Goal: Information Seeking & Learning: Learn about a topic

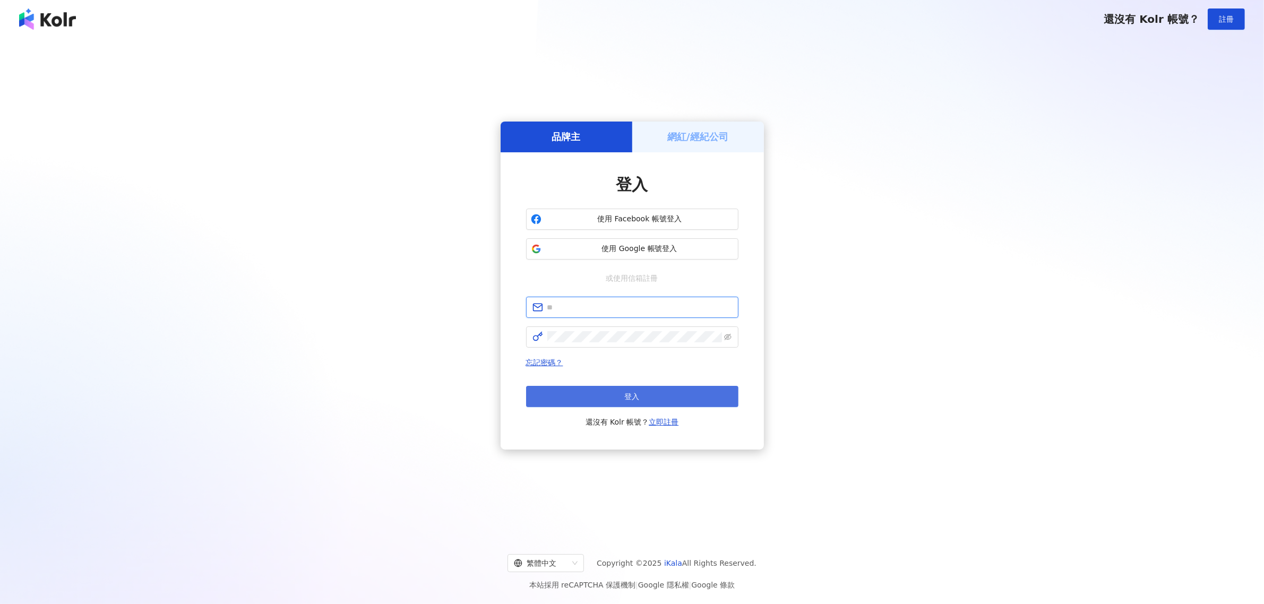
type input "**********"
click at [577, 396] on button "登入" at bounding box center [632, 396] width 212 height 21
type input "**********"
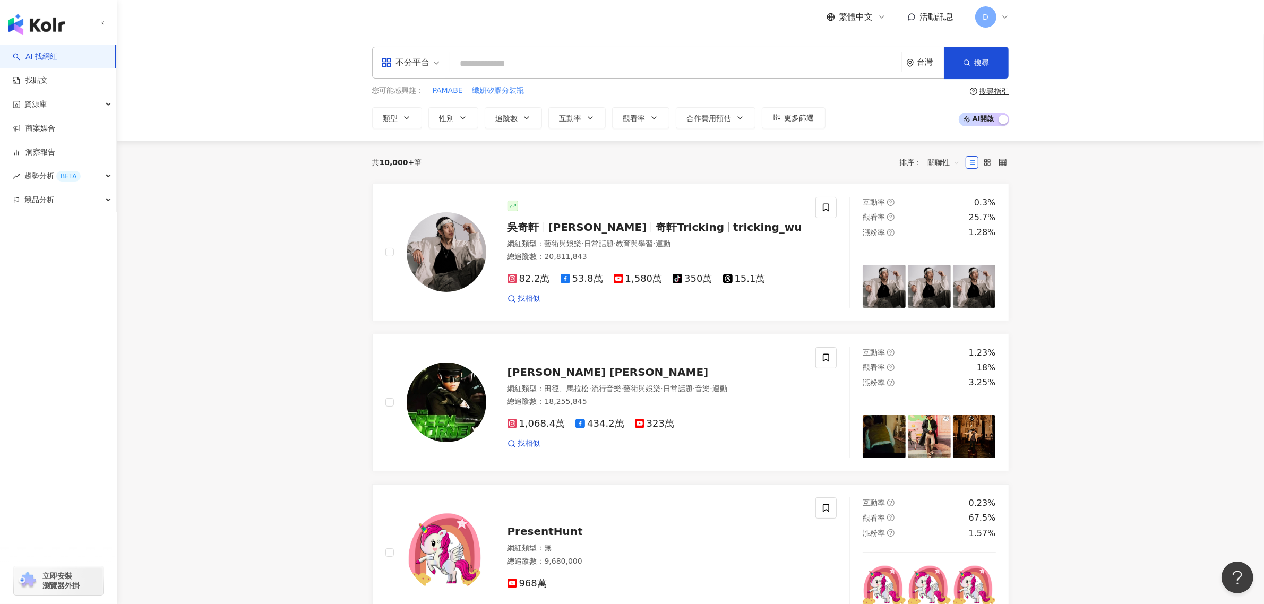
click at [674, 65] on input "search" at bounding box center [675, 64] width 443 height 20
paste input "**********"
type input "**********"
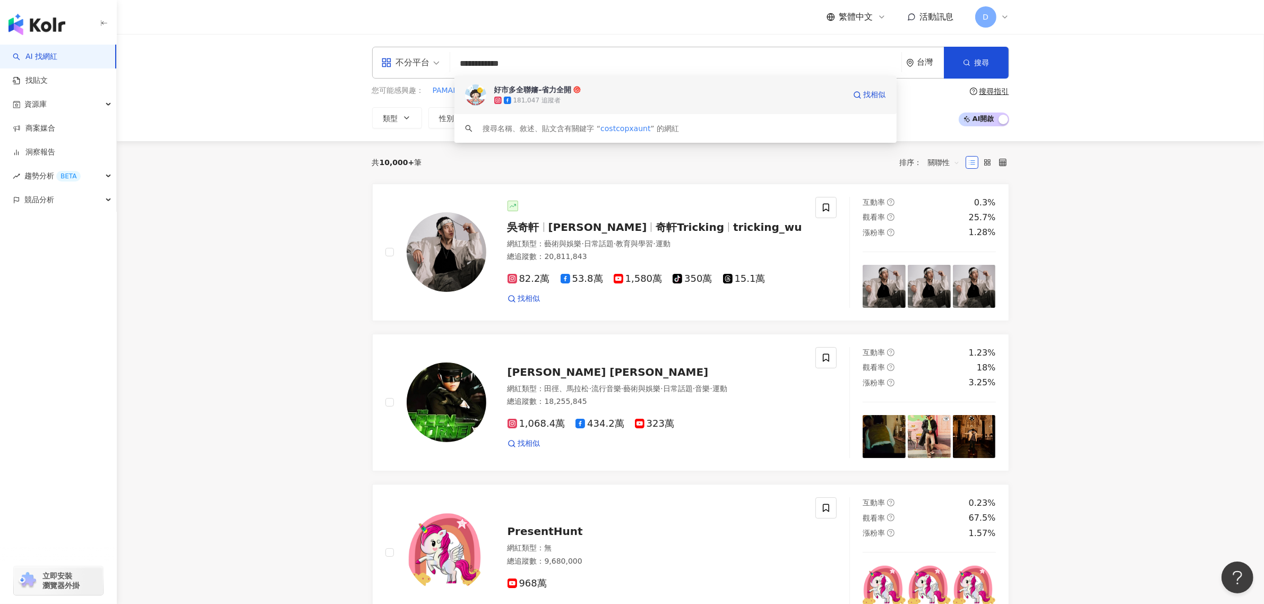
click at [574, 96] on div "181,047 追蹤者" at bounding box center [669, 100] width 351 height 11
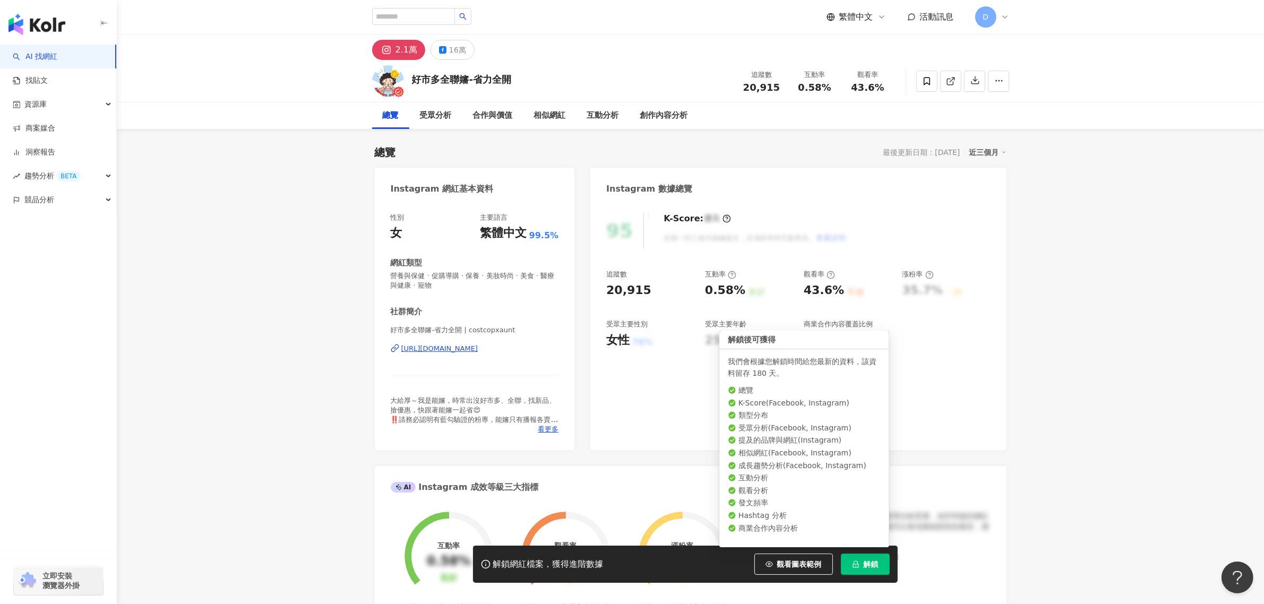
click at [873, 570] on button "解鎖" at bounding box center [865, 564] width 49 height 21
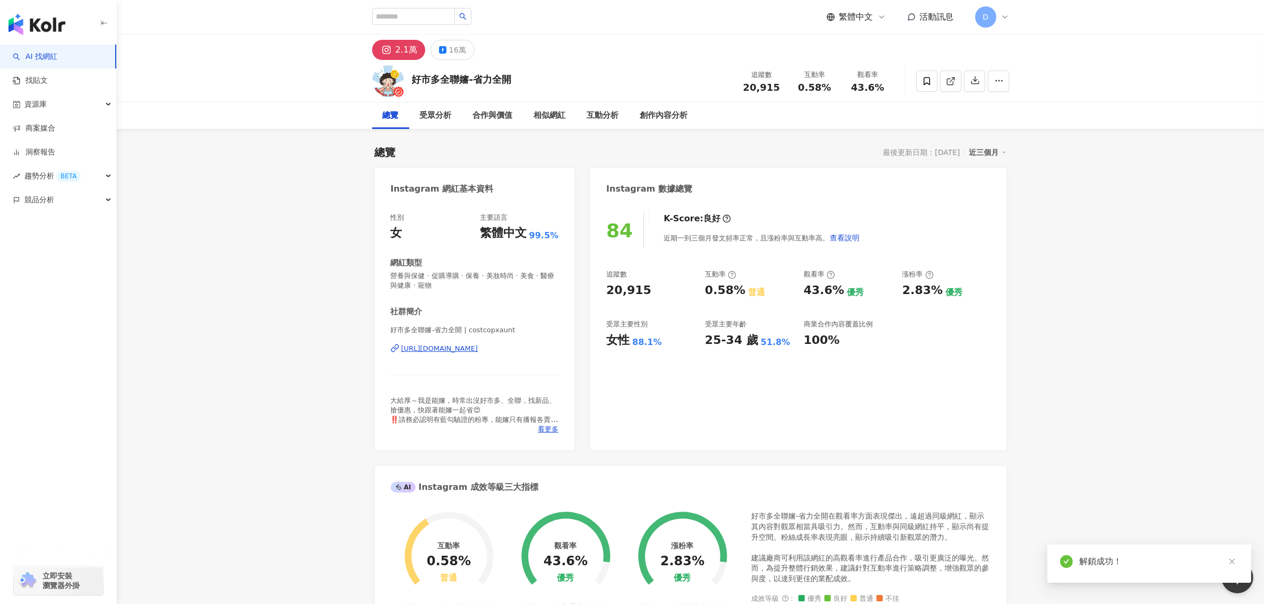
click at [800, 88] on span "0.58%" at bounding box center [814, 87] width 33 height 11
drag, startPoint x: 797, startPoint y: 88, endPoint x: 888, endPoint y: 85, distance: 90.8
click at [888, 85] on div "追蹤數 20,915 互動率 0.58% 觀看率 43.6%" at bounding box center [814, 80] width 159 height 31
click at [826, 78] on div "互動率" at bounding box center [815, 75] width 40 height 11
drag, startPoint x: 831, startPoint y: 89, endPoint x: 784, endPoint y: 89, distance: 47.2
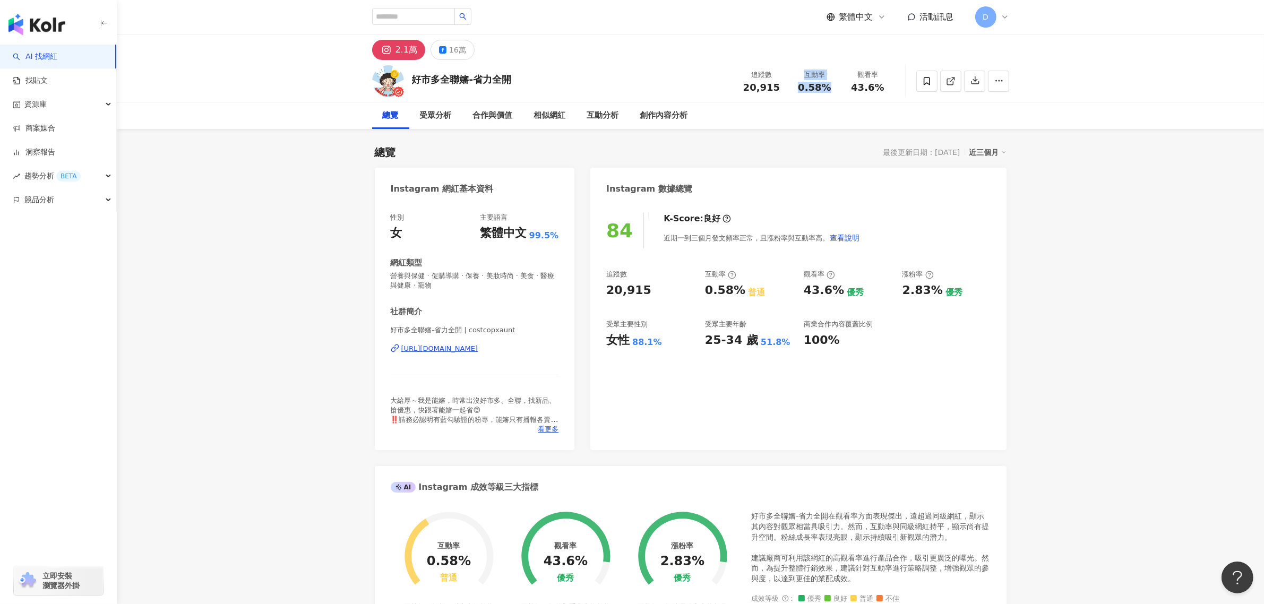
click at [784, 89] on div "追蹤數 20,915 互動率 0.58% 觀看率 43.6%" at bounding box center [814, 80] width 159 height 31
click at [800, 85] on span "0.58%" at bounding box center [814, 87] width 33 height 11
drag, startPoint x: 797, startPoint y: 88, endPoint x: 834, endPoint y: 89, distance: 36.7
click at [834, 89] on div "0.58%" at bounding box center [815, 87] width 40 height 11
copy span "0.58%"
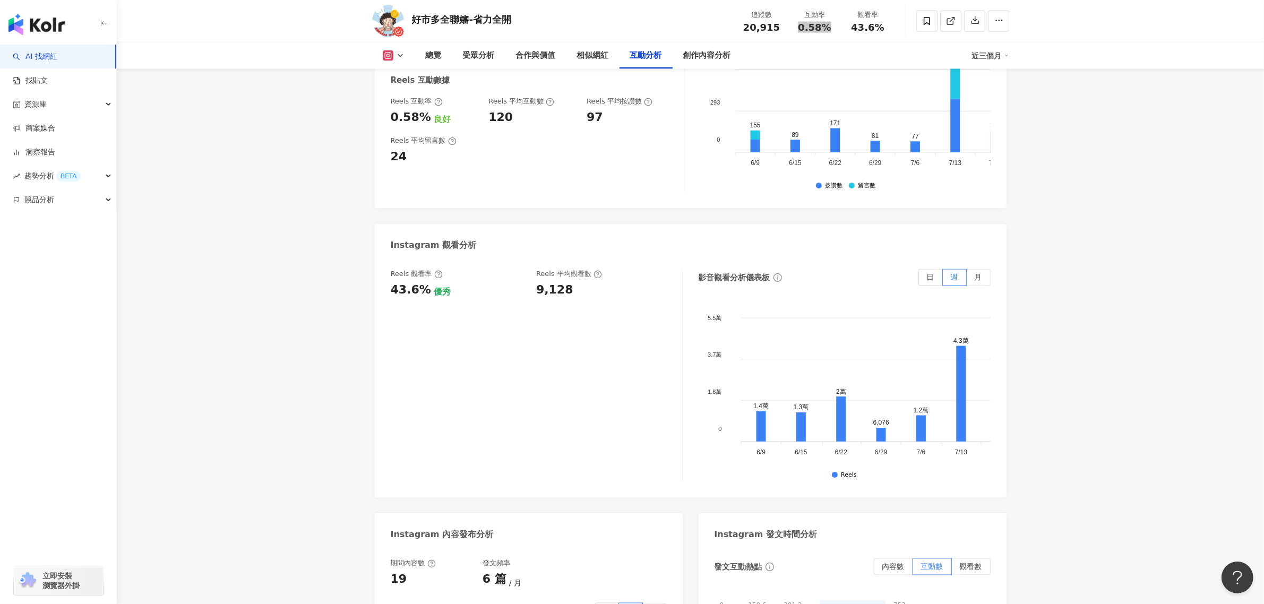
scroll to position [2389, 0]
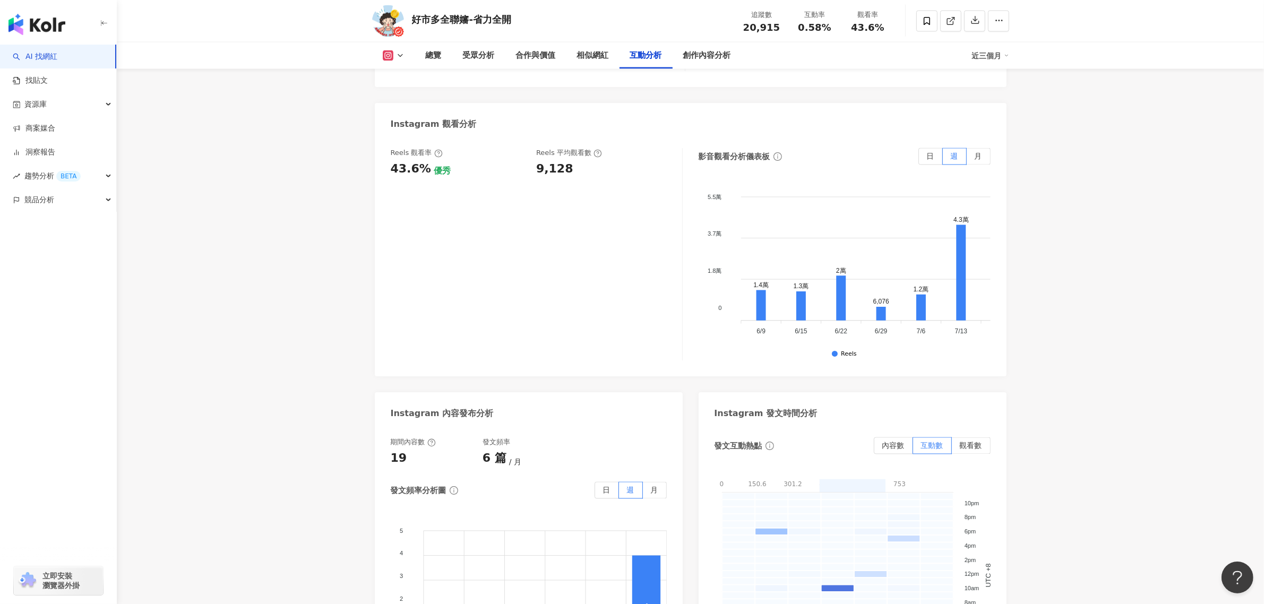
click at [545, 162] on div "9,128" at bounding box center [554, 169] width 37 height 16
copy div "9,128"
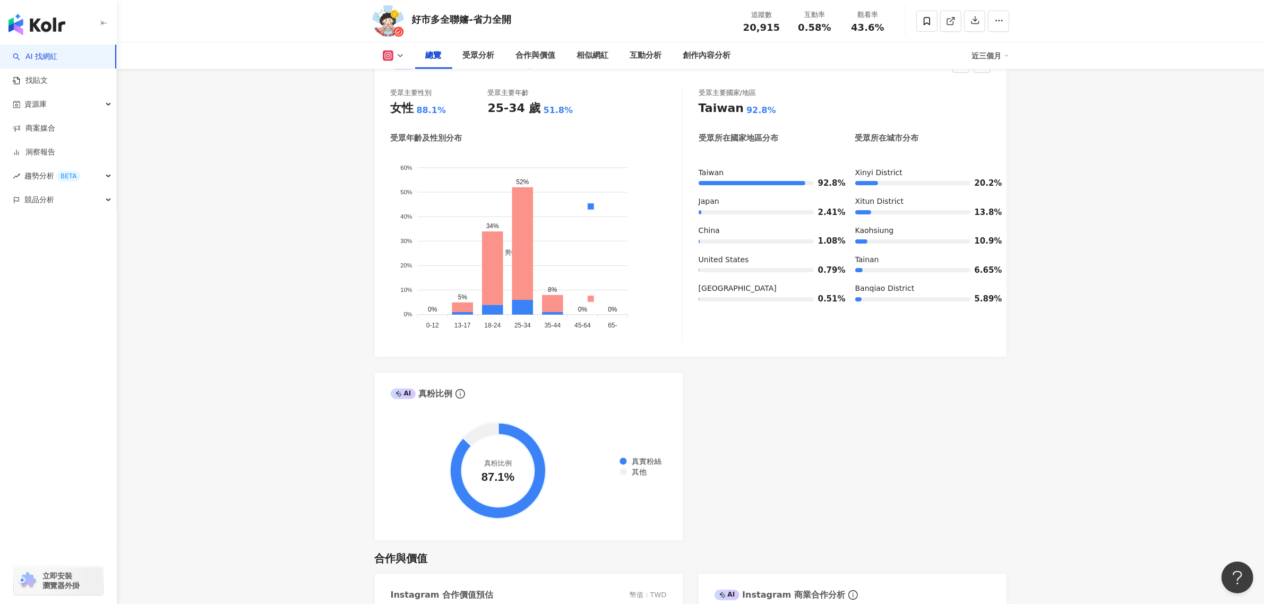
scroll to position [863, 0]
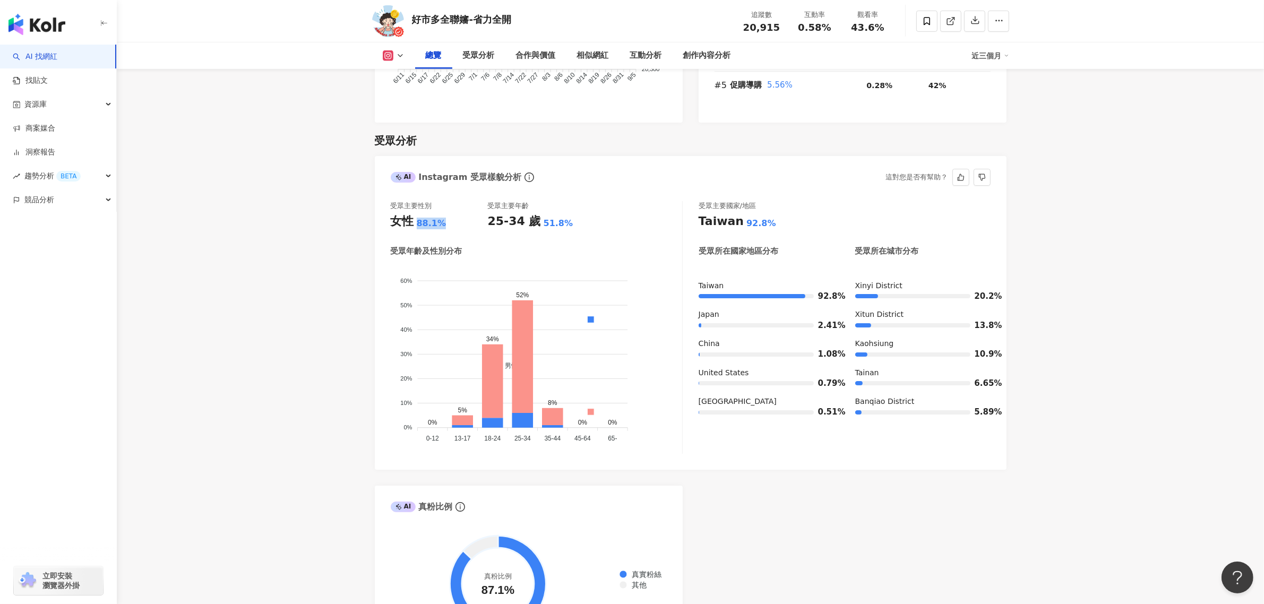
drag, startPoint x: 416, startPoint y: 225, endPoint x: 449, endPoint y: 229, distance: 33.7
click at [449, 229] on div "女性 88.1%" at bounding box center [439, 221] width 97 height 16
copy div "88.1%"
drag, startPoint x: 531, startPoint y: 296, endPoint x: 509, endPoint y: 294, distance: 22.9
click at [504, 295] on foreignobject "男性 女性" at bounding box center [536, 355] width 291 height 181
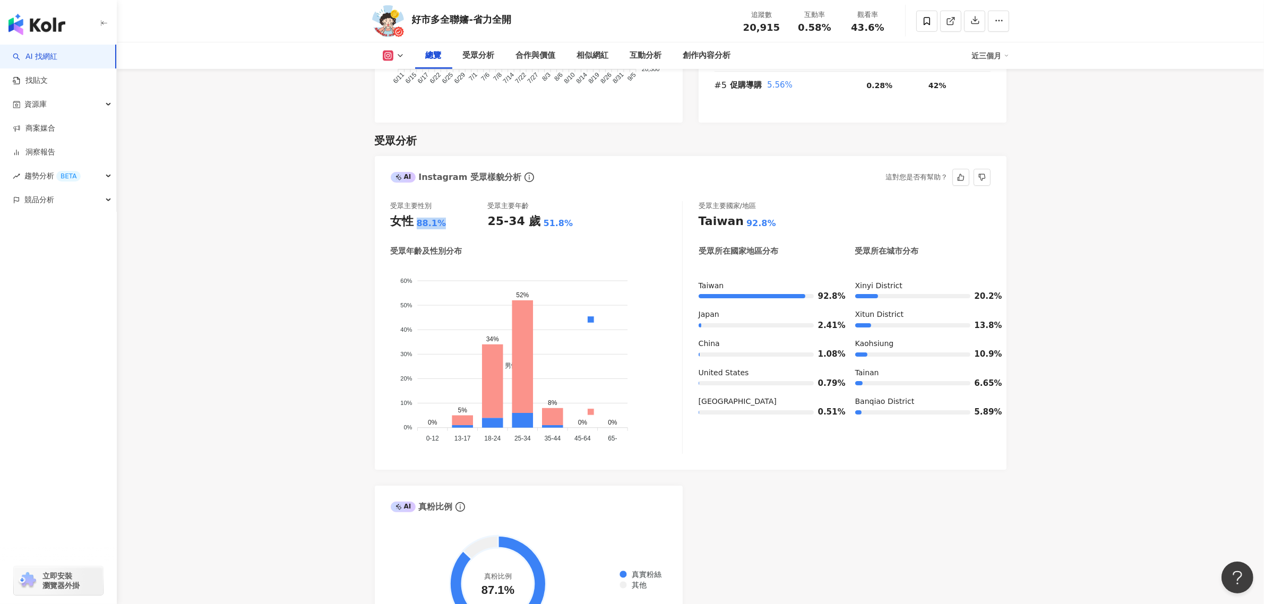
click at [516, 294] on foreignobject "男性 女性" at bounding box center [536, 355] width 291 height 181
click at [519, 294] on foreignobject "男性 女性" at bounding box center [536, 355] width 291 height 181
click at [520, 294] on foreignobject "男性 女性" at bounding box center [536, 355] width 291 height 181
drag, startPoint x: 511, startPoint y: 297, endPoint x: 547, endPoint y: 292, distance: 36.9
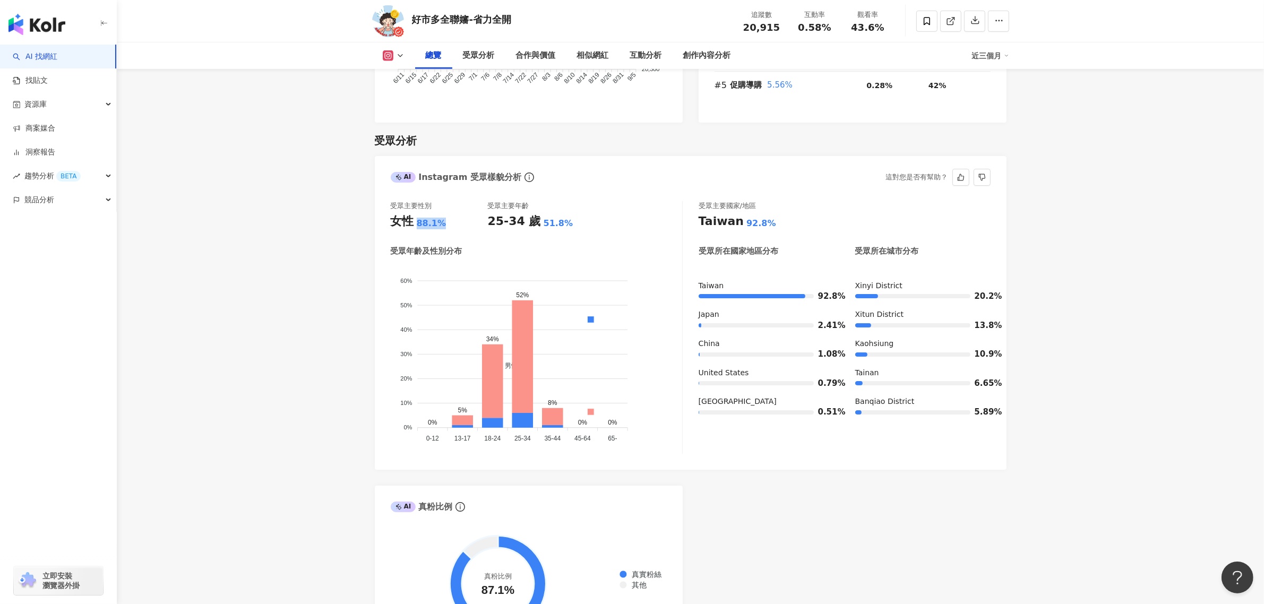
click at [543, 292] on foreignobject "男性 女性" at bounding box center [536, 355] width 291 height 181
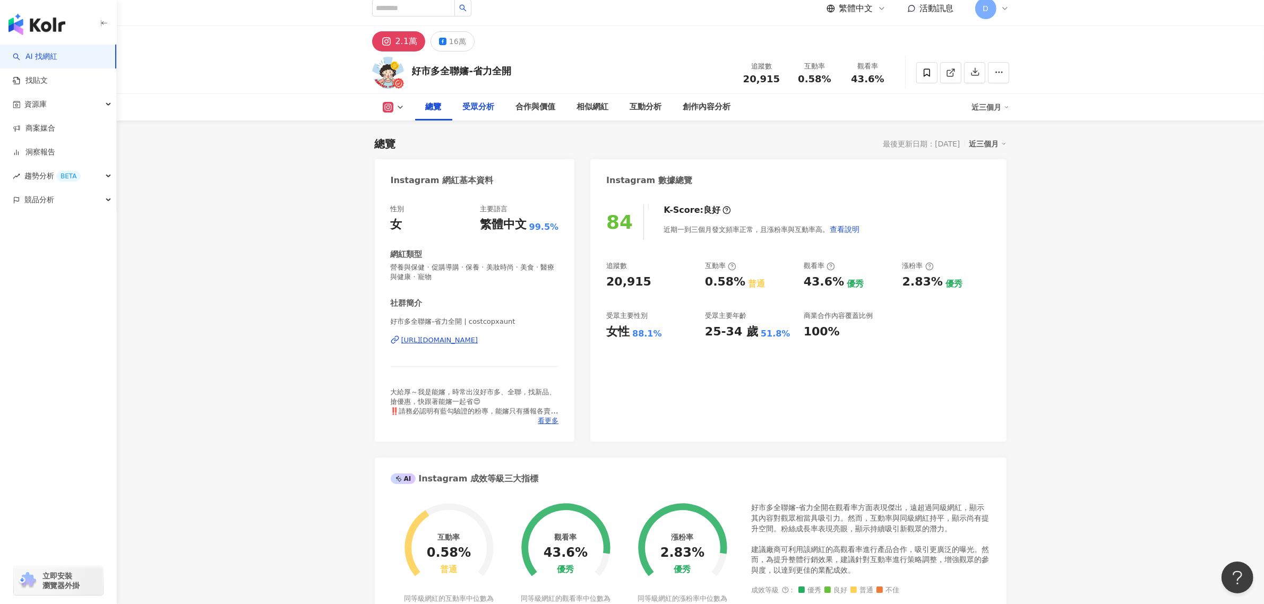
scroll to position [0, 0]
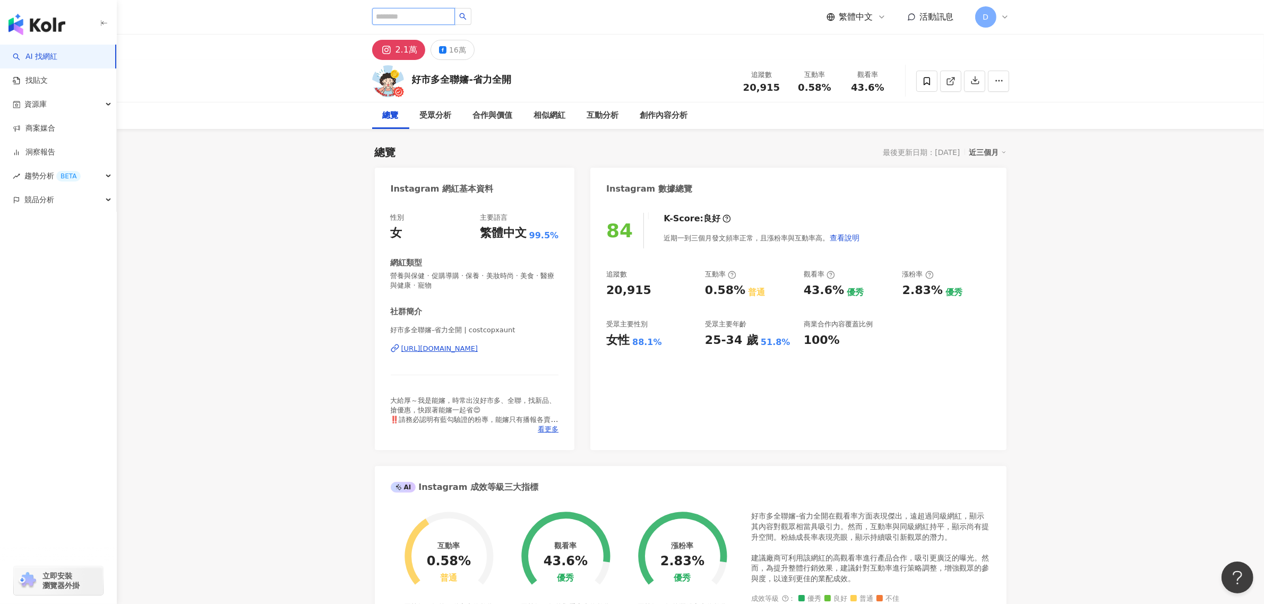
click at [431, 19] on input "search" at bounding box center [413, 16] width 83 height 17
paste input "**********"
type input "**********"
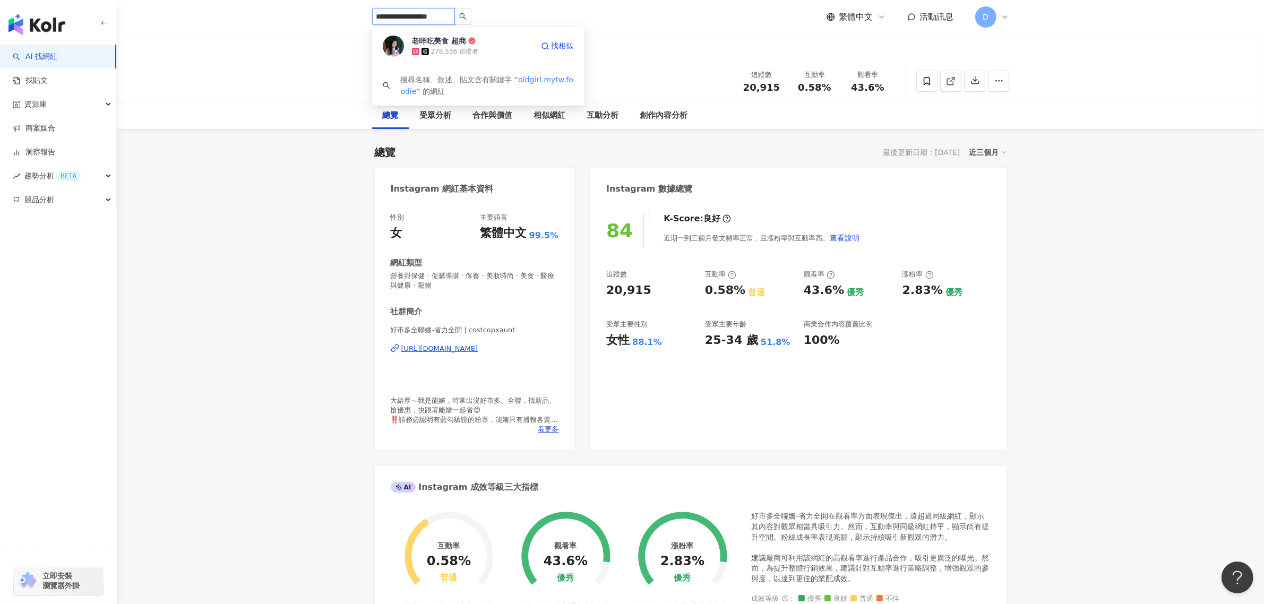
click at [471, 50] on div "278,536 追蹤者" at bounding box center [454, 51] width 47 height 9
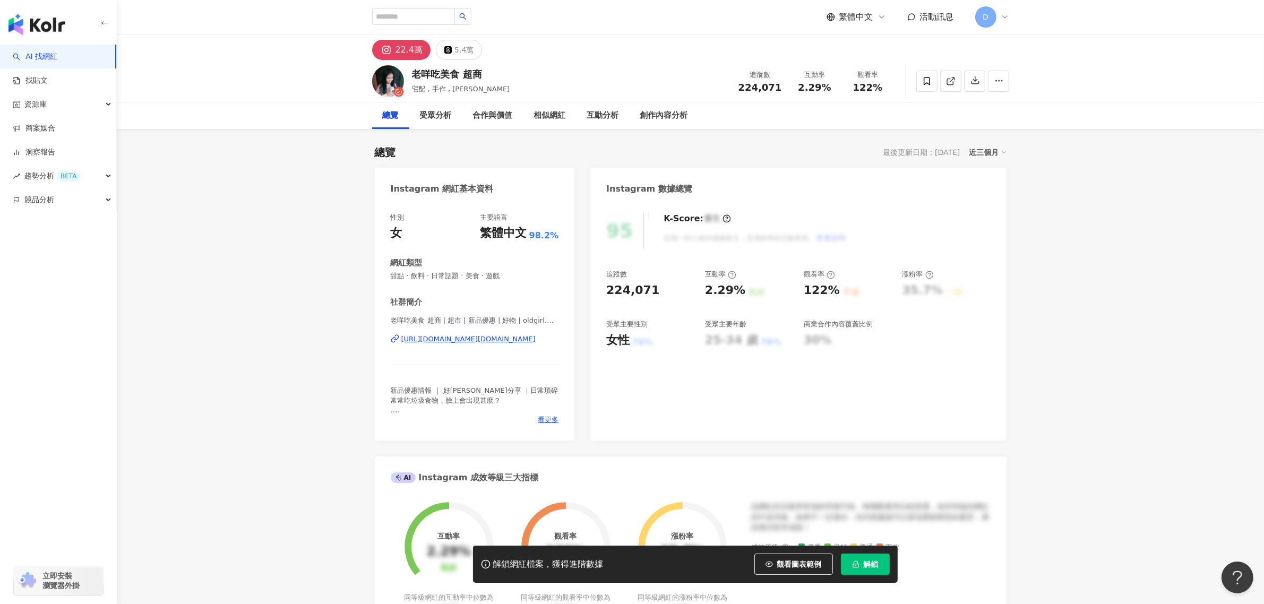
click at [881, 569] on button "解鎖" at bounding box center [865, 564] width 49 height 21
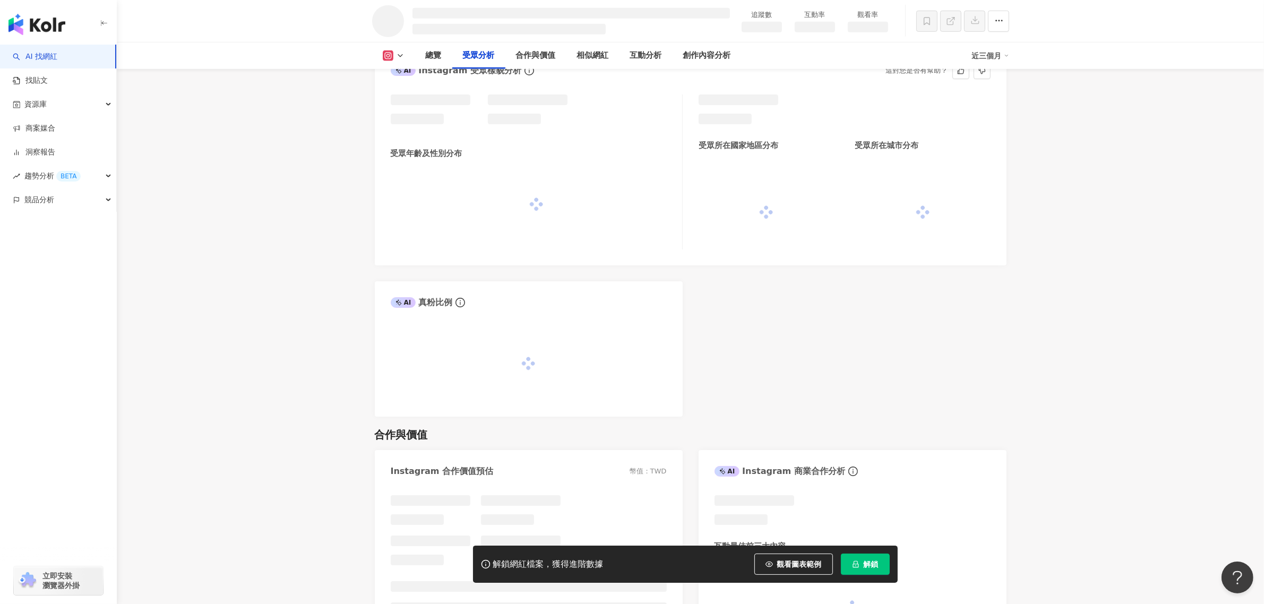
scroll to position [831, 0]
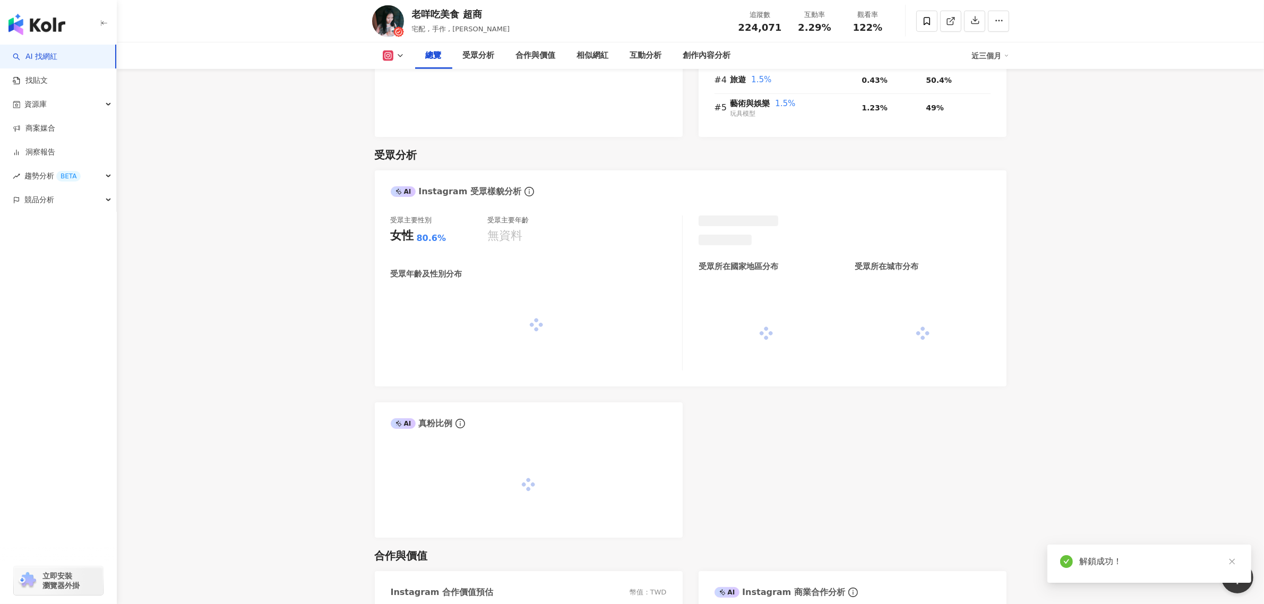
click at [419, 233] on div "80.6%" at bounding box center [432, 239] width 30 height 12
click at [418, 228] on div "女性 80.6%" at bounding box center [439, 236] width 97 height 16
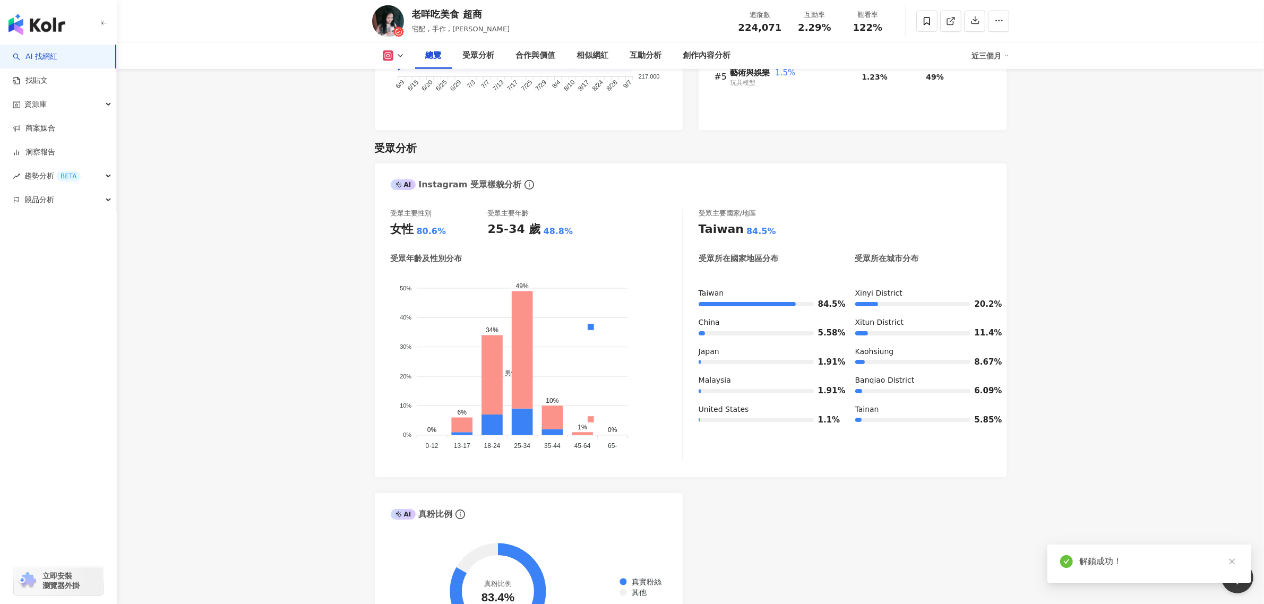
click at [420, 226] on div "80.6%" at bounding box center [432, 232] width 30 height 12
drag, startPoint x: 537, startPoint y: 213, endPoint x: 579, endPoint y: 213, distance: 41.9
click at [579, 221] on div "25-34 歲 48.8%" at bounding box center [536, 229] width 97 height 16
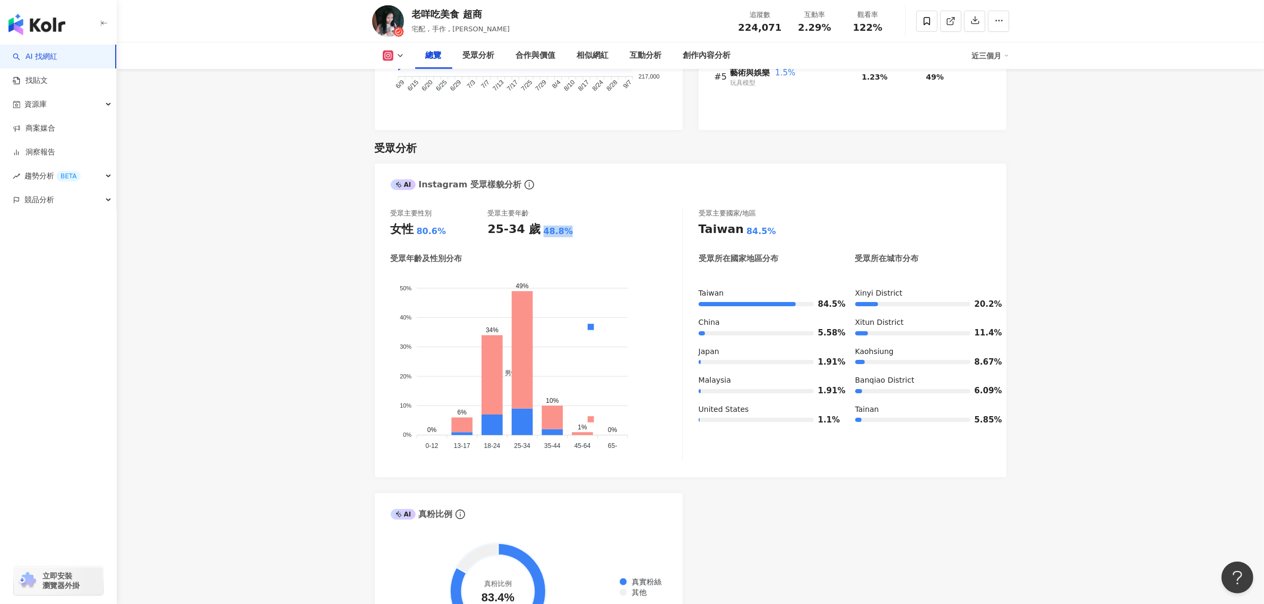
copy div "48.8%"
click at [814, 30] on span "2.29%" at bounding box center [814, 27] width 33 height 11
copy span "2.29%"
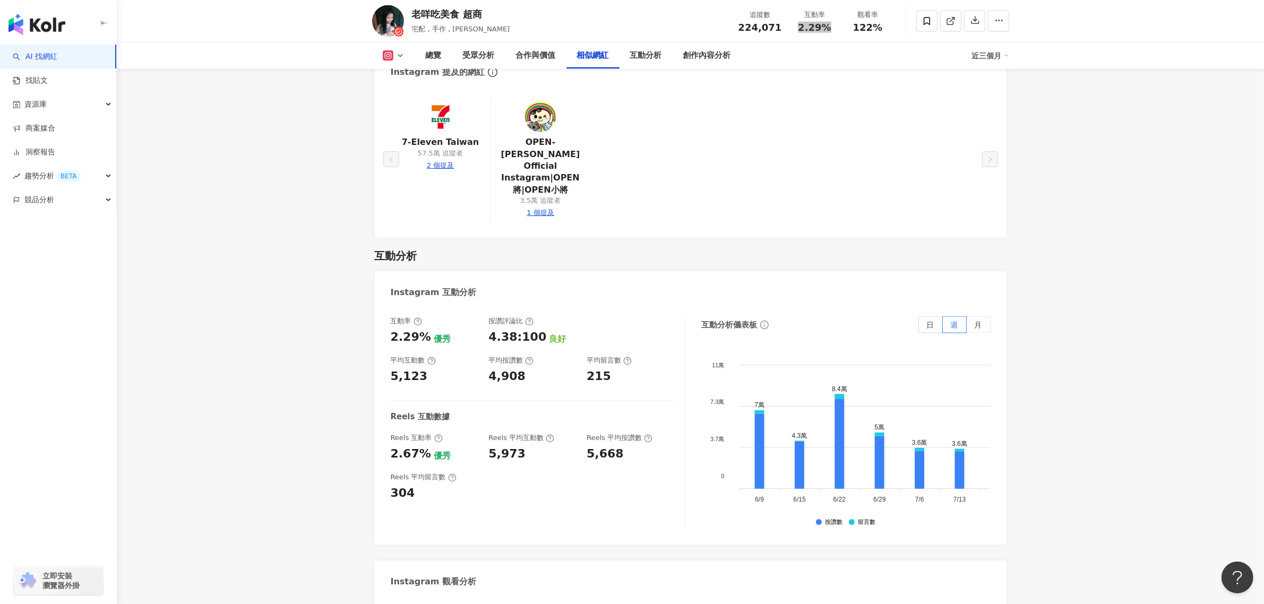
scroll to position [1991, 0]
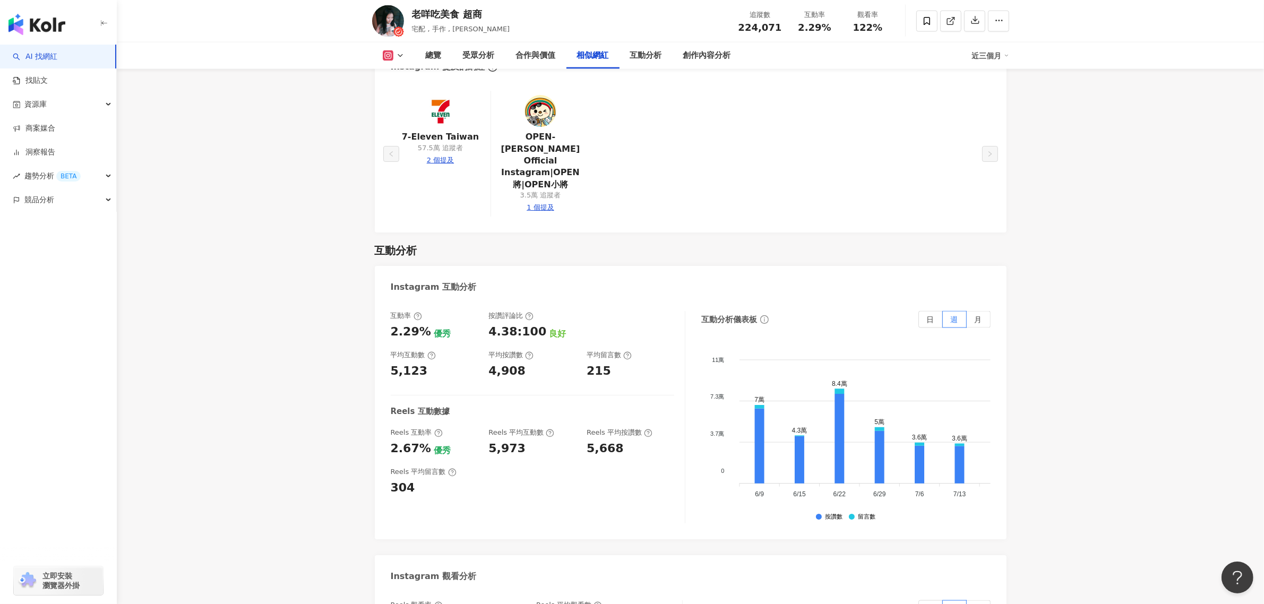
copy div "273,623"
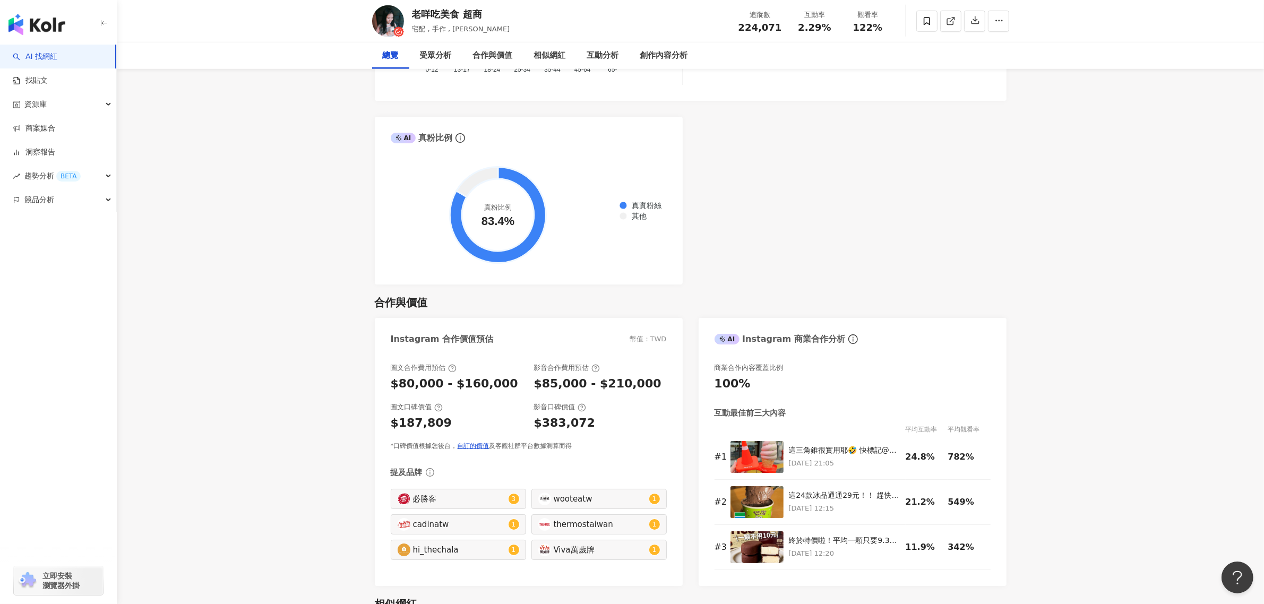
scroll to position [0, 0]
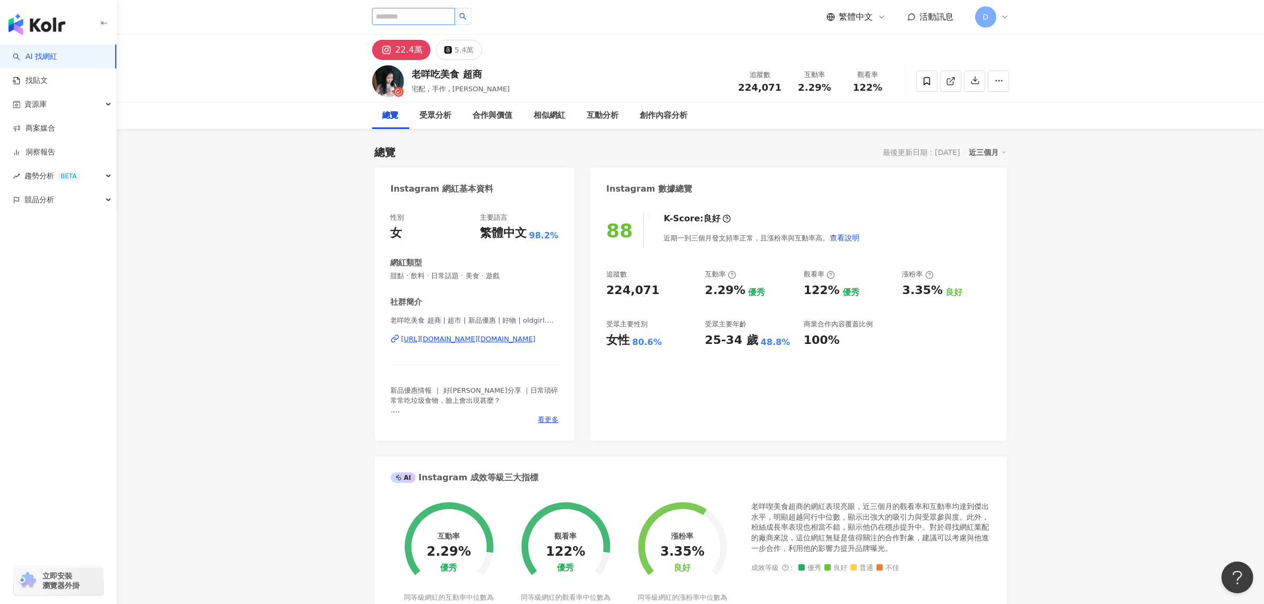
click at [393, 15] on input "search" at bounding box center [413, 16] width 83 height 17
paste input "**********"
type input "**********"
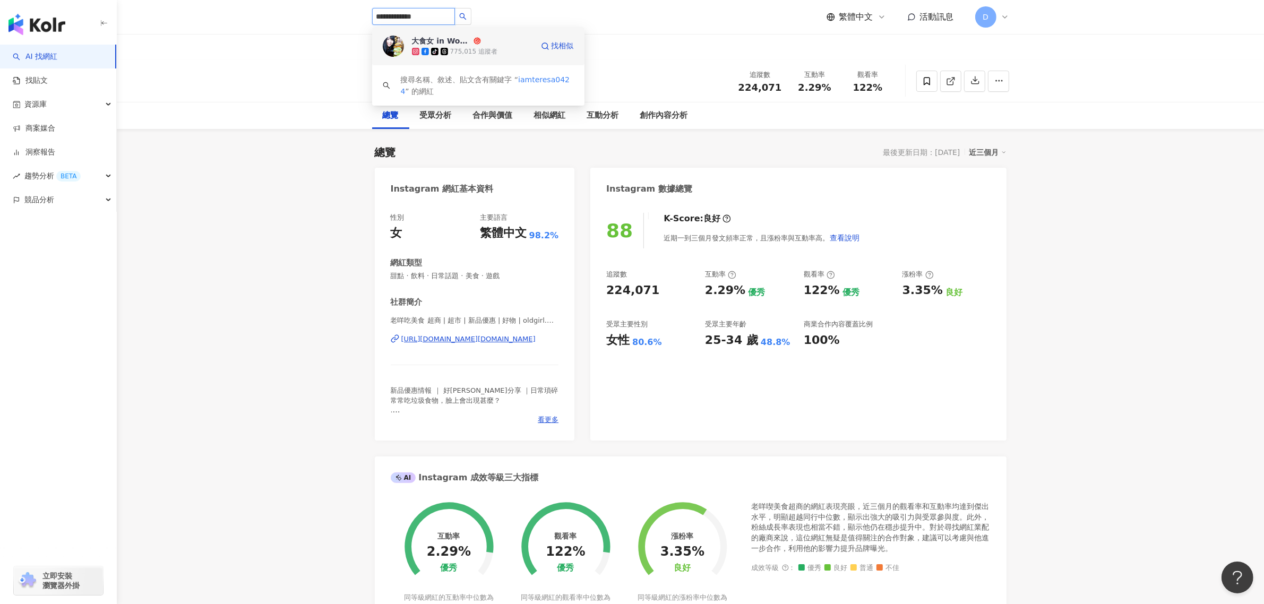
click at [494, 56] on div "tiktok-icon 775,015 追蹤者" at bounding box center [472, 51] width 121 height 11
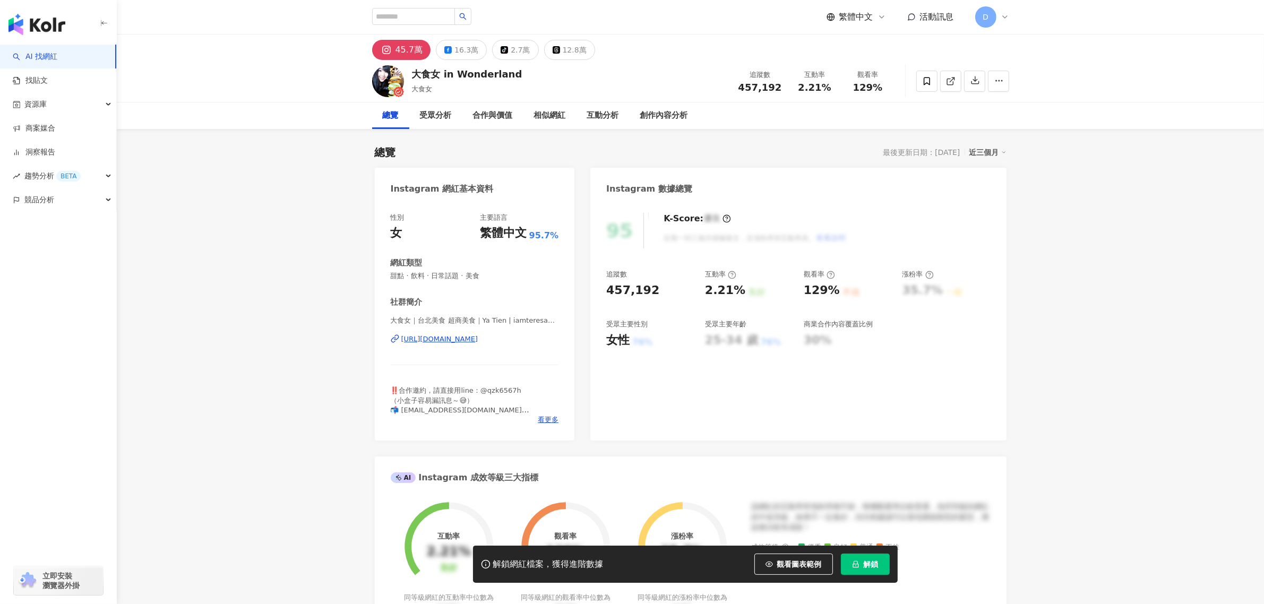
drag, startPoint x: 861, startPoint y: 561, endPoint x: 856, endPoint y: 552, distance: 9.7
click at [861, 559] on button "解鎖" at bounding box center [865, 564] width 49 height 21
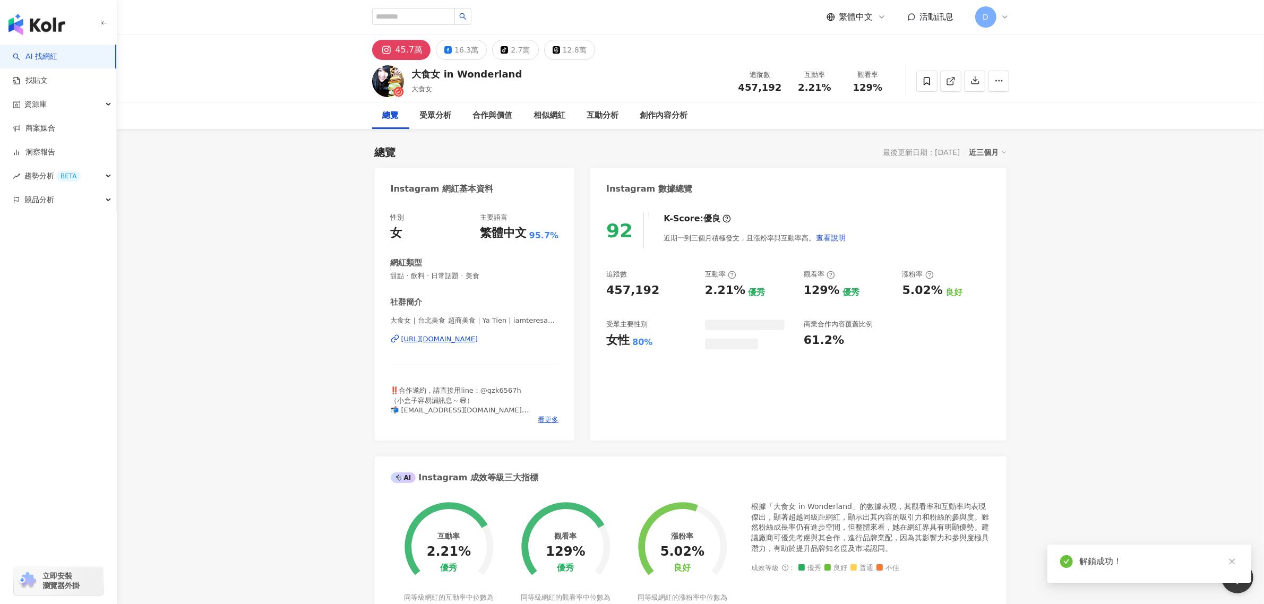
click at [819, 88] on span "2.21%" at bounding box center [814, 87] width 33 height 11
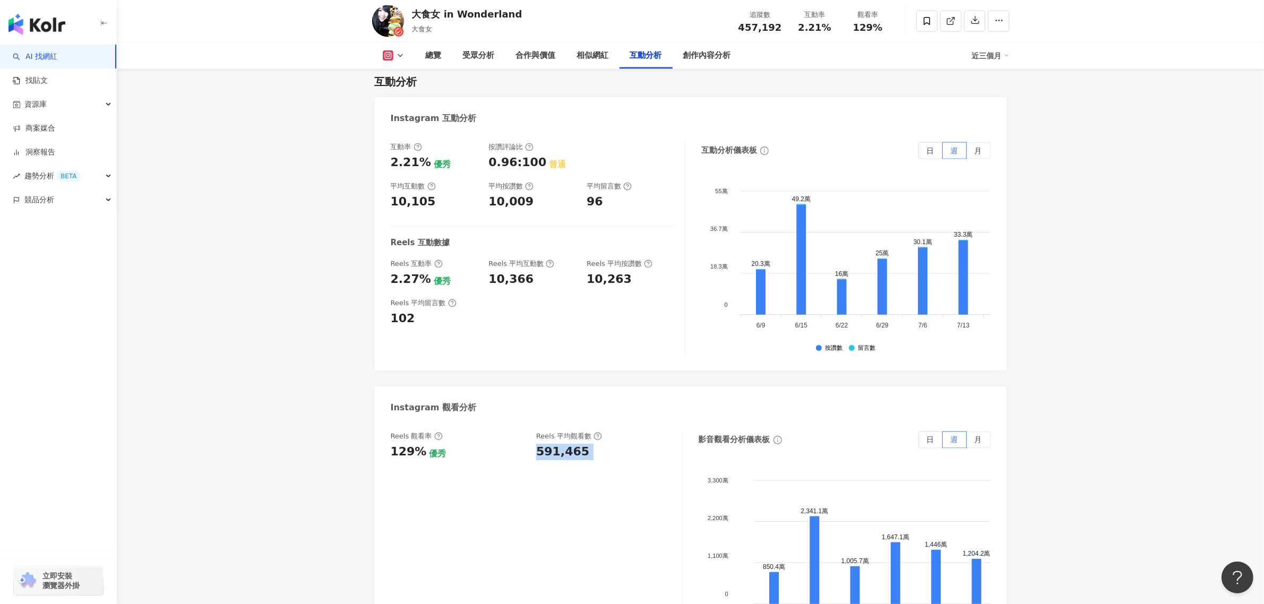
click at [567, 444] on div "591,465" at bounding box center [562, 452] width 53 height 16
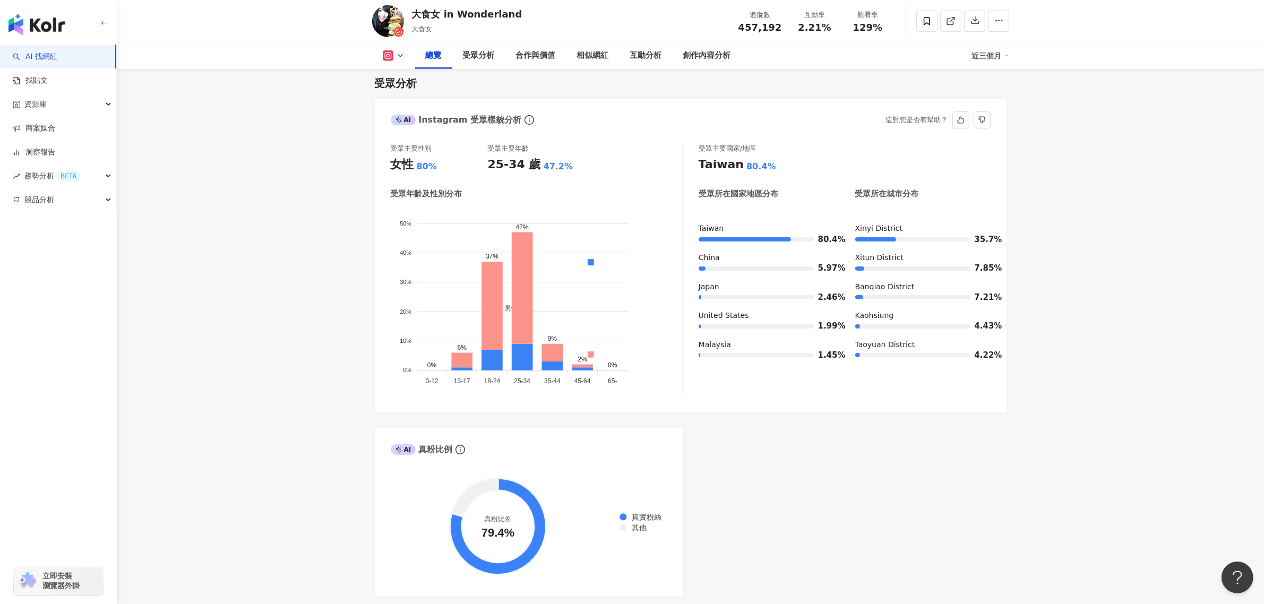
scroll to position [863, 0]
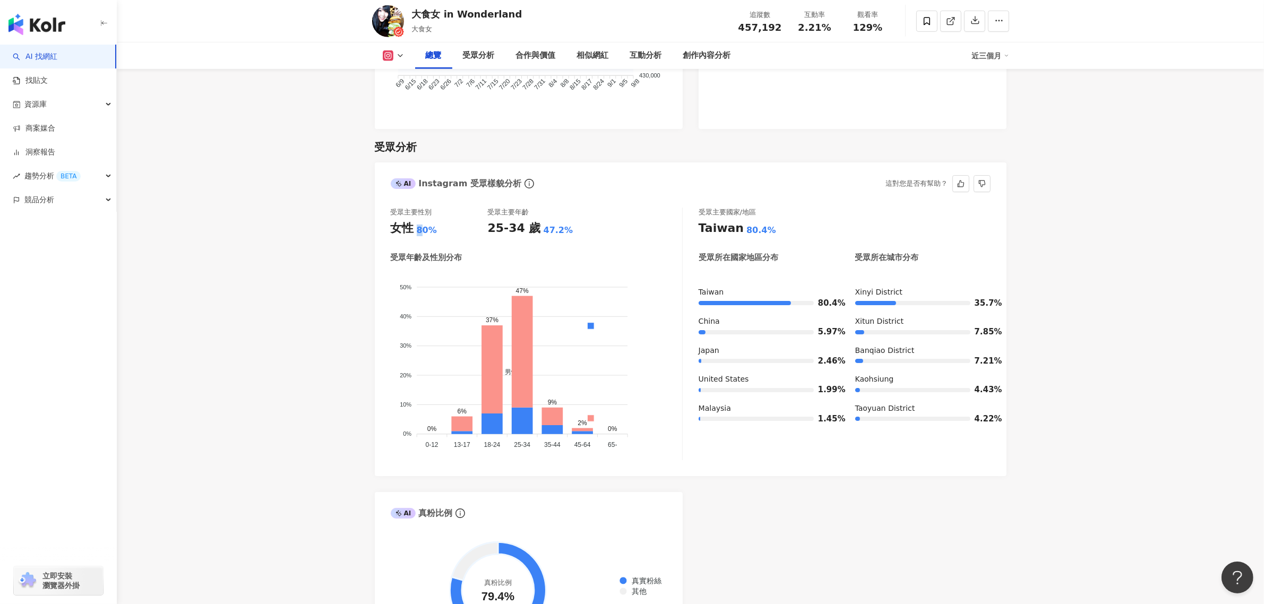
click at [417, 225] on div "80%" at bounding box center [427, 231] width 20 height 12
click at [535, 220] on div "25-34 歲 47.2%" at bounding box center [536, 228] width 97 height 16
drag, startPoint x: 536, startPoint y: 217, endPoint x: 541, endPoint y: 216, distance: 5.4
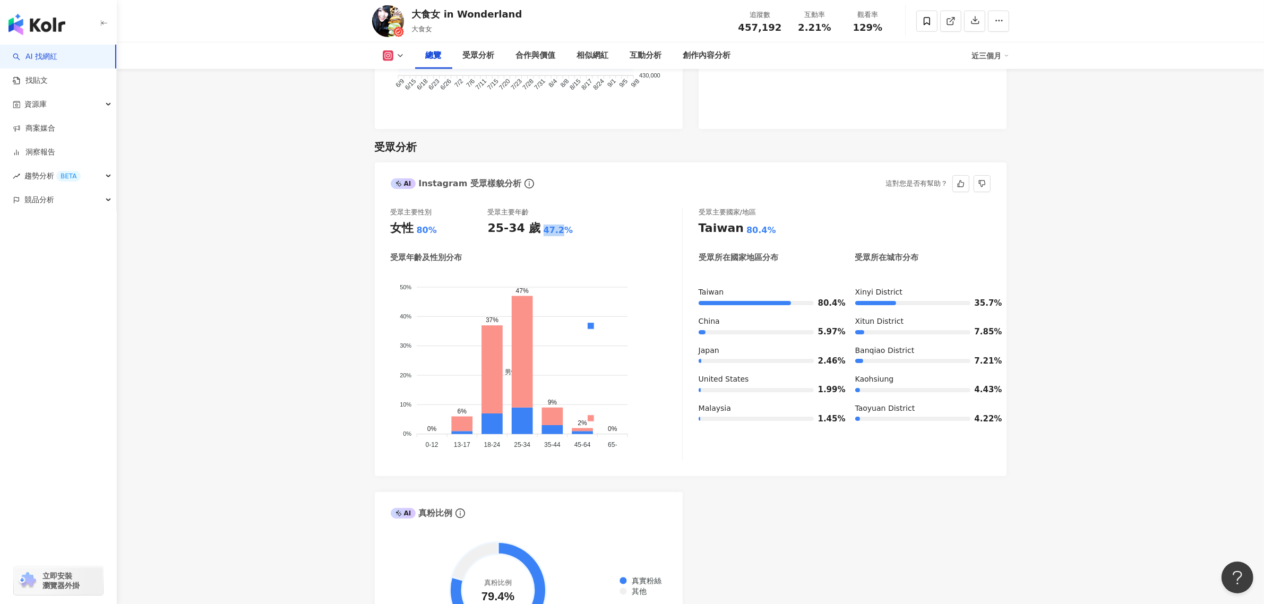
click at [544, 225] on div "47.2%" at bounding box center [559, 231] width 30 height 12
drag, startPoint x: 568, startPoint y: 210, endPoint x: 538, endPoint y: 213, distance: 30.4
click at [538, 220] on div "25-34 歲 47.2%" at bounding box center [536, 228] width 97 height 16
copy div "47.2%"
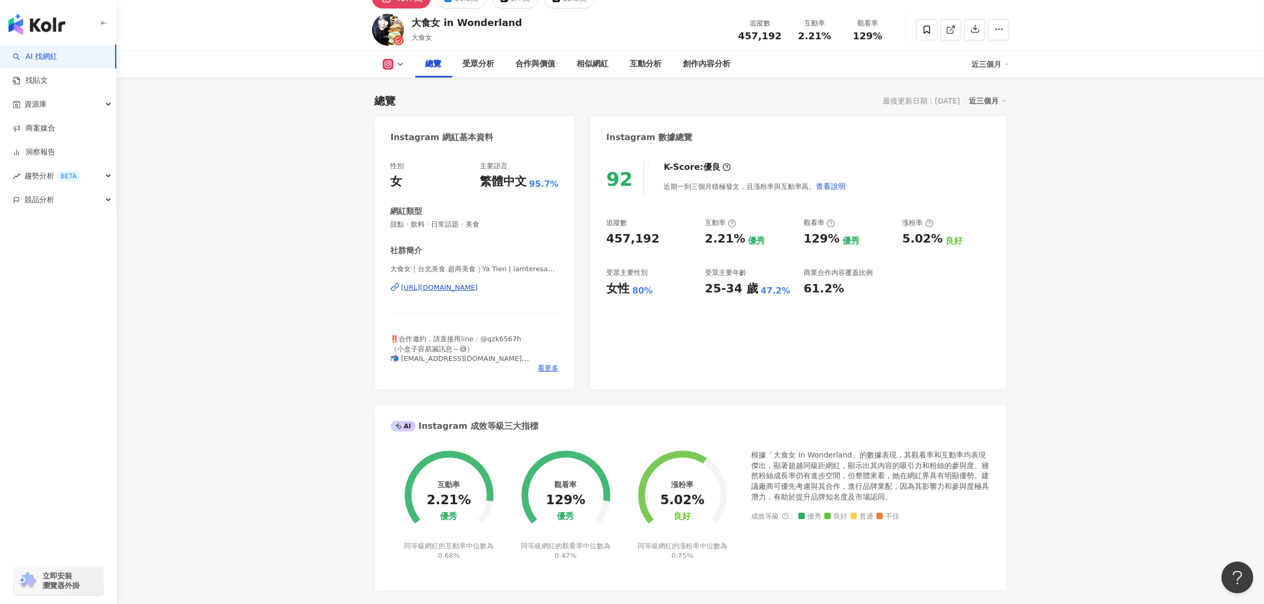
scroll to position [0, 0]
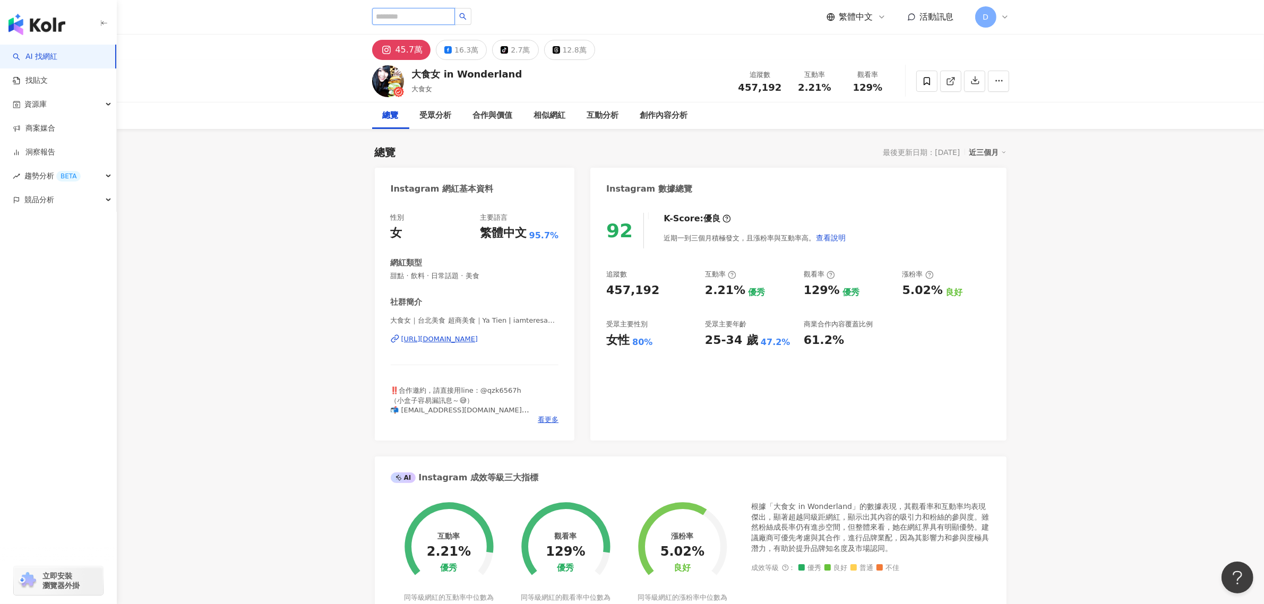
click at [447, 16] on input "search" at bounding box center [413, 16] width 83 height 17
paste input "**********"
type input "**********"
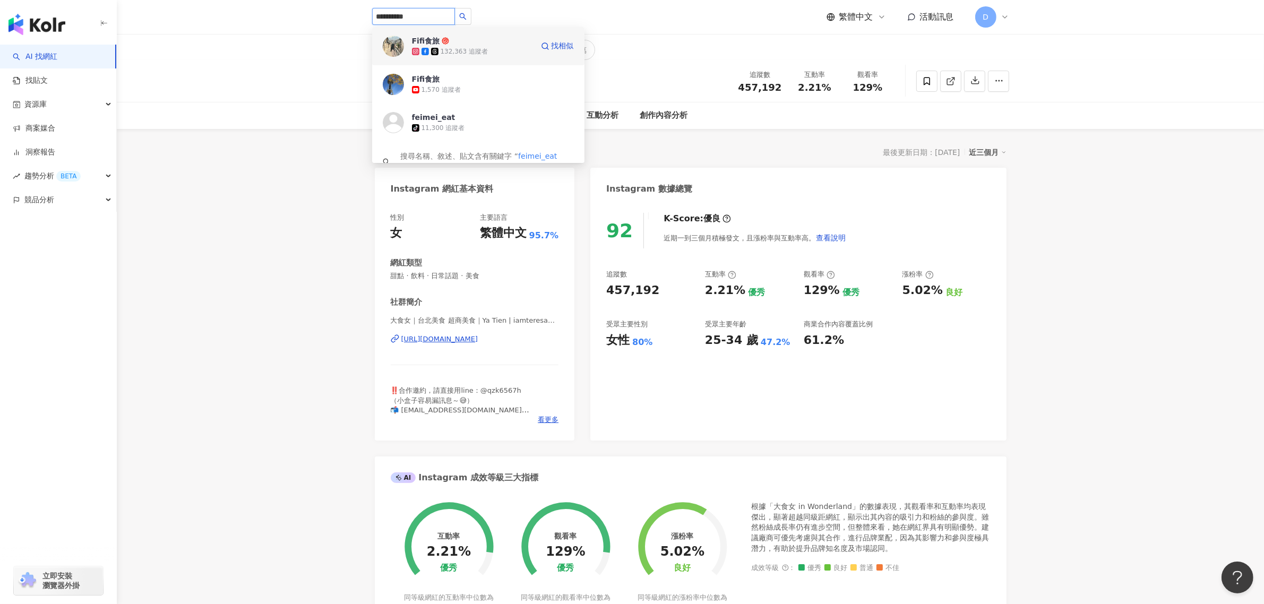
click at [453, 59] on div "Fifi食旅 132,363 追蹤者 找相似" at bounding box center [478, 46] width 212 height 38
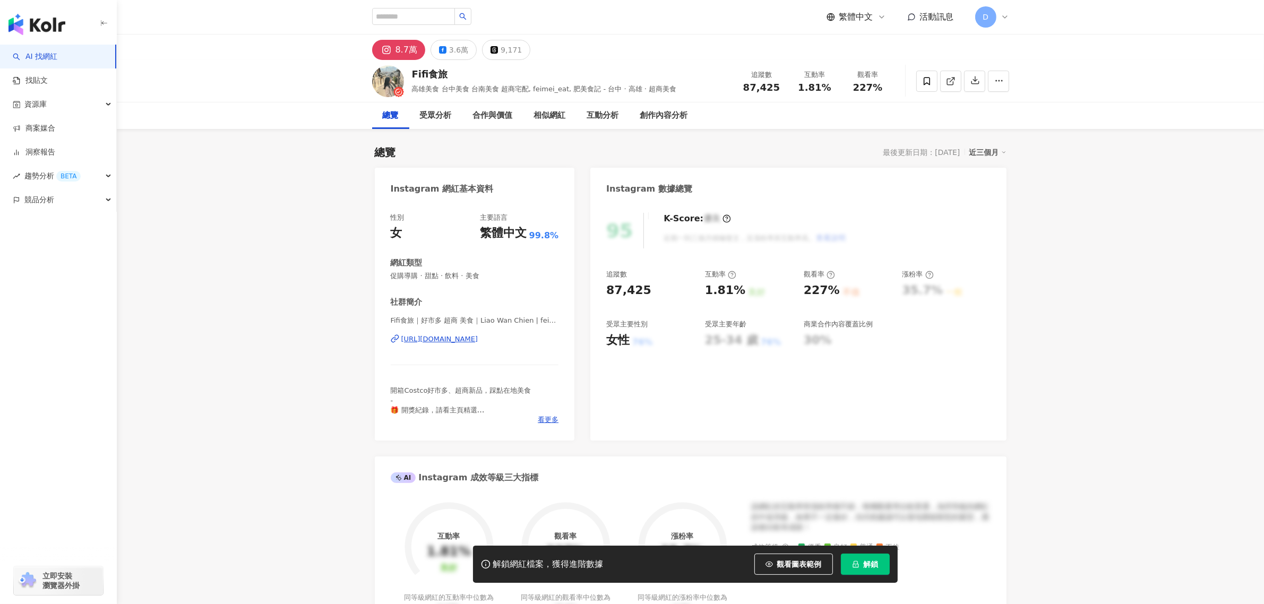
click at [816, 89] on span "1.81%" at bounding box center [814, 87] width 33 height 11
copy span "1.81%"
click at [854, 560] on button "解鎖" at bounding box center [865, 564] width 49 height 21
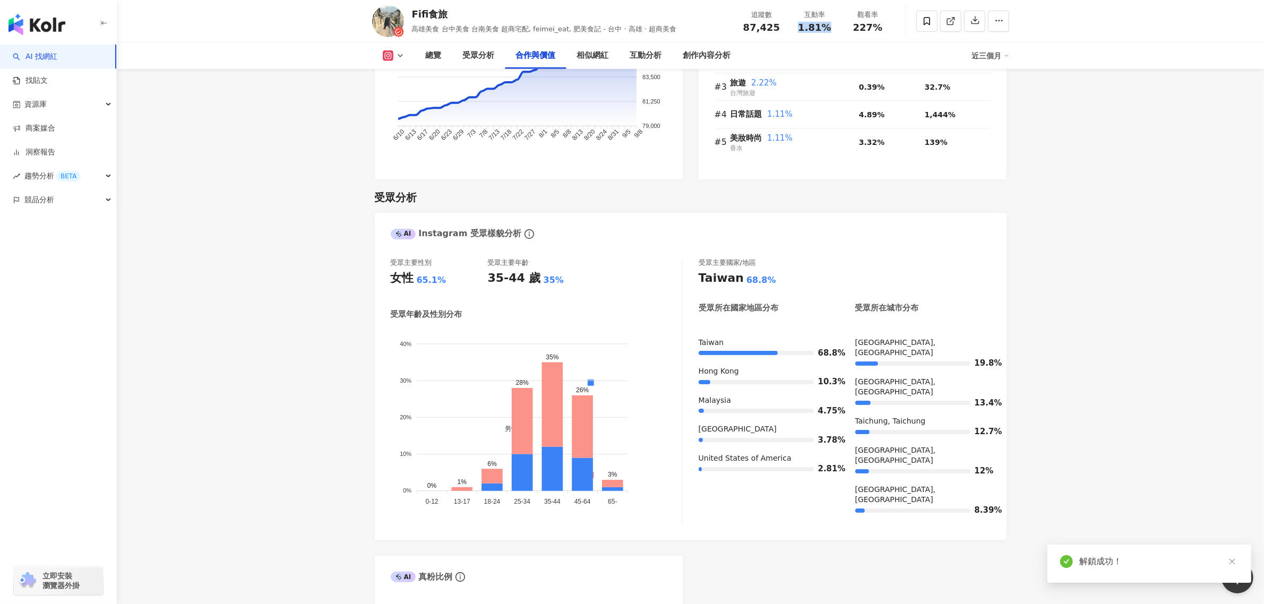
scroll to position [1128, 0]
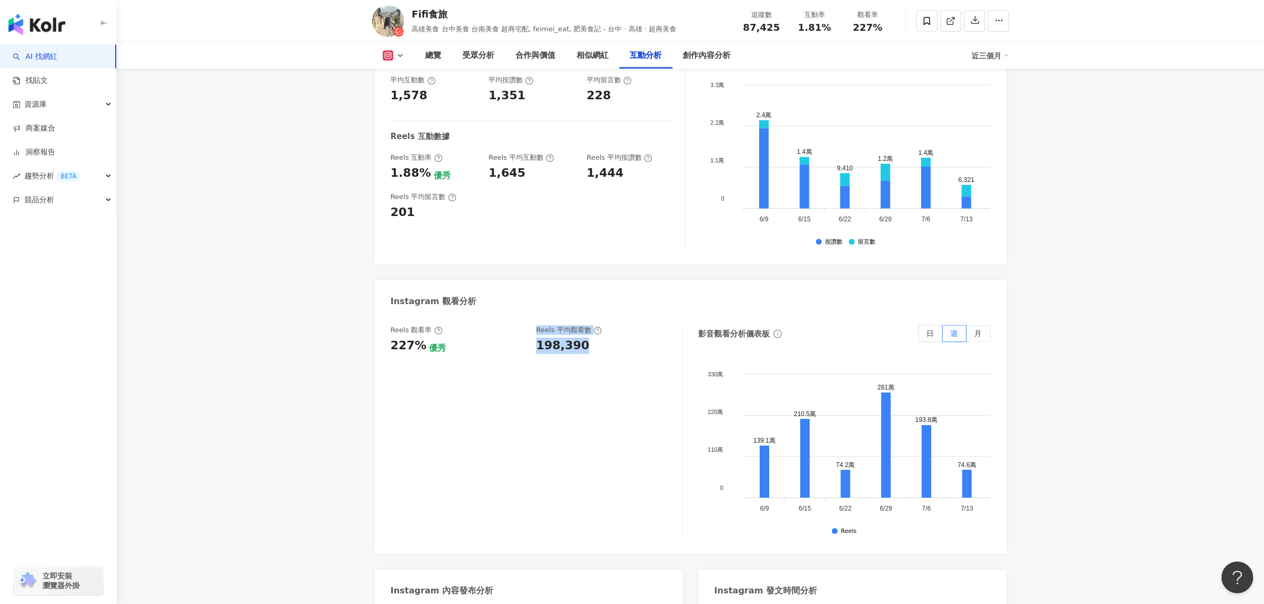
drag, startPoint x: 580, startPoint y: 324, endPoint x: 473, endPoint y: 340, distance: 107.4
click at [473, 340] on div "Reels 觀看率 227% 優秀 Reels 平均觀看數 198,390" at bounding box center [537, 431] width 292 height 212
click at [572, 335] on div "Reels 觀看率 227% 優秀 Reels 平均觀看數 198,390" at bounding box center [537, 431] width 292 height 212
click at [578, 338] on div "198,390" at bounding box center [562, 346] width 53 height 16
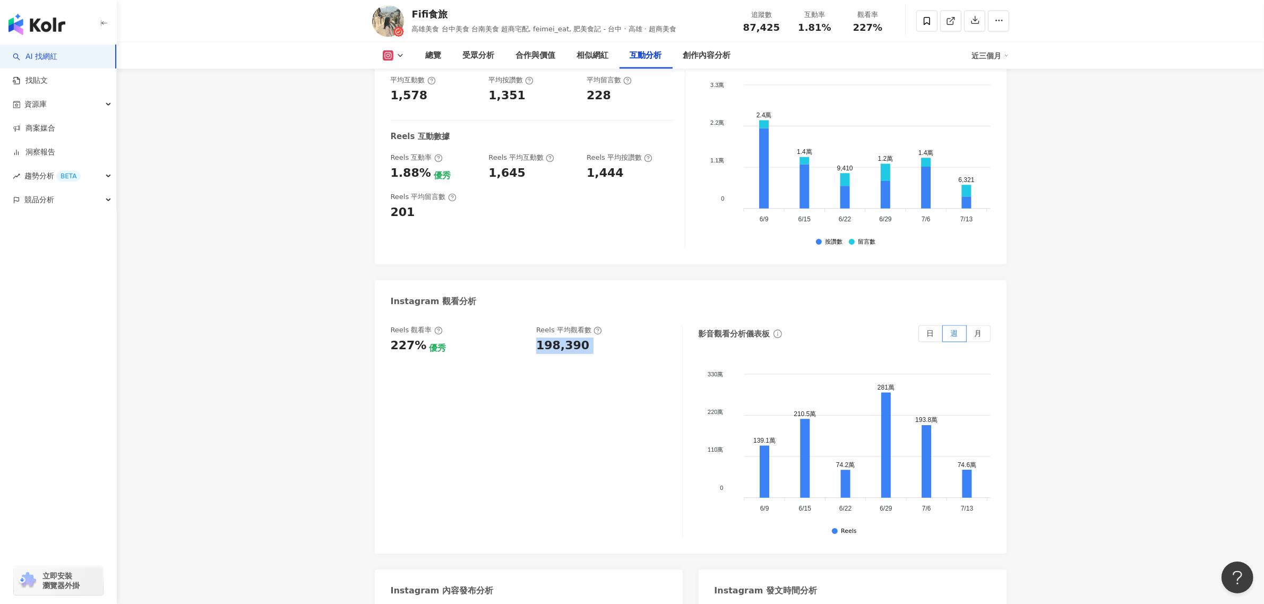
click at [578, 338] on div "198,390" at bounding box center [562, 346] width 53 height 16
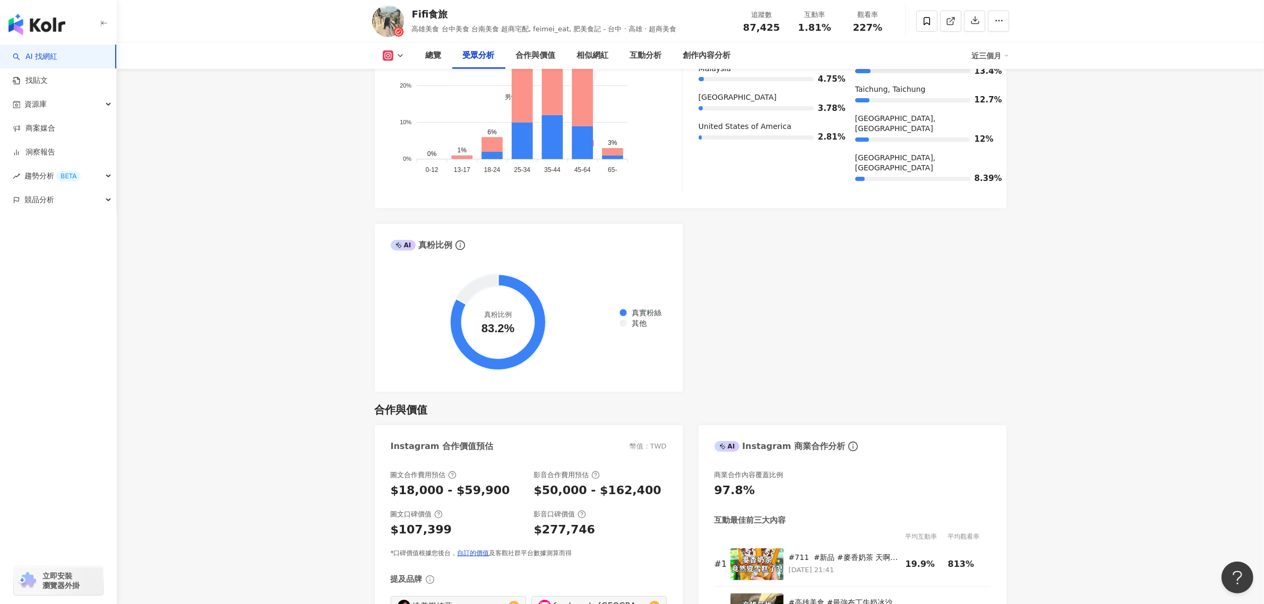
scroll to position [796, 0]
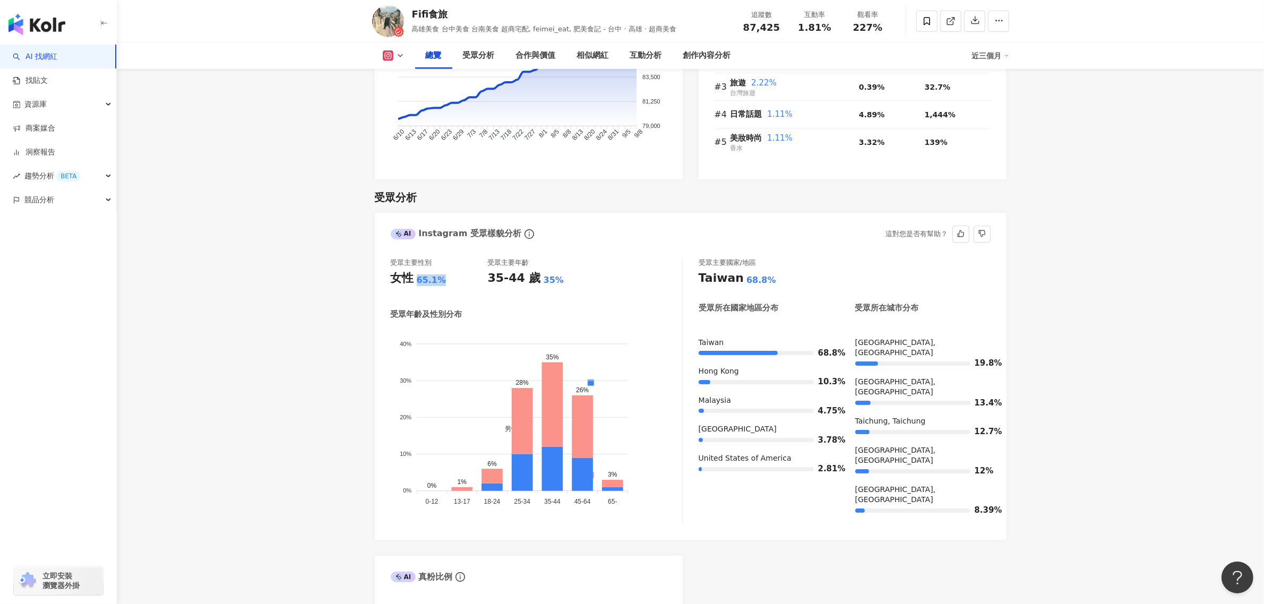
drag, startPoint x: 447, startPoint y: 278, endPoint x: 417, endPoint y: 281, distance: 30.5
click at [417, 281] on div "女性 65.1%" at bounding box center [439, 278] width 97 height 16
copy div "65.1%"
drag, startPoint x: 563, startPoint y: 273, endPoint x: 557, endPoint y: 276, distance: 5.9
click at [562, 273] on div "35-44 歲 35%" at bounding box center [536, 278] width 97 height 16
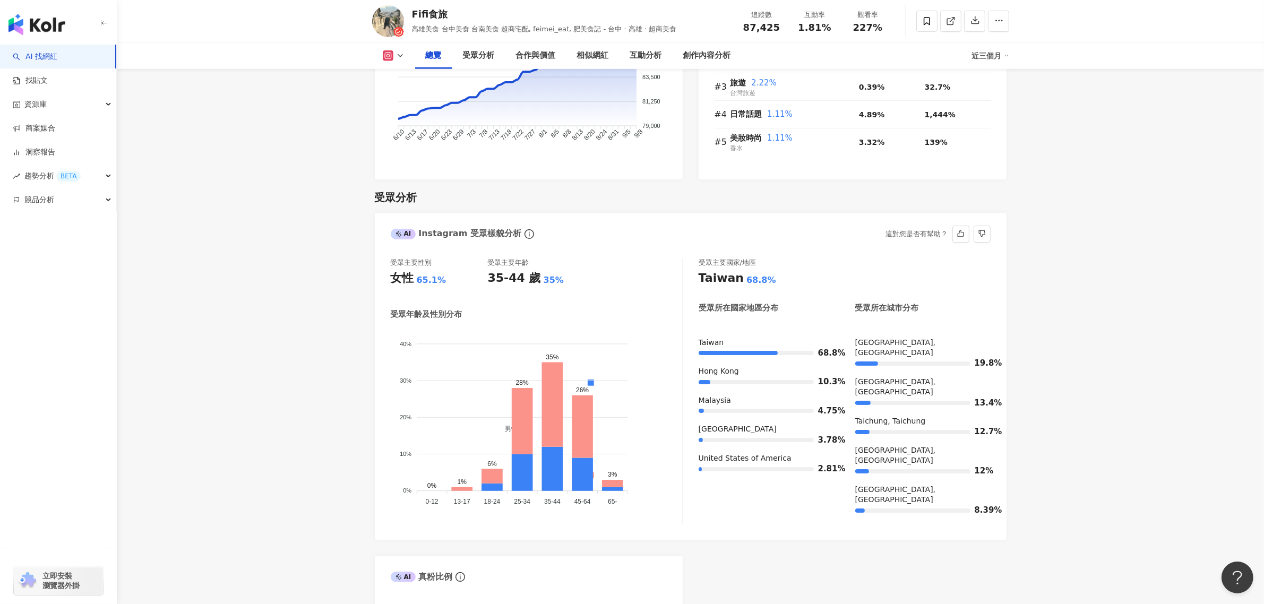
click at [503, 384] on foreignobject "男性 女性" at bounding box center [536, 418] width 291 height 181
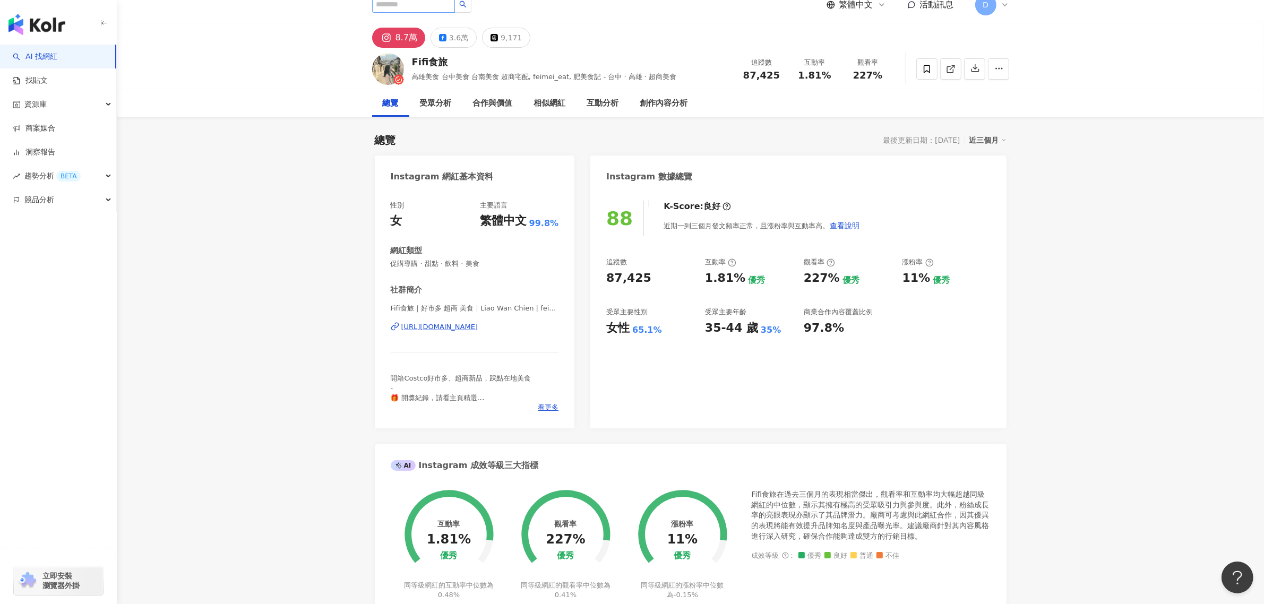
scroll to position [0, 0]
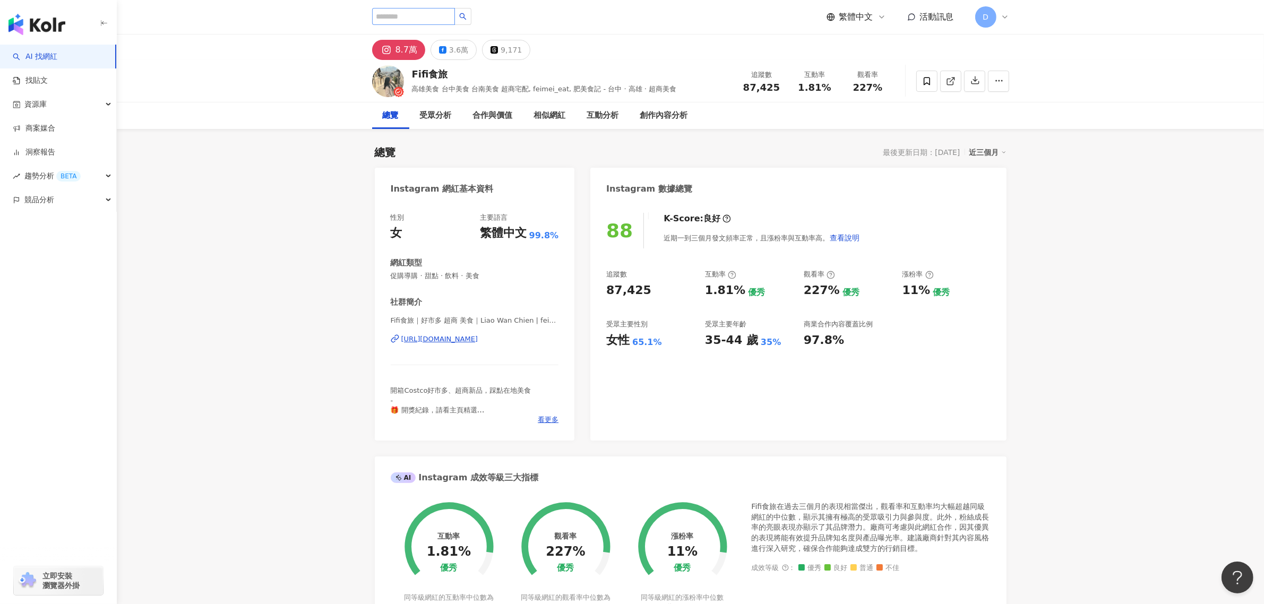
drag, startPoint x: 460, startPoint y: 4, endPoint x: 452, endPoint y: 11, distance: 10.1
click at [458, 6] on div "繁體中文 活動訊息 D" at bounding box center [690, 17] width 637 height 34
click at [451, 12] on input "search" at bounding box center [413, 16] width 83 height 17
paste input "**********"
type input "**********"
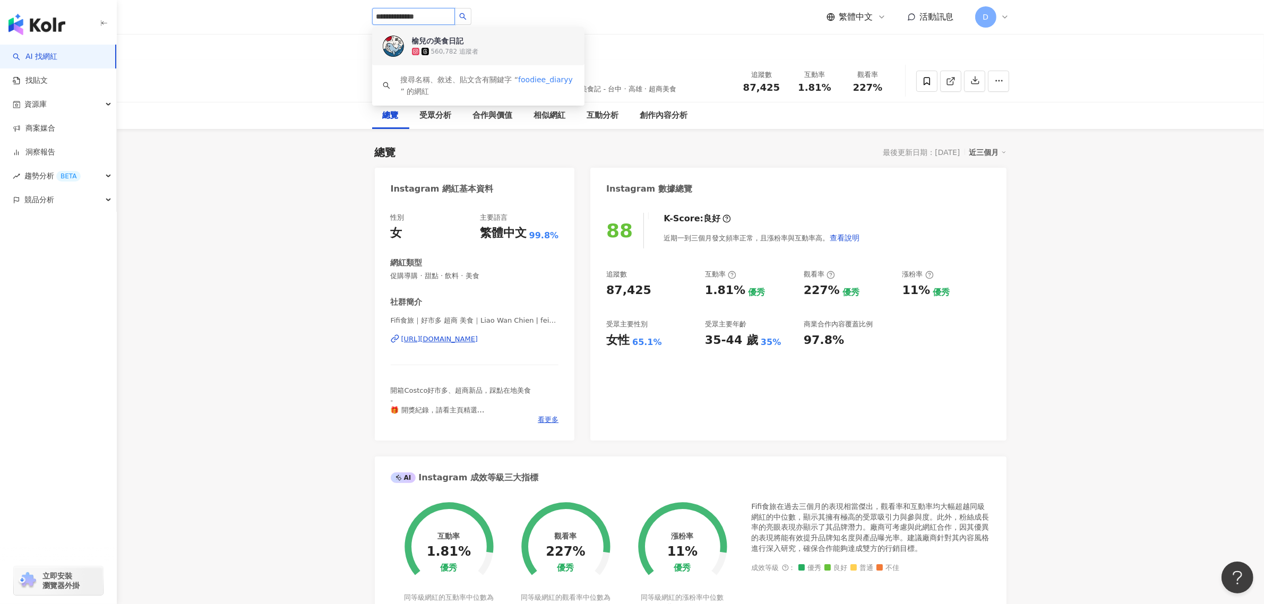
click at [444, 36] on div "榆兒の美食日記" at bounding box center [438, 41] width 52 height 11
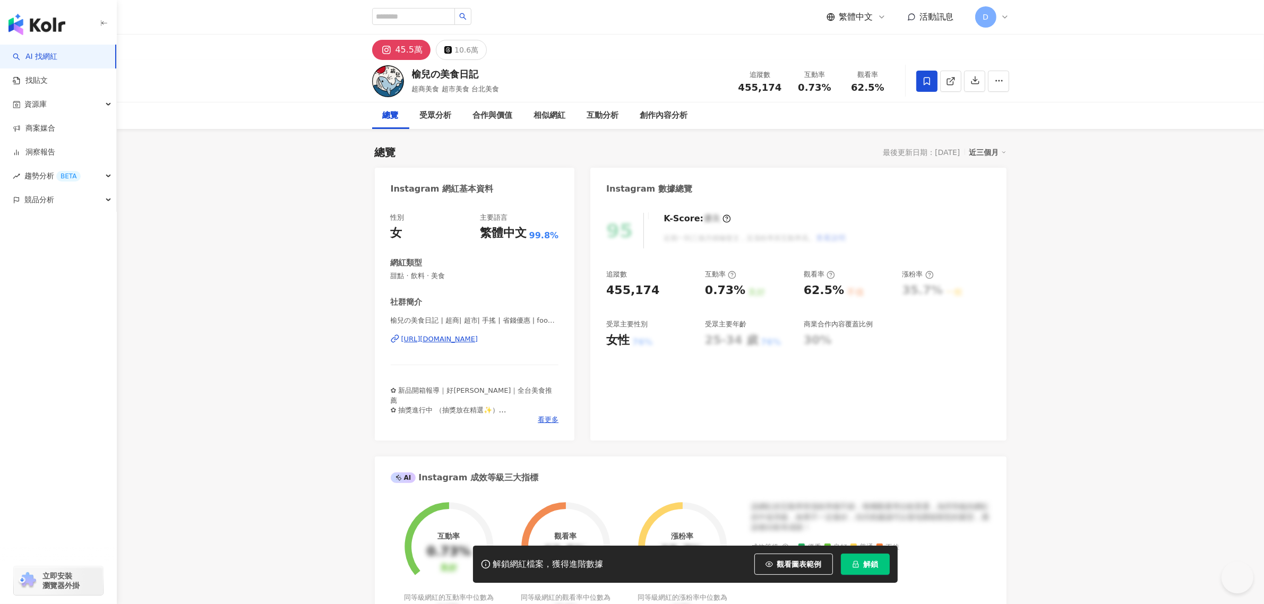
drag, startPoint x: 816, startPoint y: 87, endPoint x: 832, endPoint y: 84, distance: 15.6
click at [816, 87] on span "0.73%" at bounding box center [814, 87] width 33 height 11
click at [871, 553] on div "解鎖網紅檔案，獲得進階數據 觀看圖表範例 解鎖" at bounding box center [685, 564] width 425 height 37
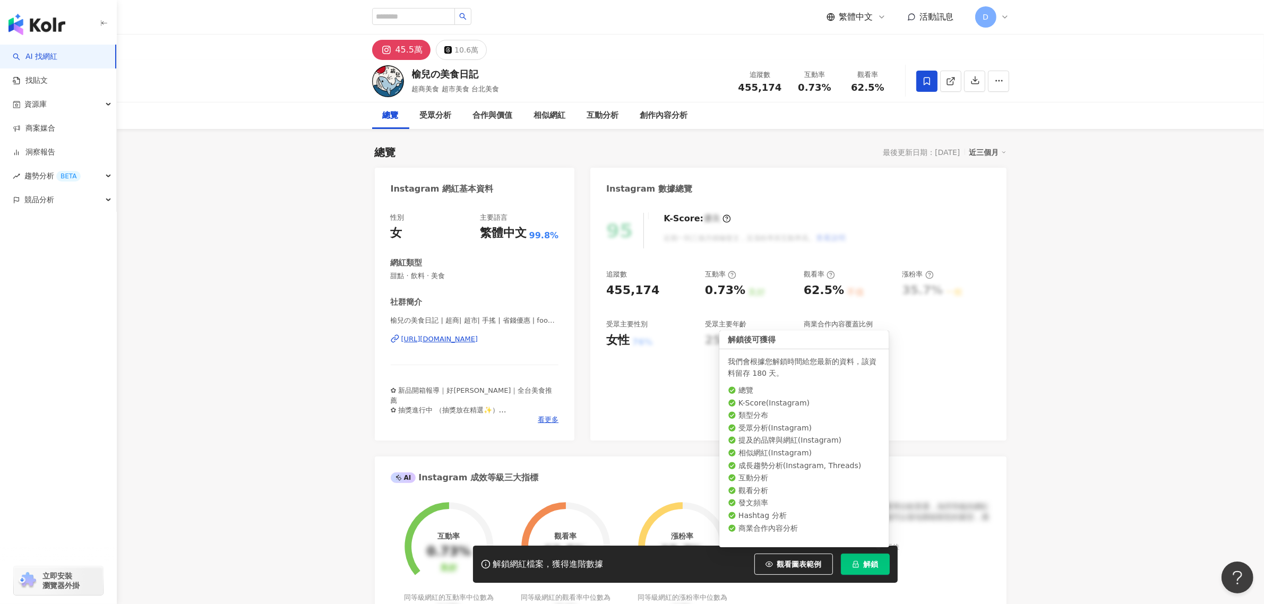
click at [869, 561] on span "解鎖" at bounding box center [871, 564] width 15 height 8
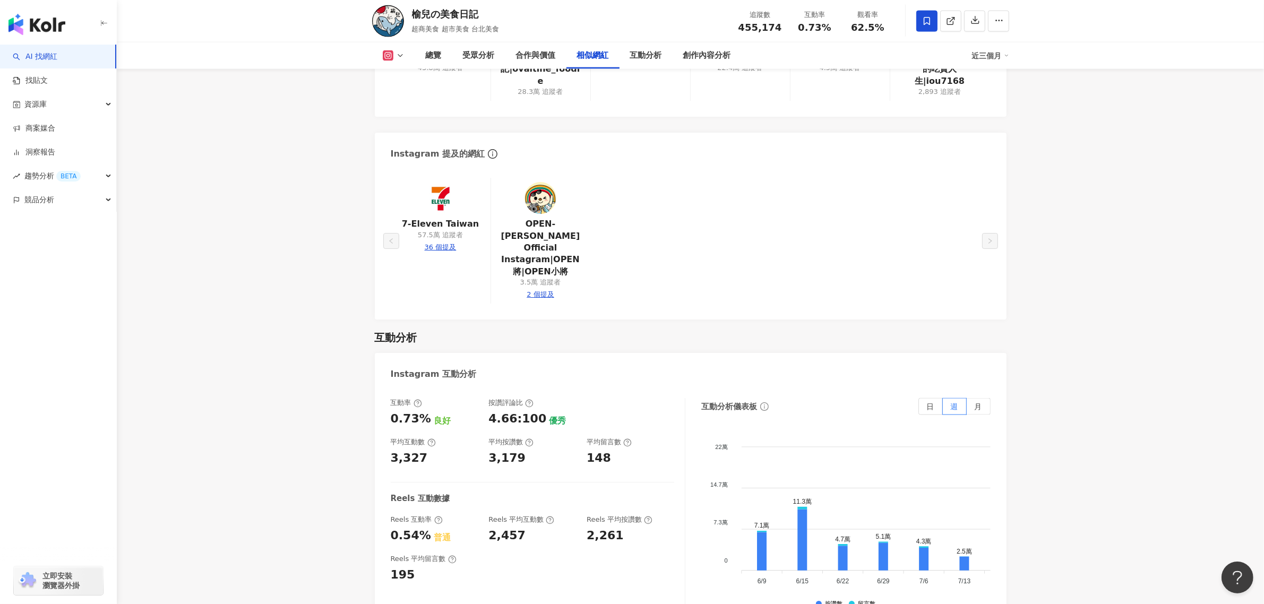
scroll to position [2190, 0]
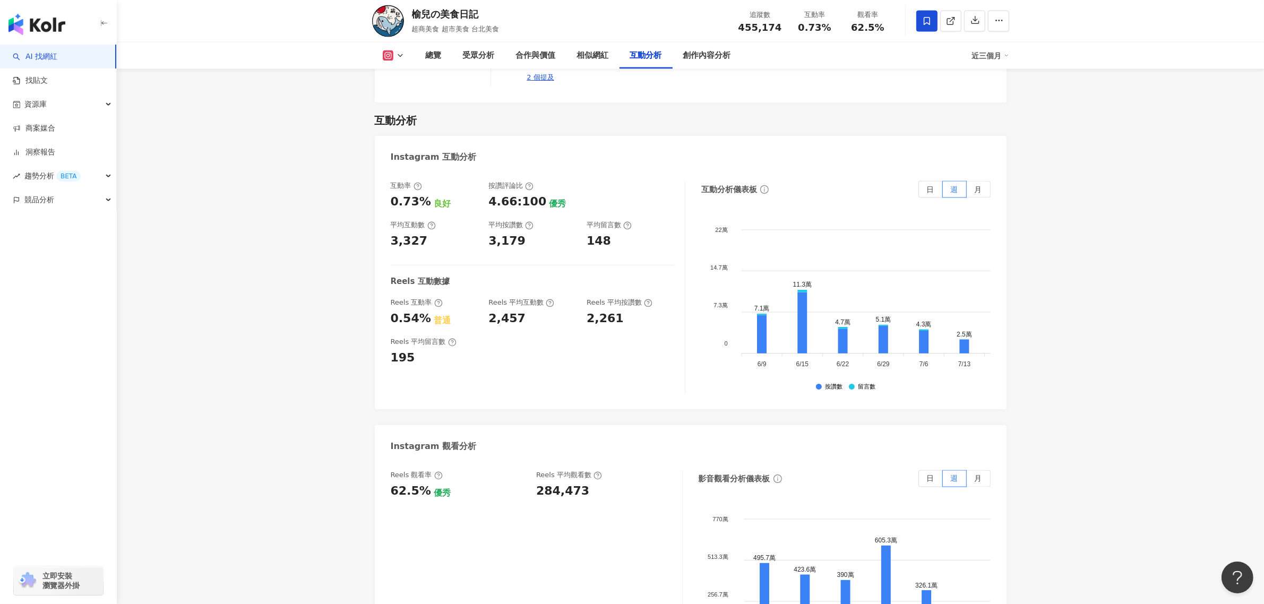
click at [574, 483] on div "284,473" at bounding box center [562, 491] width 53 height 16
copy div "284,473"
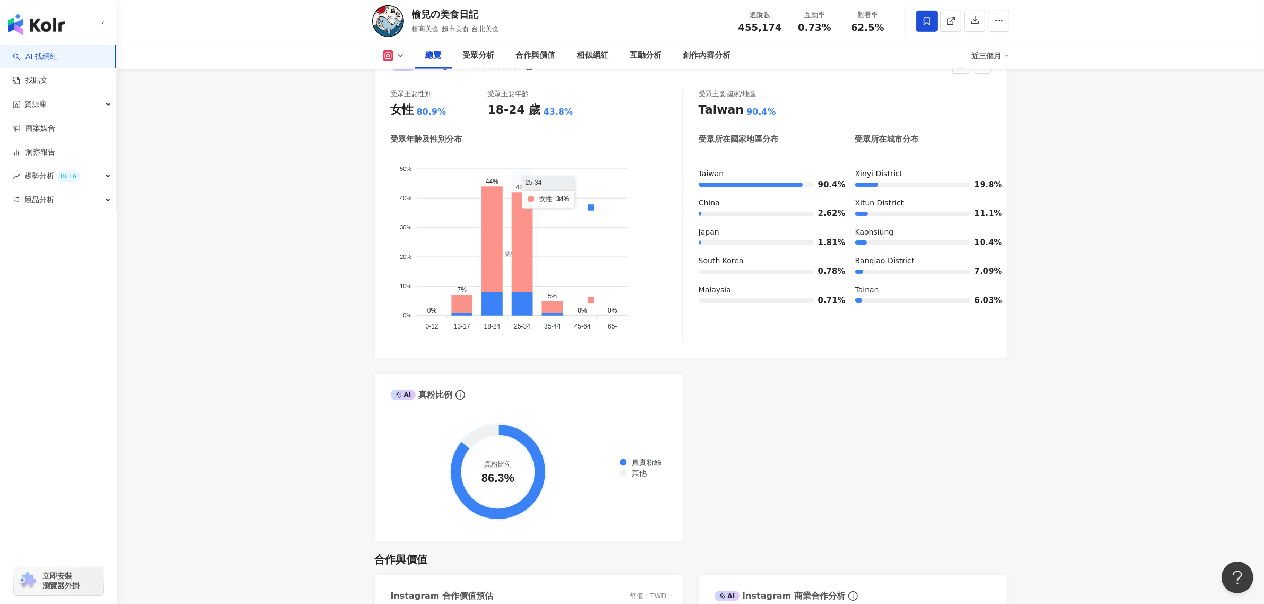
scroll to position [863, 0]
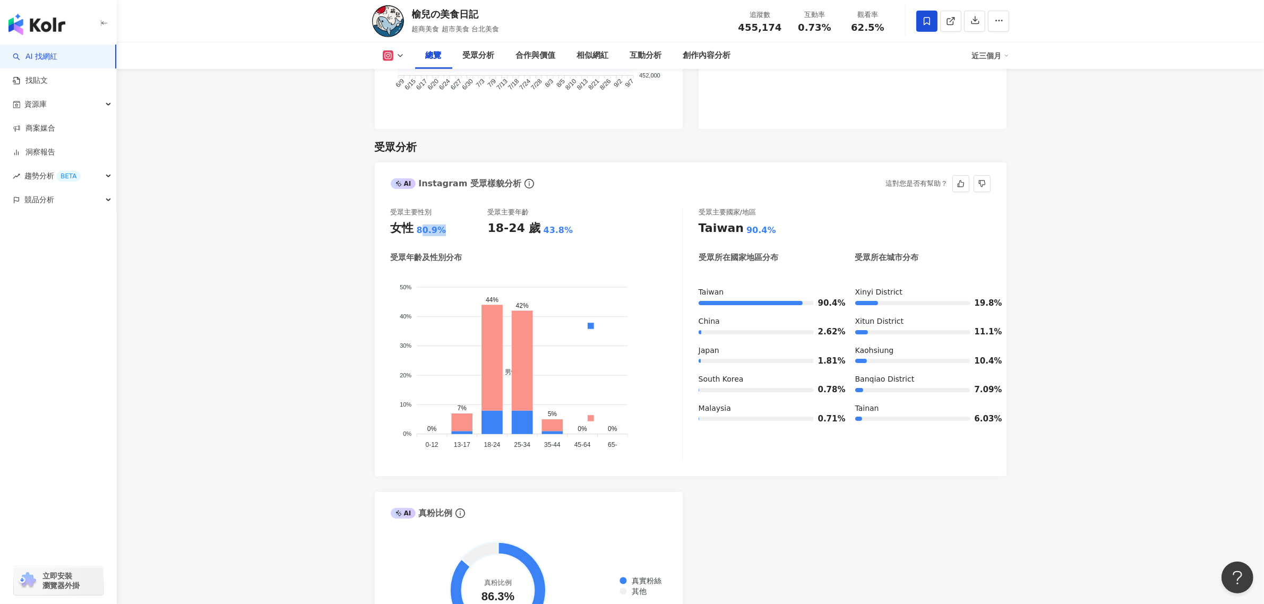
drag, startPoint x: 444, startPoint y: 211, endPoint x: 416, endPoint y: 213, distance: 28.7
click at [423, 220] on div "女性 80.9%" at bounding box center [439, 228] width 97 height 16
drag, startPoint x: 415, startPoint y: 213, endPoint x: 451, endPoint y: 219, distance: 37.1
click at [450, 220] on div "女性 80.9%" at bounding box center [439, 228] width 97 height 16
copy div "女性 80.9%"
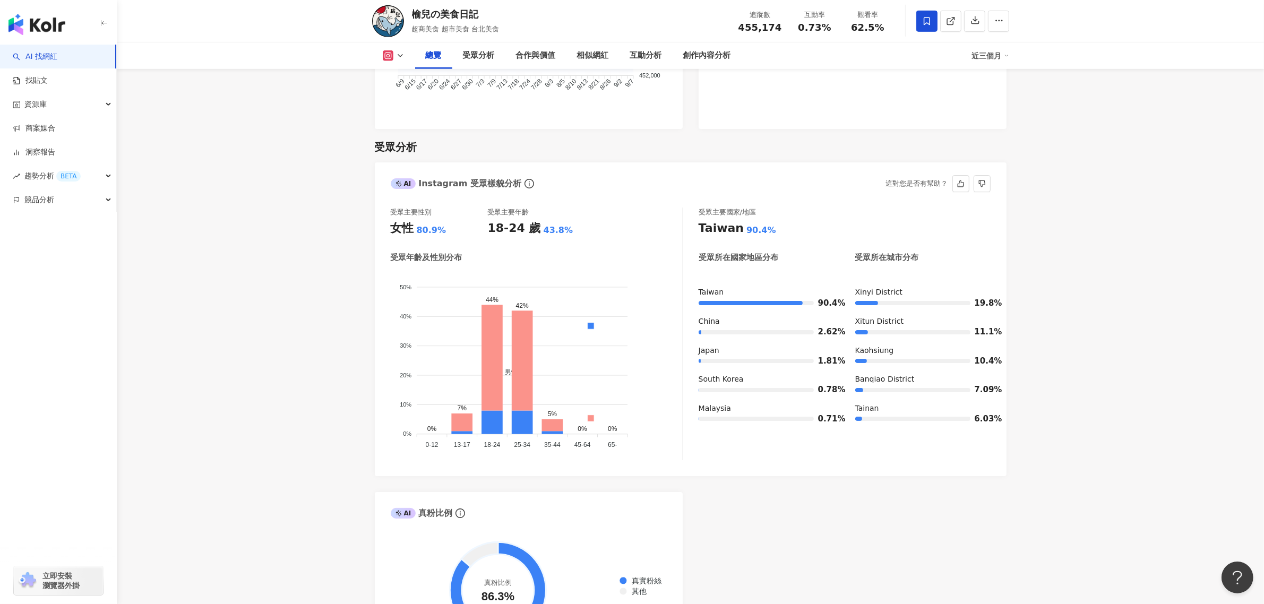
click at [513, 220] on div "18-24 歲" at bounding box center [514, 228] width 53 height 16
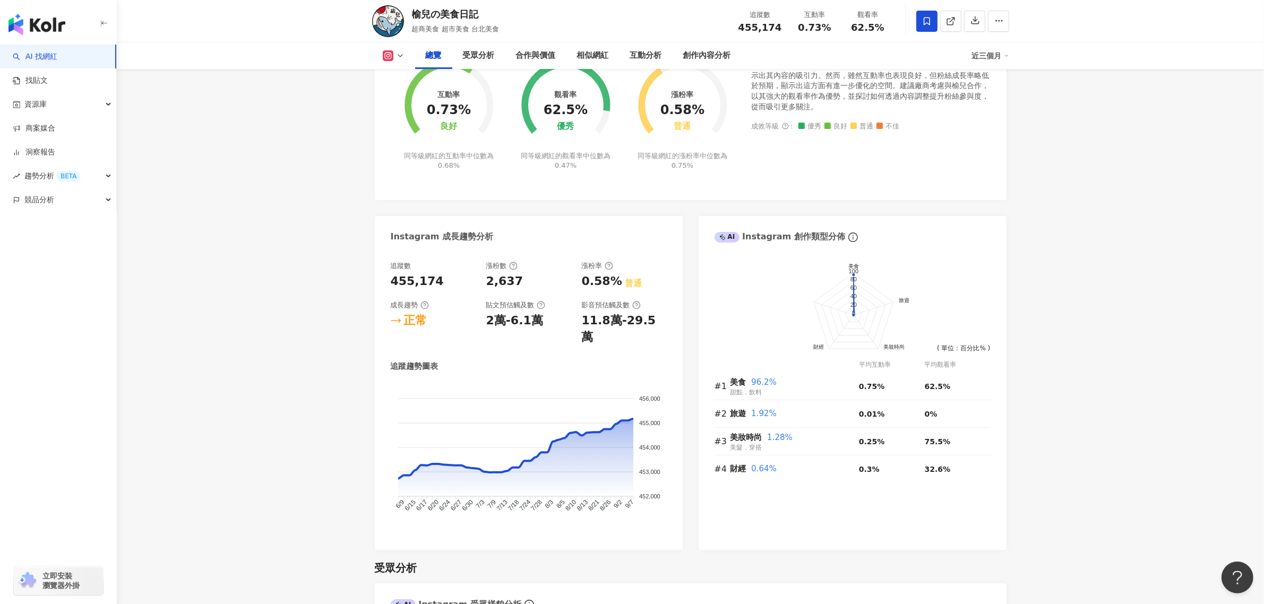
scroll to position [0, 0]
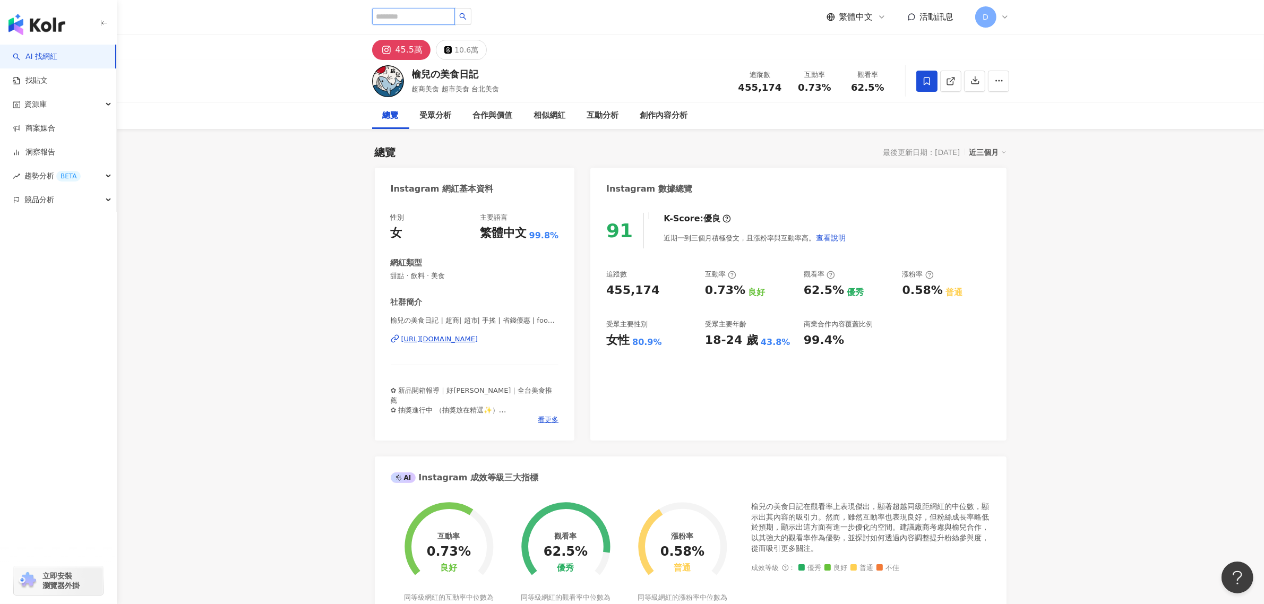
click at [402, 22] on input "search" at bounding box center [413, 16] width 83 height 17
paste input "**********"
type input "**********"
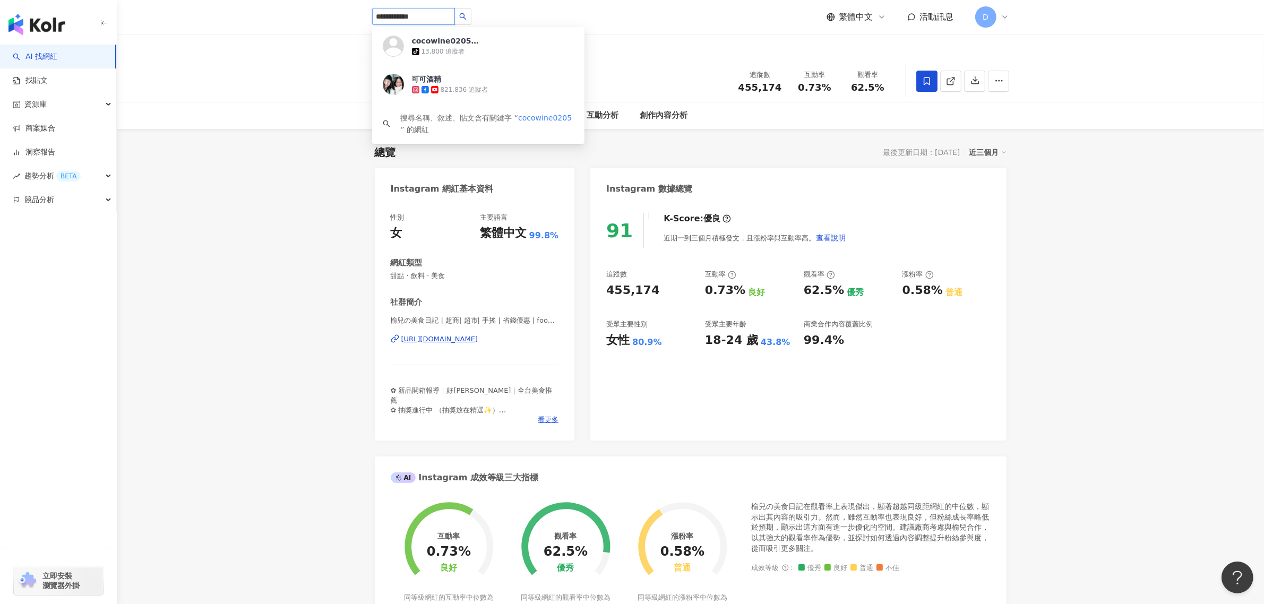
click at [430, 46] on div "tiktok-icon 13,800 追蹤者" at bounding box center [493, 51] width 162 height 11
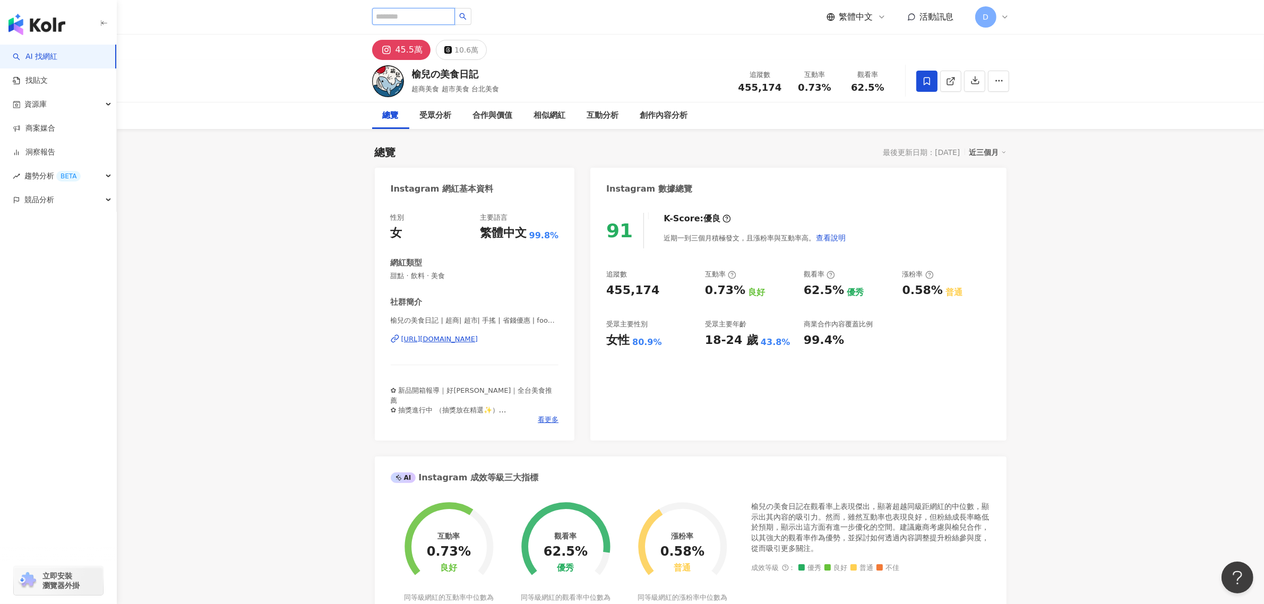
click at [455, 19] on input "search" at bounding box center [413, 16] width 83 height 17
paste input "**********"
type input "**********"
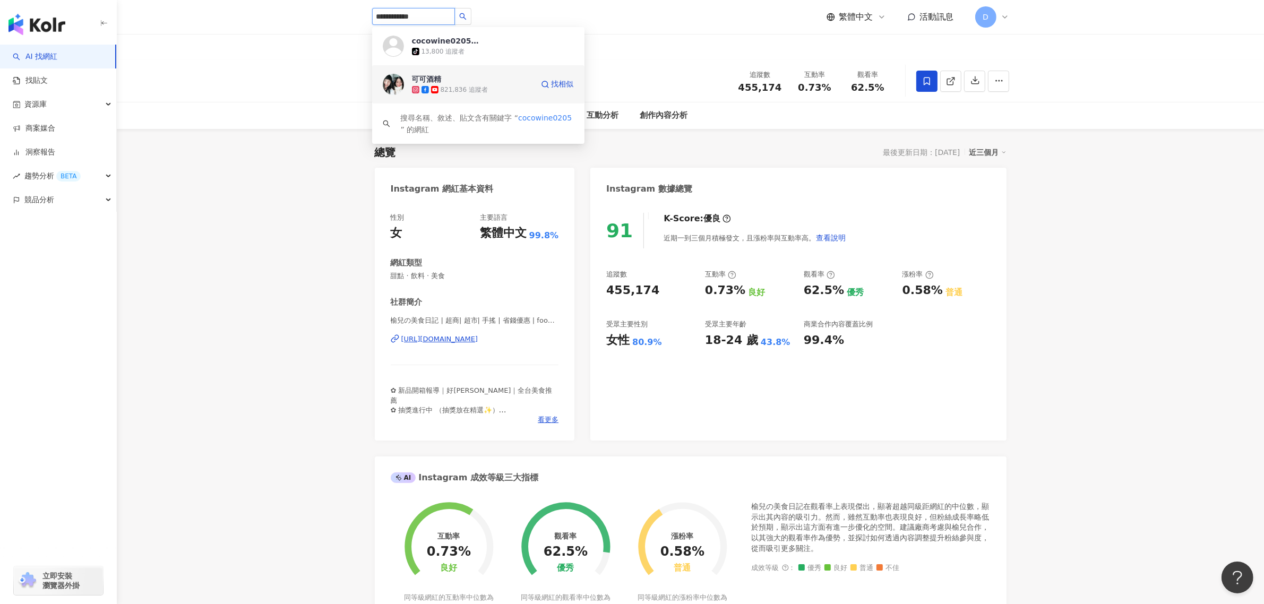
click at [474, 86] on div "821,836 追蹤者" at bounding box center [464, 89] width 47 height 9
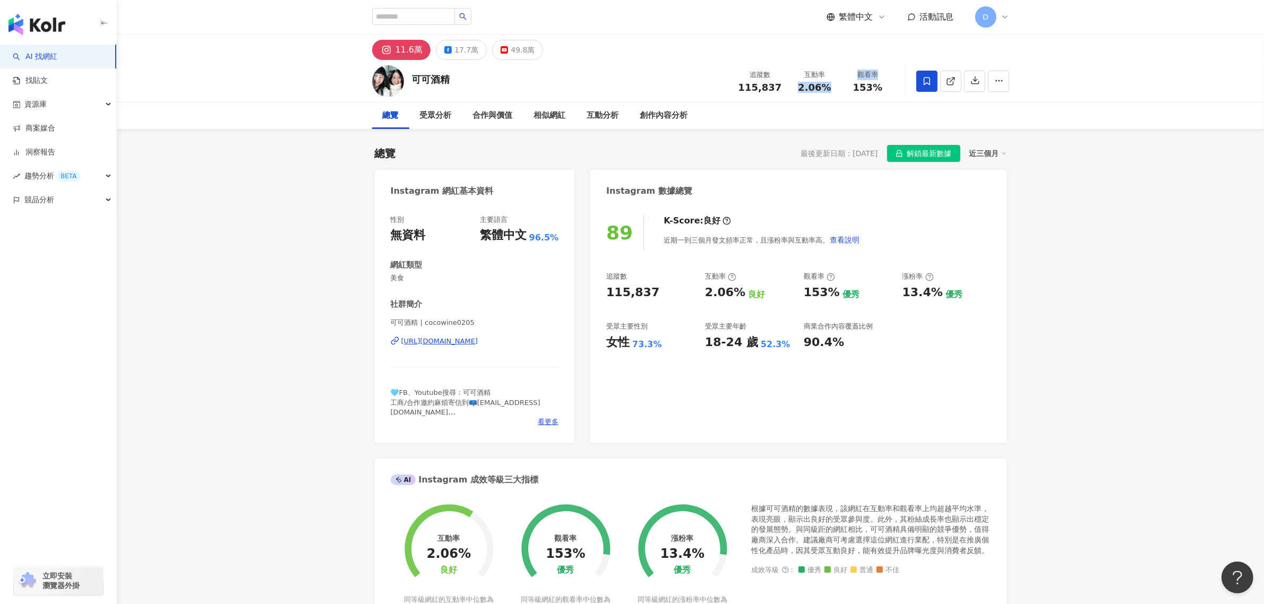
drag, startPoint x: 799, startPoint y: 88, endPoint x: 855, endPoint y: 88, distance: 55.2
click at [855, 88] on div "追蹤數 115,837 互動率 2.06% 觀看率 153%" at bounding box center [813, 80] width 162 height 31
click at [843, 78] on div "觀看率 153%" at bounding box center [867, 81] width 53 height 23
click at [824, 87] on span "2.06%" at bounding box center [814, 87] width 33 height 11
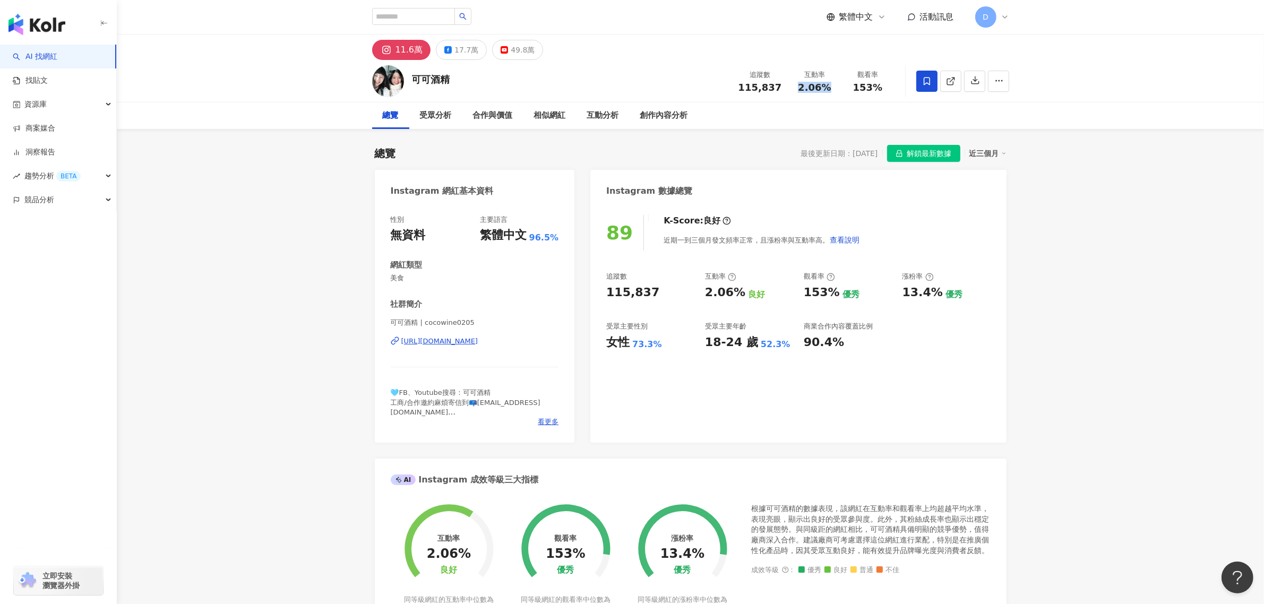
click at [824, 87] on span "2.06%" at bounding box center [814, 87] width 33 height 11
copy span "2.06%"
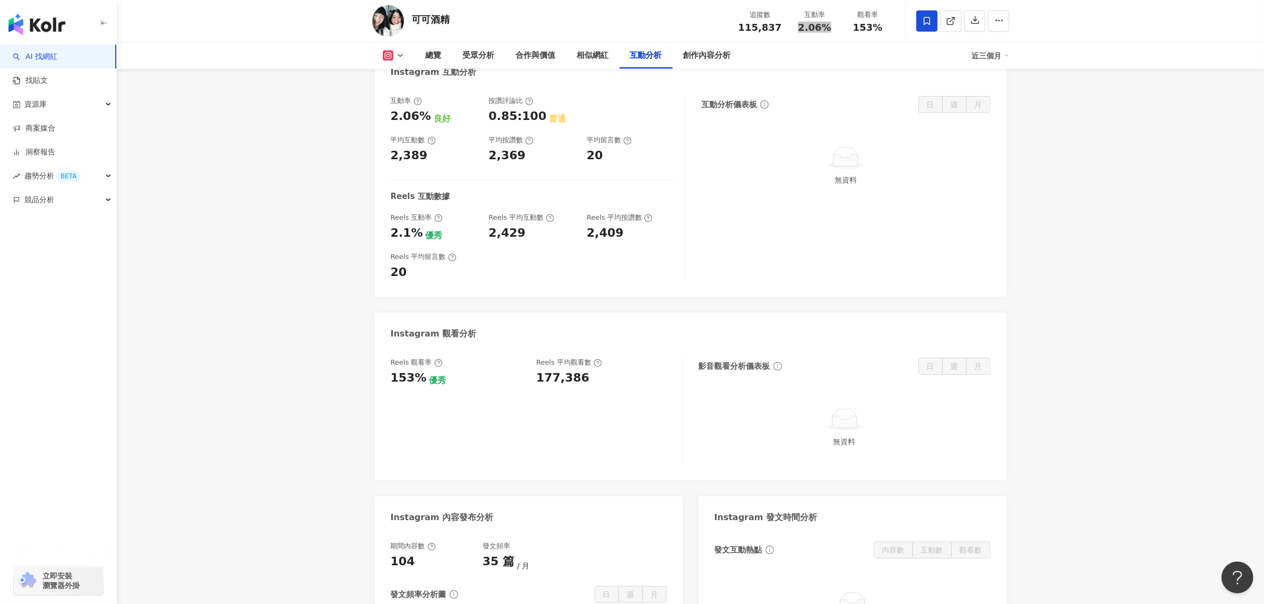
scroll to position [2256, 0]
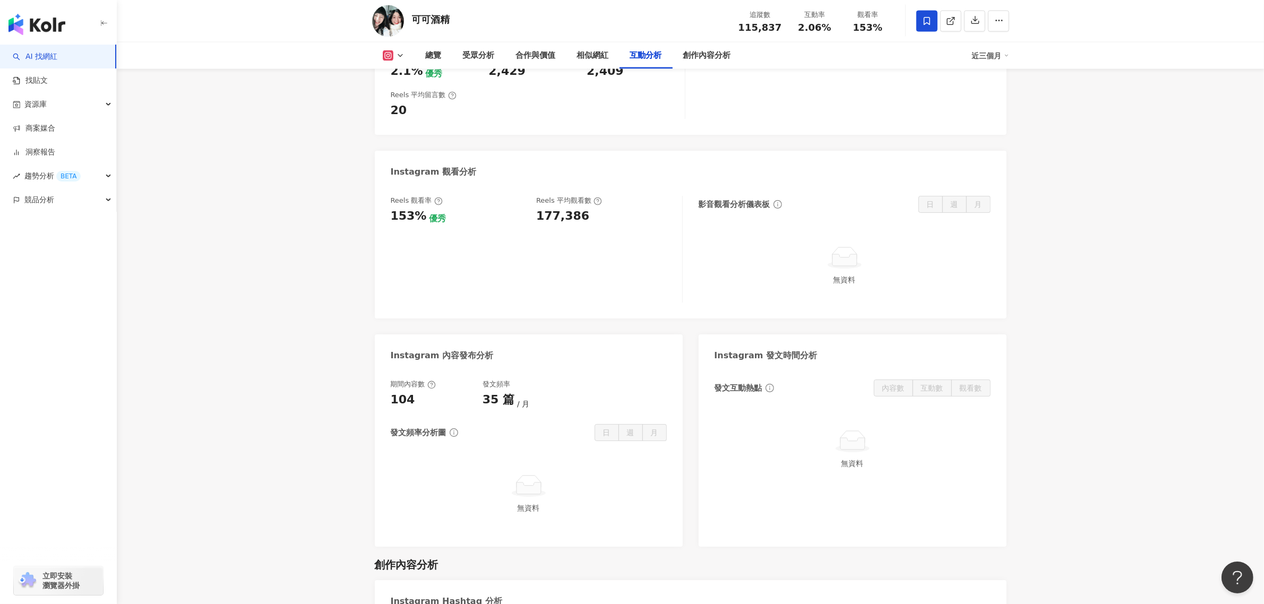
click at [556, 211] on div "177,386" at bounding box center [562, 216] width 53 height 16
copy div "177,386"
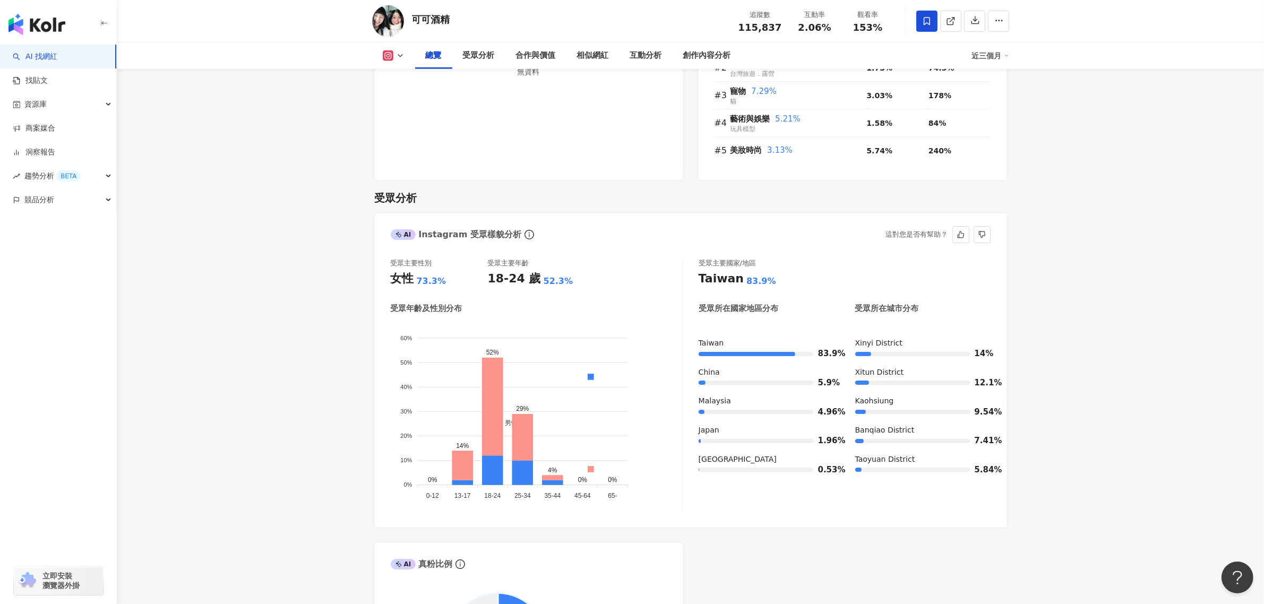
scroll to position [796, 0]
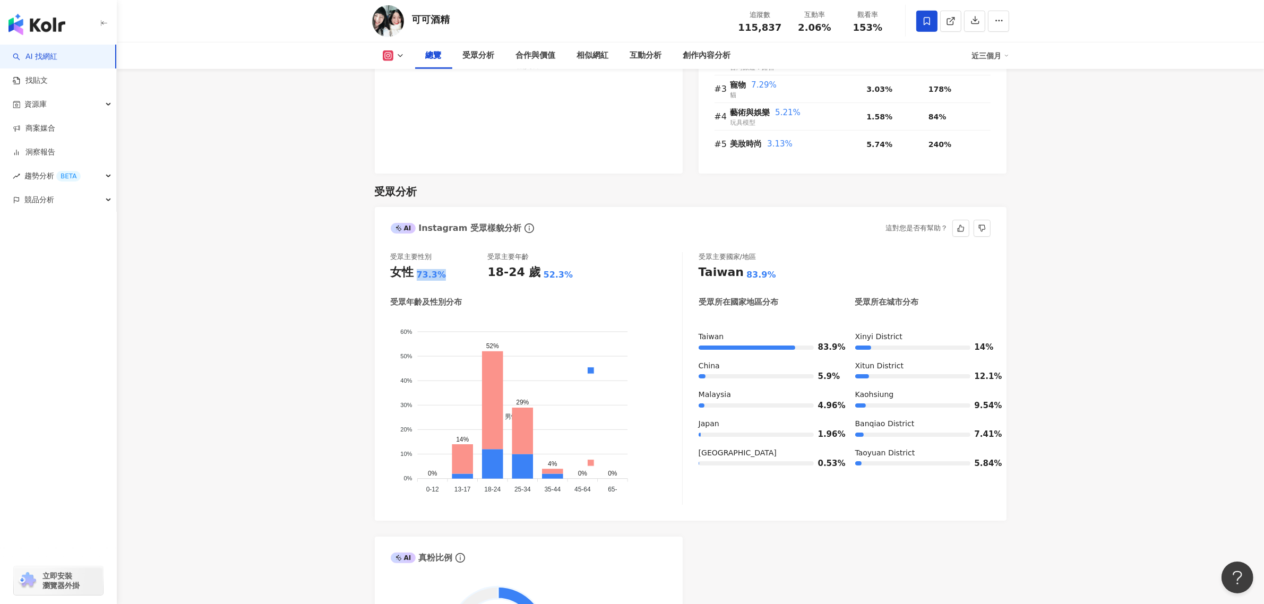
drag, startPoint x: 440, startPoint y: 274, endPoint x: 413, endPoint y: 277, distance: 26.7
click at [413, 277] on div "女性 73.3%" at bounding box center [439, 272] width 97 height 16
copy div "女性 73.3%"
click at [486, 343] on foreignobject "男性 女性" at bounding box center [536, 406] width 291 height 181
drag, startPoint x: 522, startPoint y: 412, endPoint x: 548, endPoint y: 406, distance: 26.7
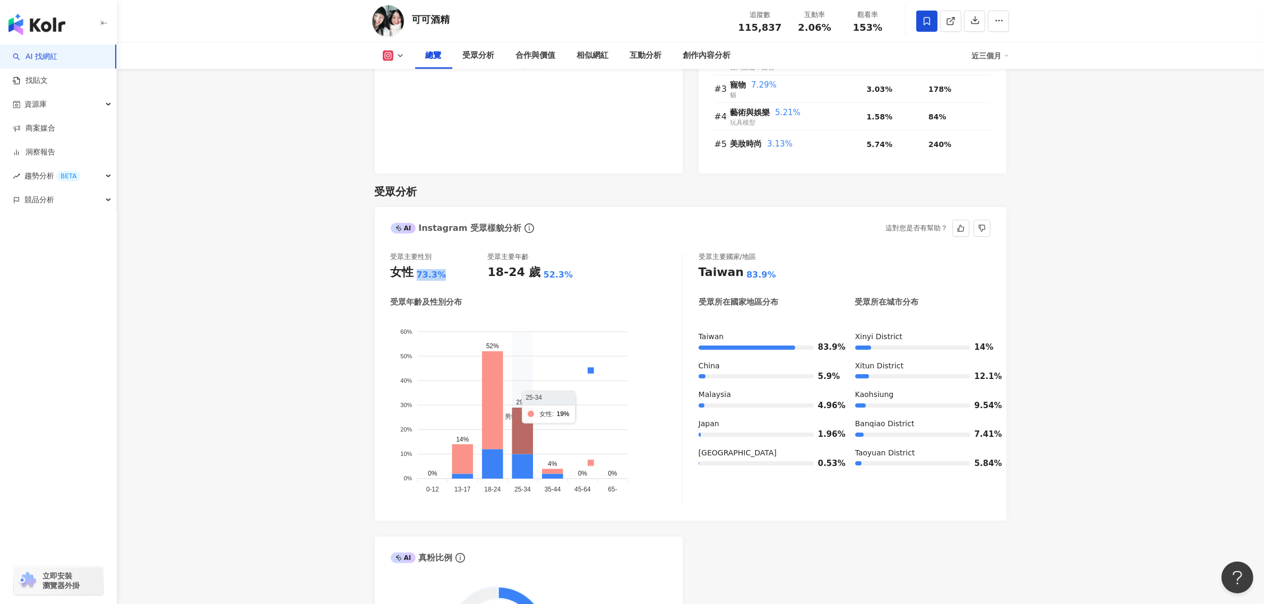
click at [524, 411] on icon at bounding box center [522, 431] width 21 height 47
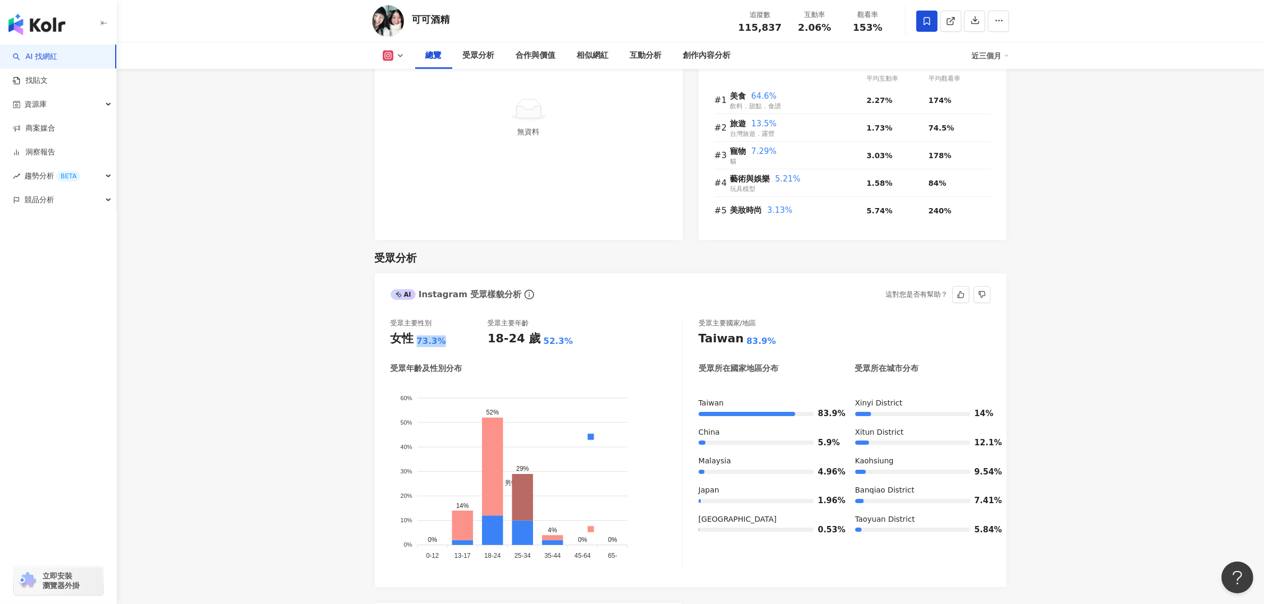
copy div "女性 73.3%"
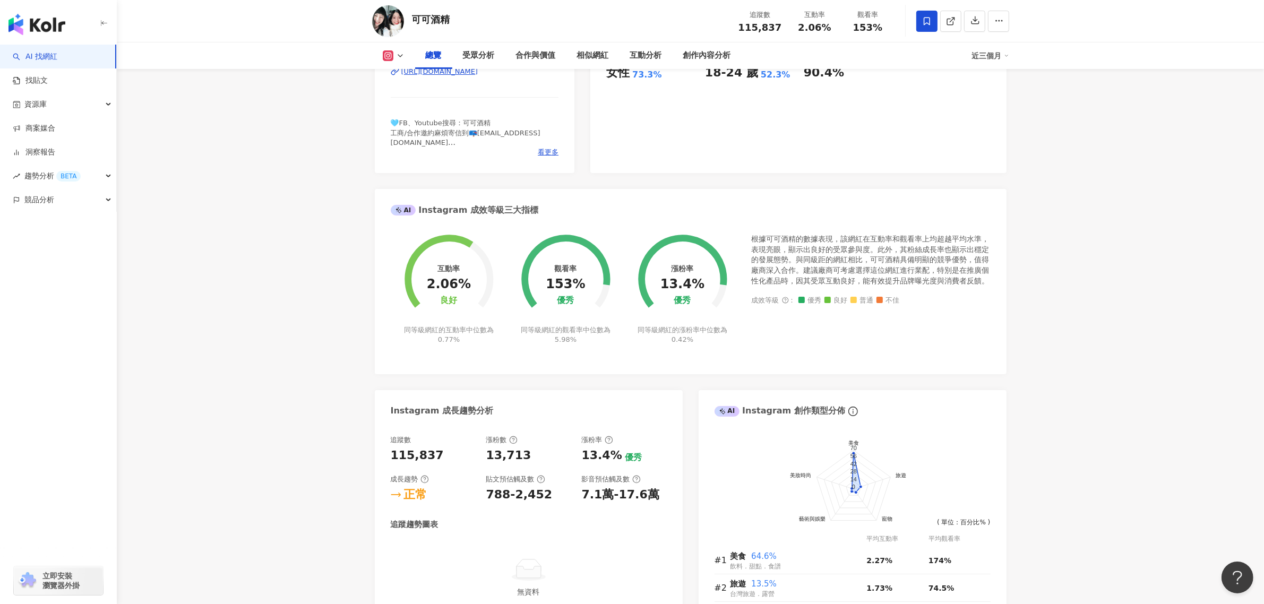
scroll to position [0, 0]
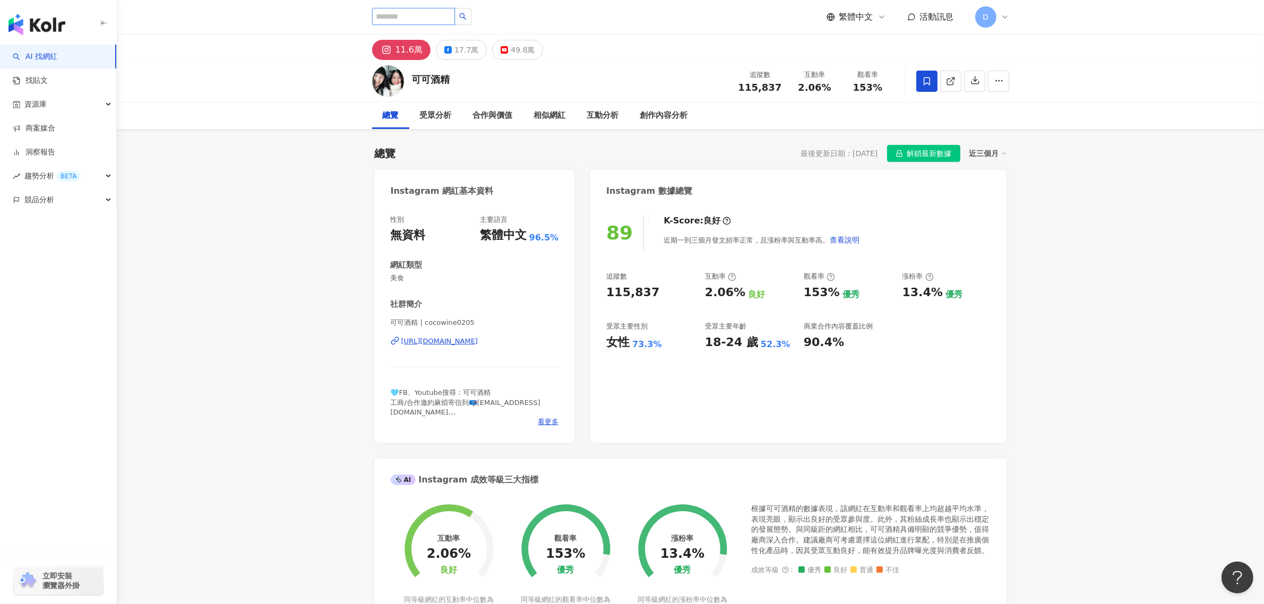
click at [449, 21] on input "search" at bounding box center [413, 16] width 83 height 17
paste input "**********"
type input "**********"
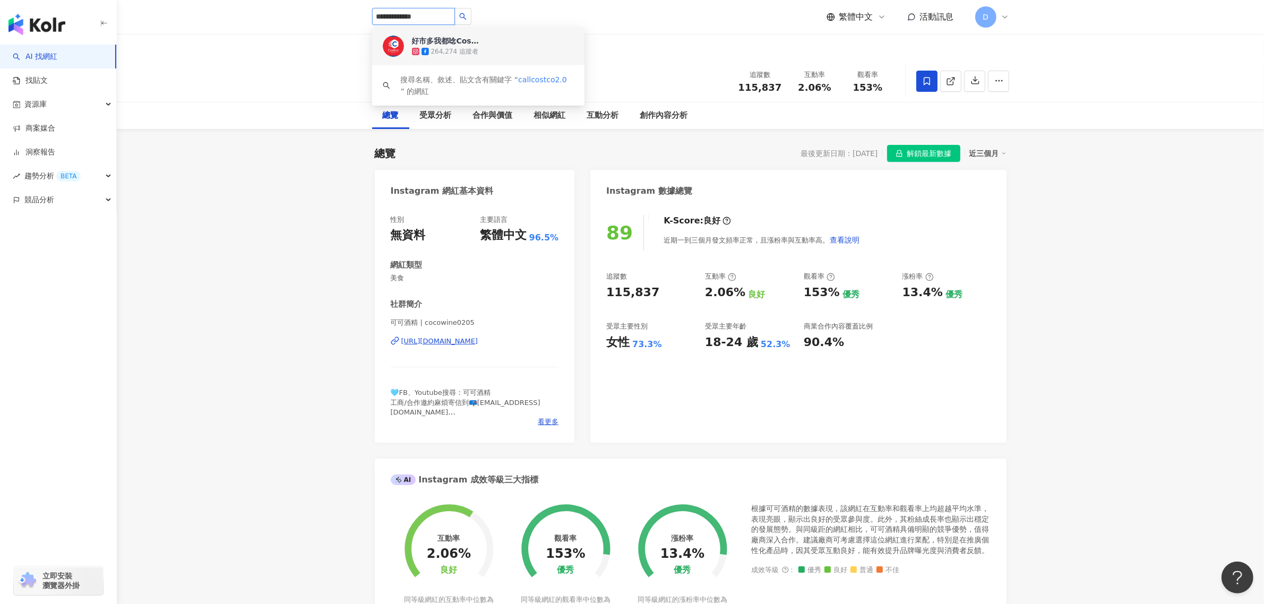
click at [452, 40] on div "好市多我都唸Costco" at bounding box center [446, 41] width 69 height 11
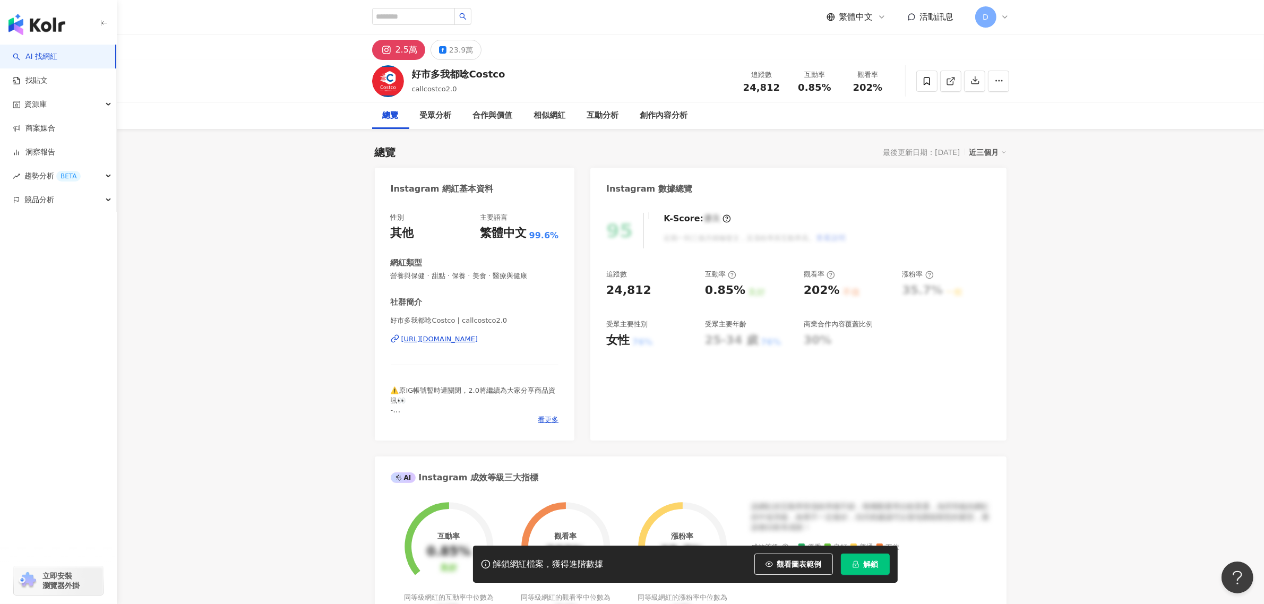
click at [884, 564] on button "解鎖" at bounding box center [865, 564] width 49 height 21
click at [810, 91] on span "0.85%" at bounding box center [814, 87] width 33 height 11
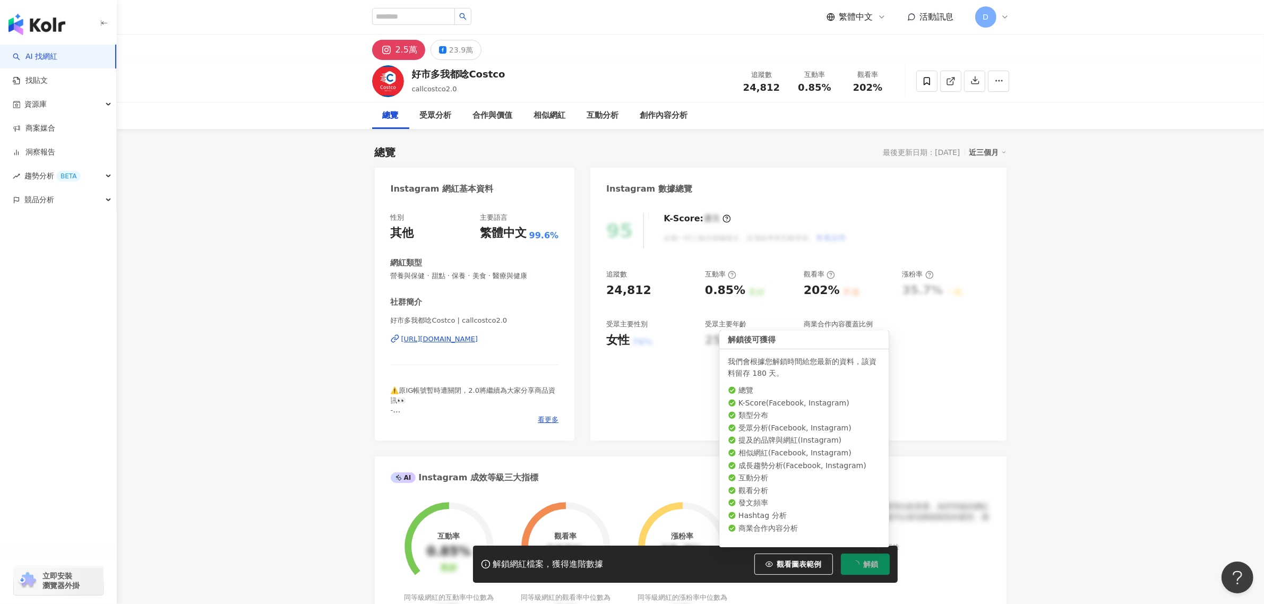
click at [810, 91] on span "0.85%" at bounding box center [814, 87] width 33 height 11
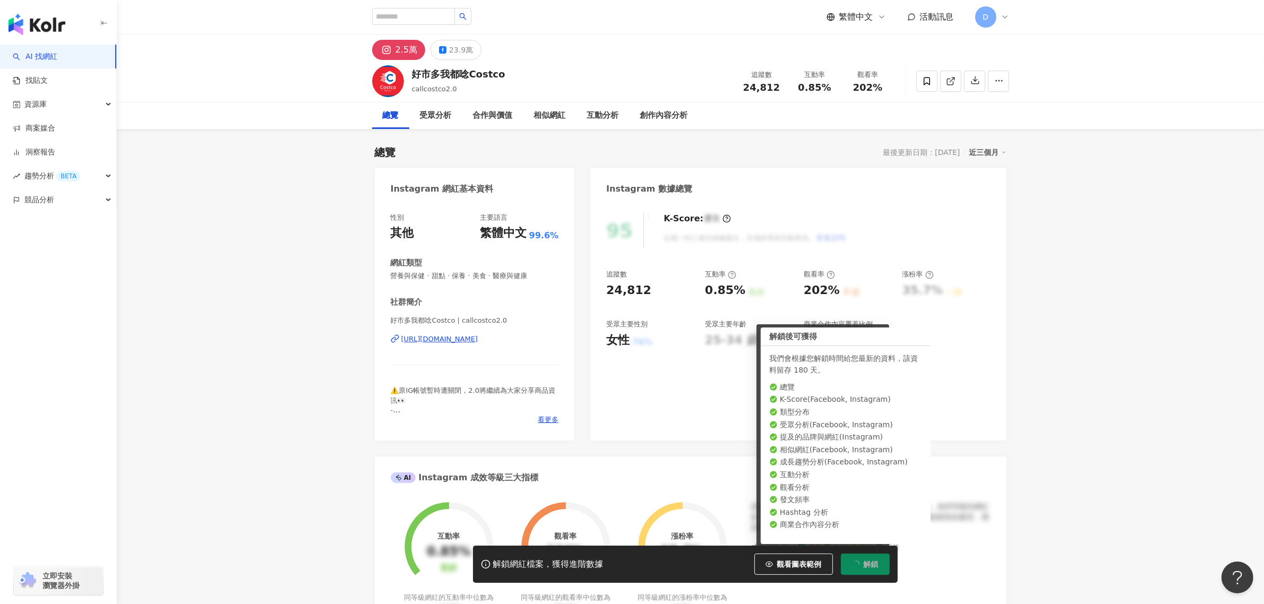
click at [810, 91] on span "0.85%" at bounding box center [814, 87] width 33 height 11
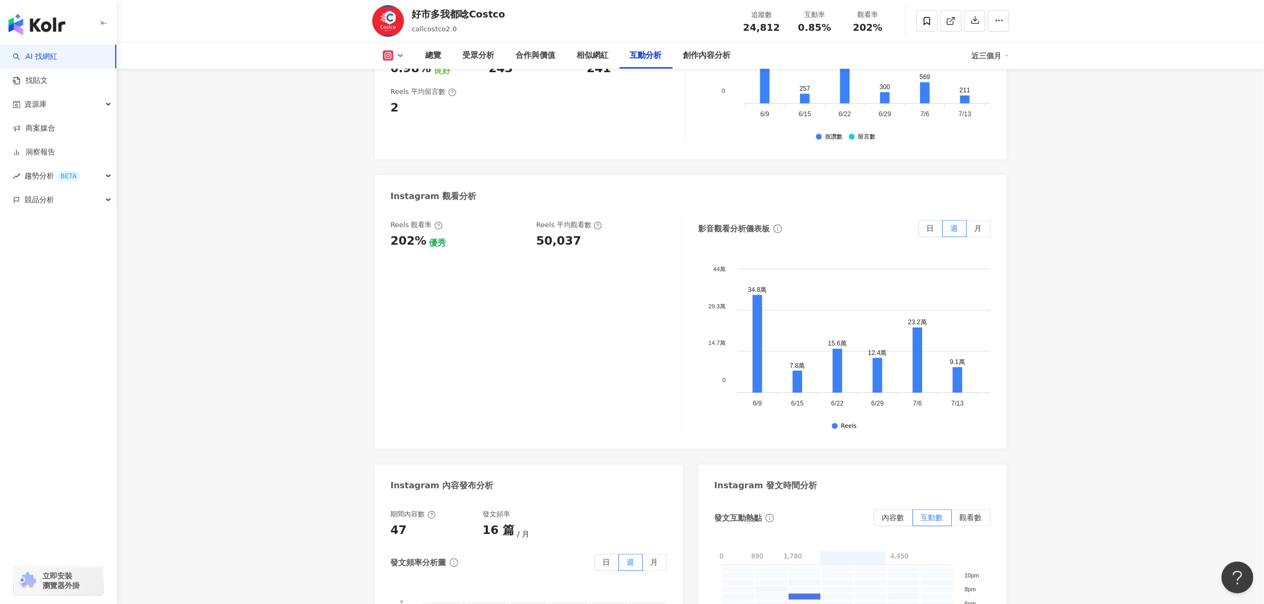
scroll to position [2190, 0]
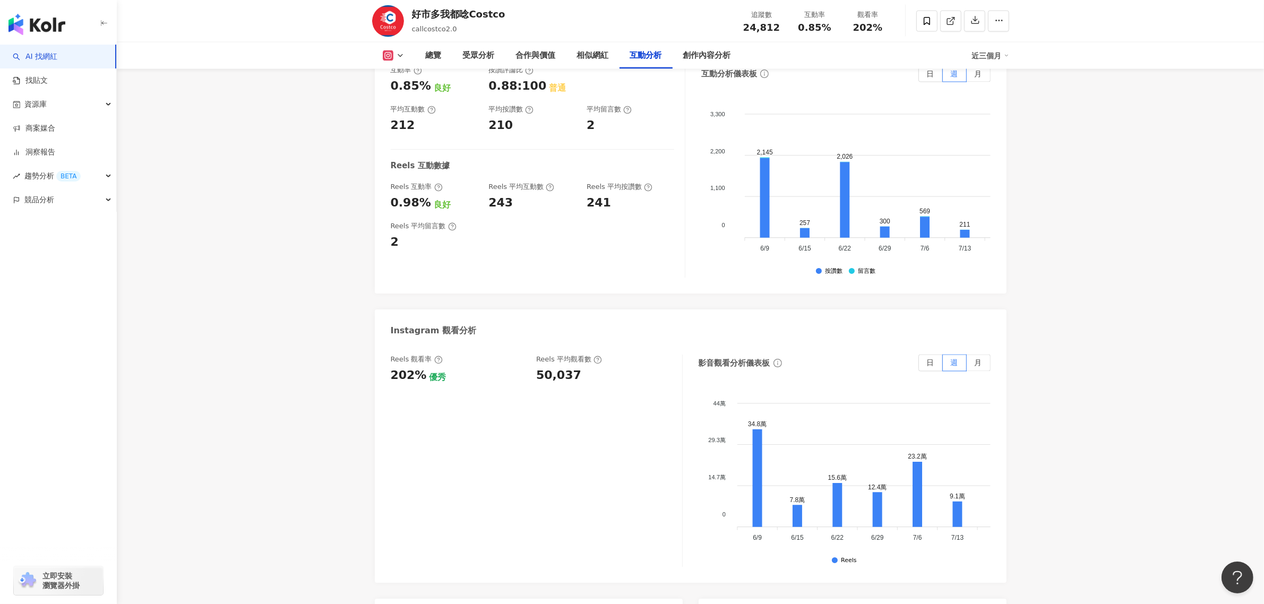
click at [553, 374] on div "50,037" at bounding box center [558, 375] width 45 height 16
click at [554, 374] on div "50,037" at bounding box center [558, 375] width 45 height 16
copy div "50,037"
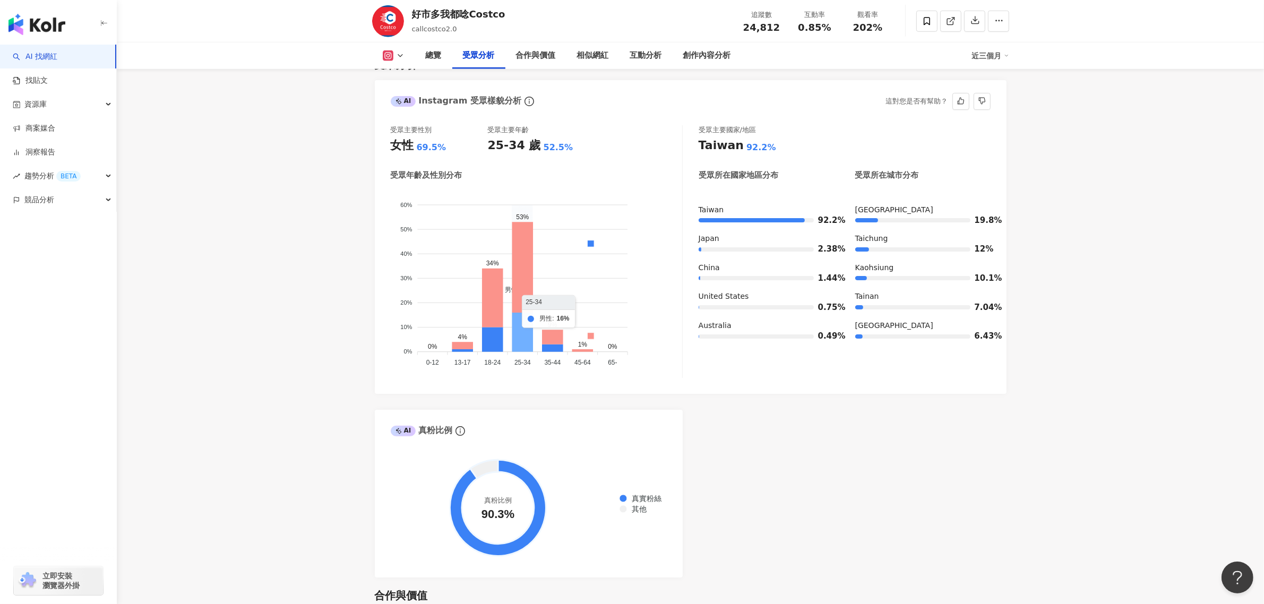
scroll to position [796, 0]
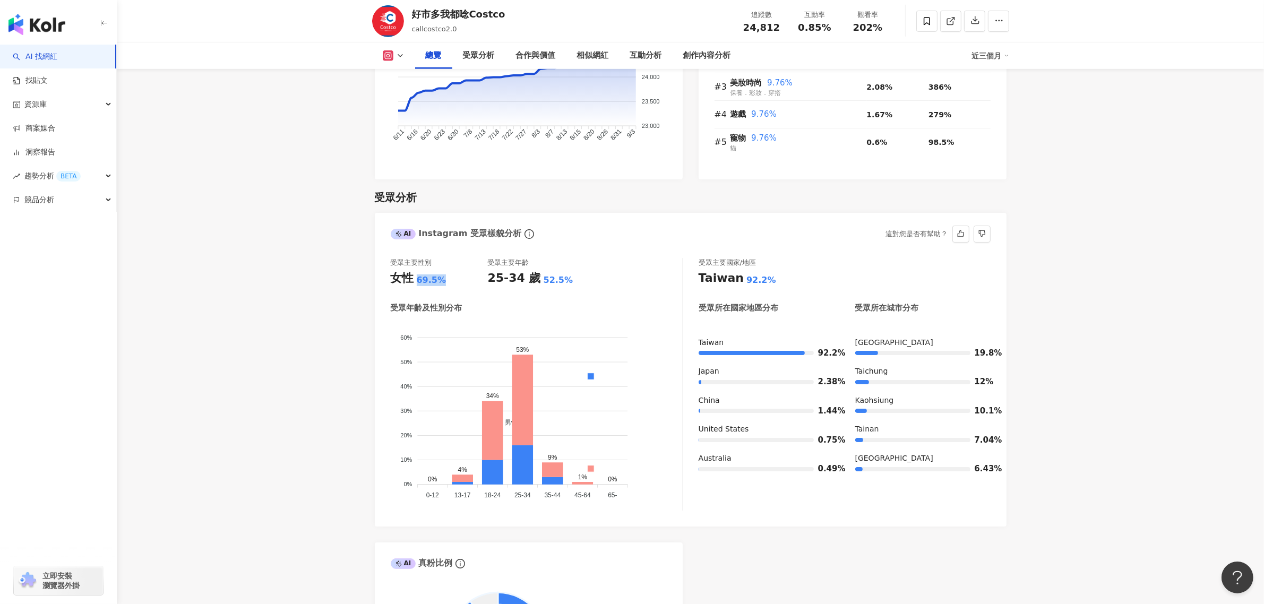
drag, startPoint x: 449, startPoint y: 279, endPoint x: 410, endPoint y: 279, distance: 38.8
click at [410, 279] on div "女性 69.5%" at bounding box center [439, 278] width 97 height 16
copy div "女性 69.5%"
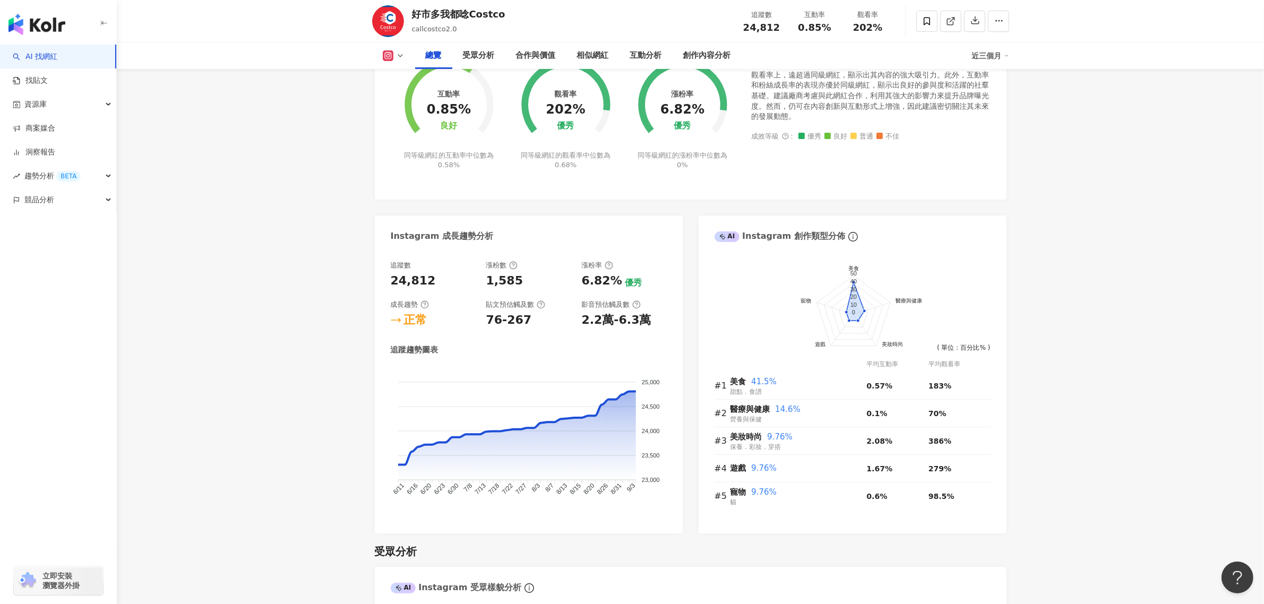
scroll to position [0, 0]
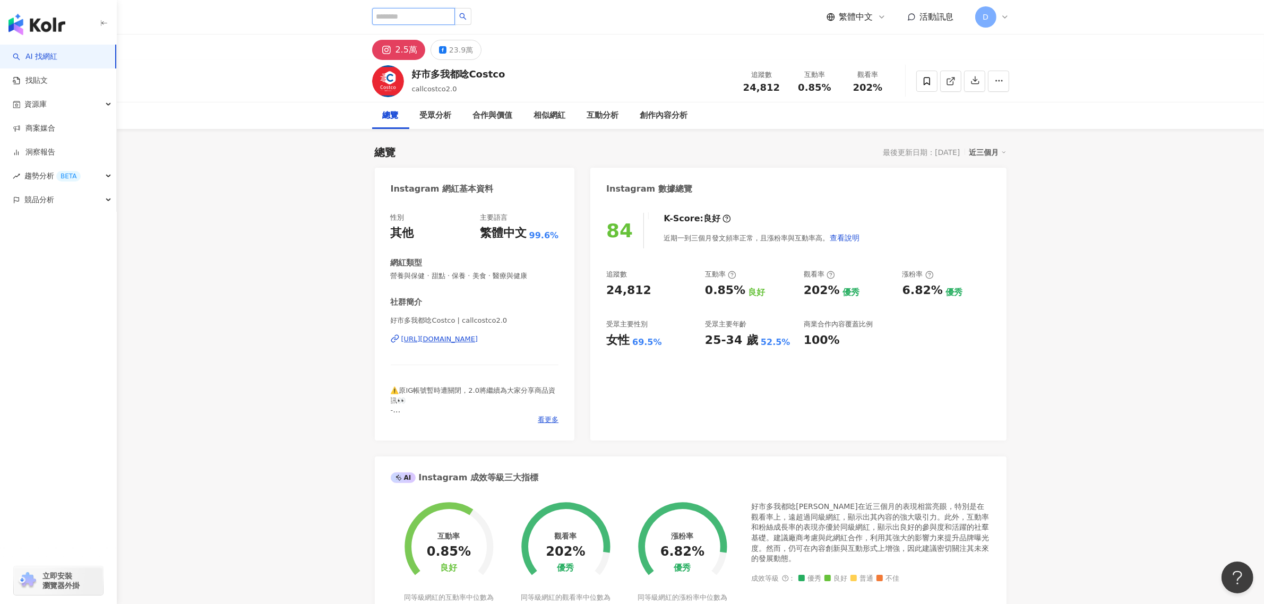
click at [377, 14] on input "search" at bounding box center [413, 16] width 83 height 17
paste input "**********"
type input "**********"
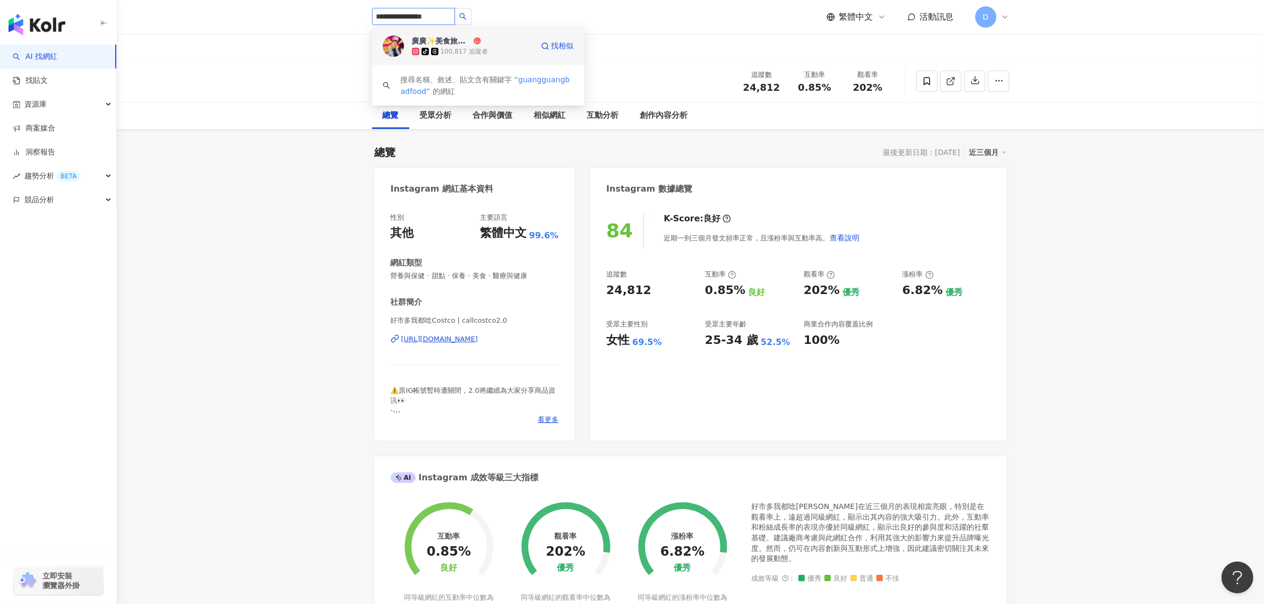
click at [462, 40] on div "廣廣✨美食旅遊生活🐳" at bounding box center [441, 41] width 59 height 11
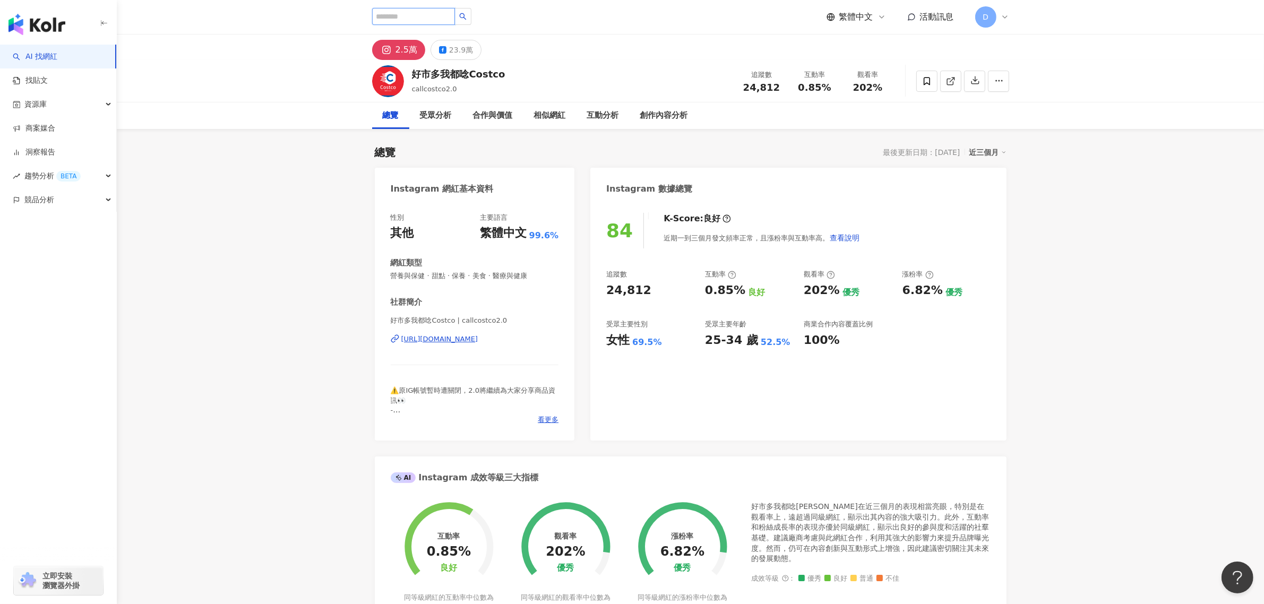
paste input "**********"
type input "**********"
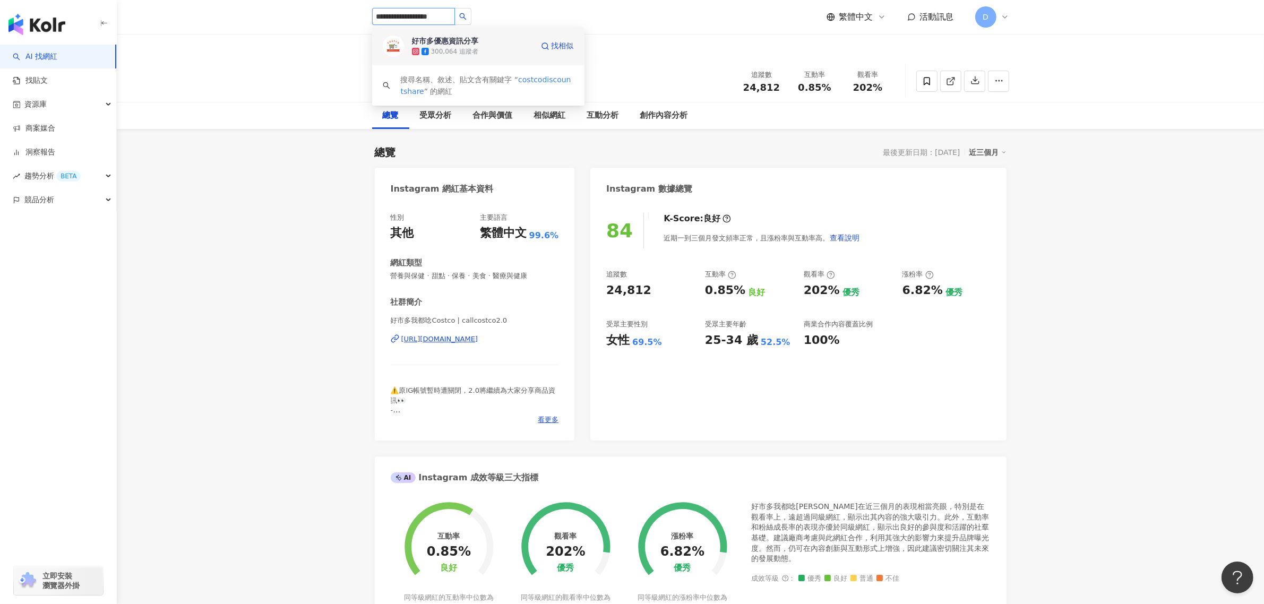
click at [441, 42] on div "好市多優惠資訊分享" at bounding box center [445, 41] width 67 height 11
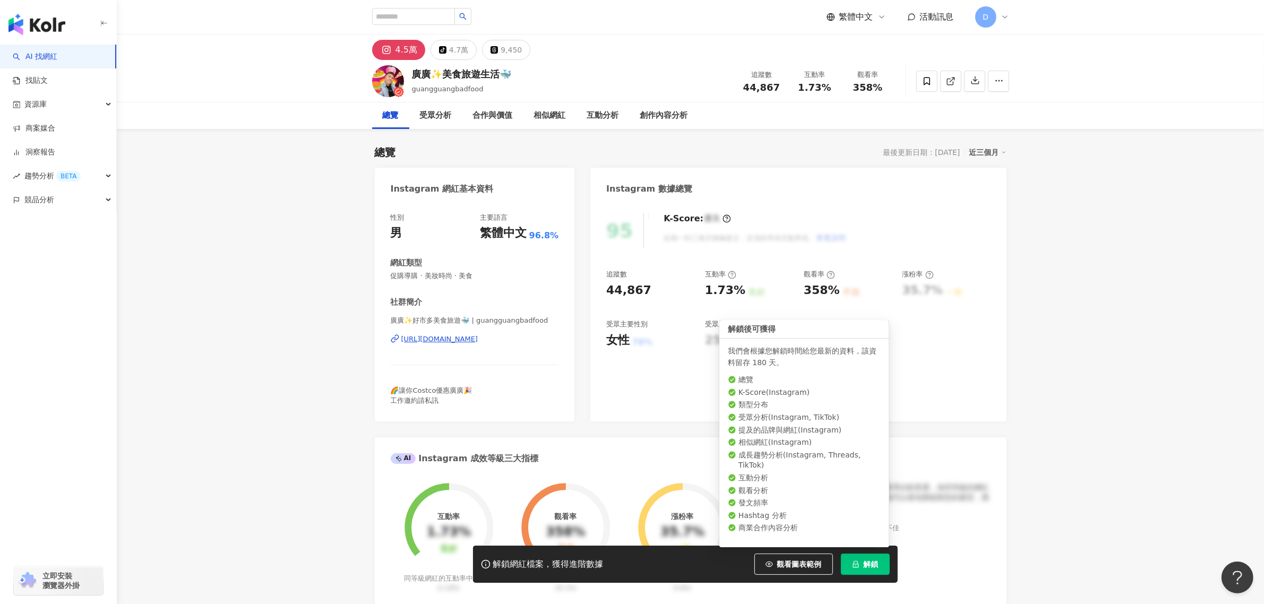
click at [881, 560] on button "解鎖" at bounding box center [865, 564] width 49 height 21
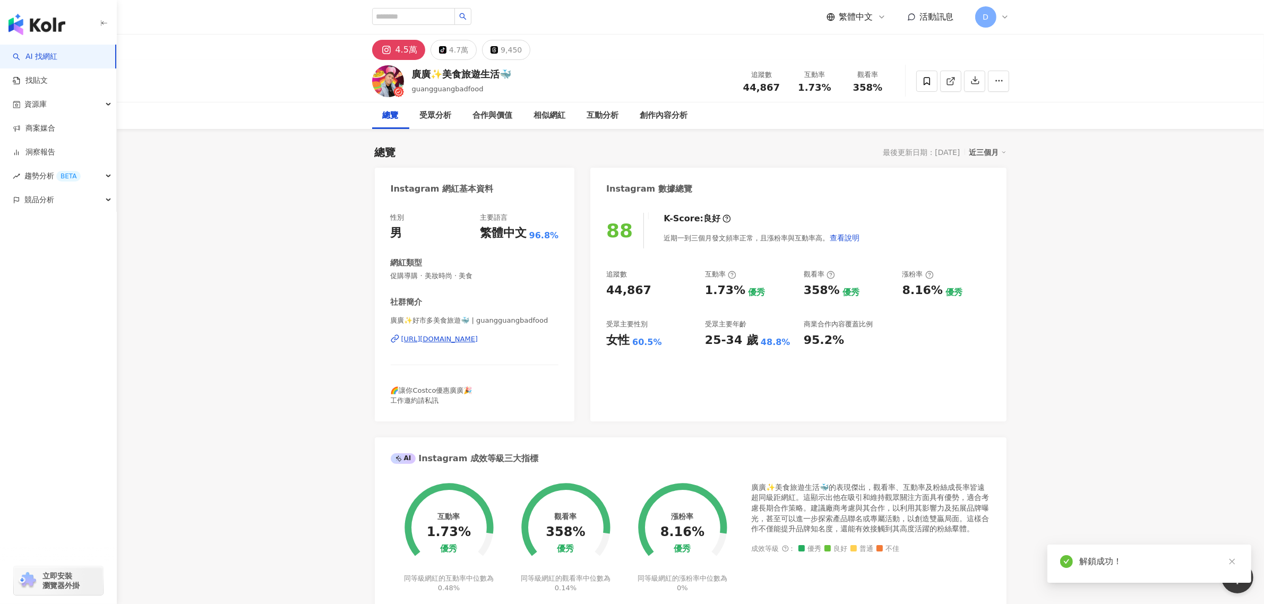
click at [811, 85] on span "1.73%" at bounding box center [814, 87] width 33 height 11
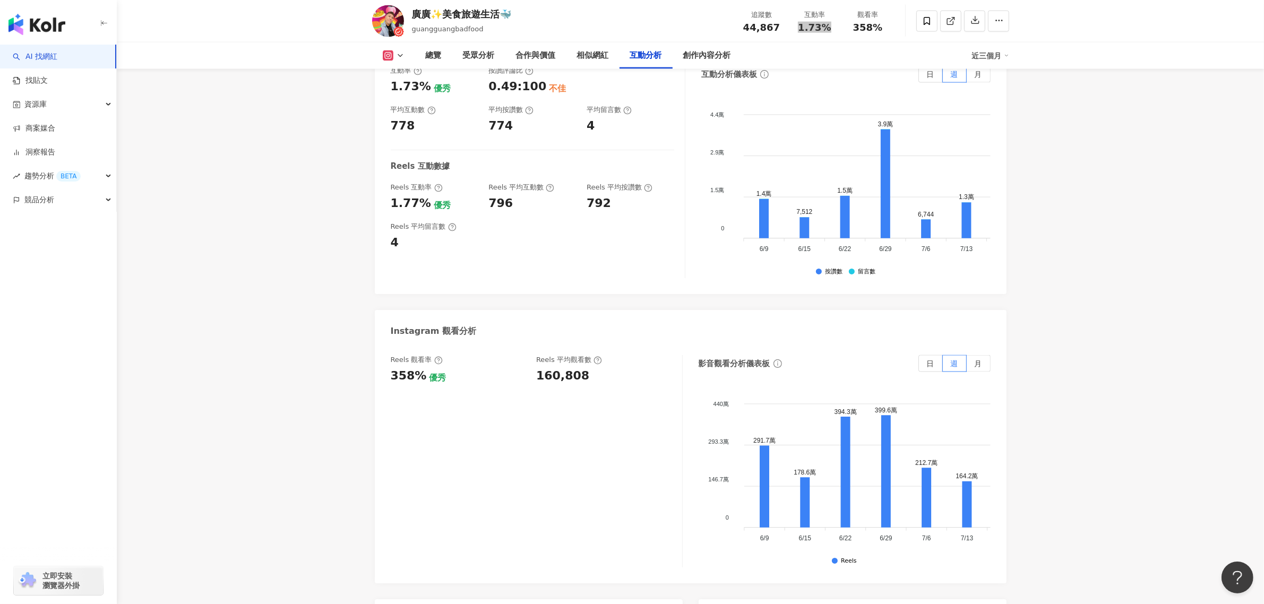
scroll to position [2190, 0]
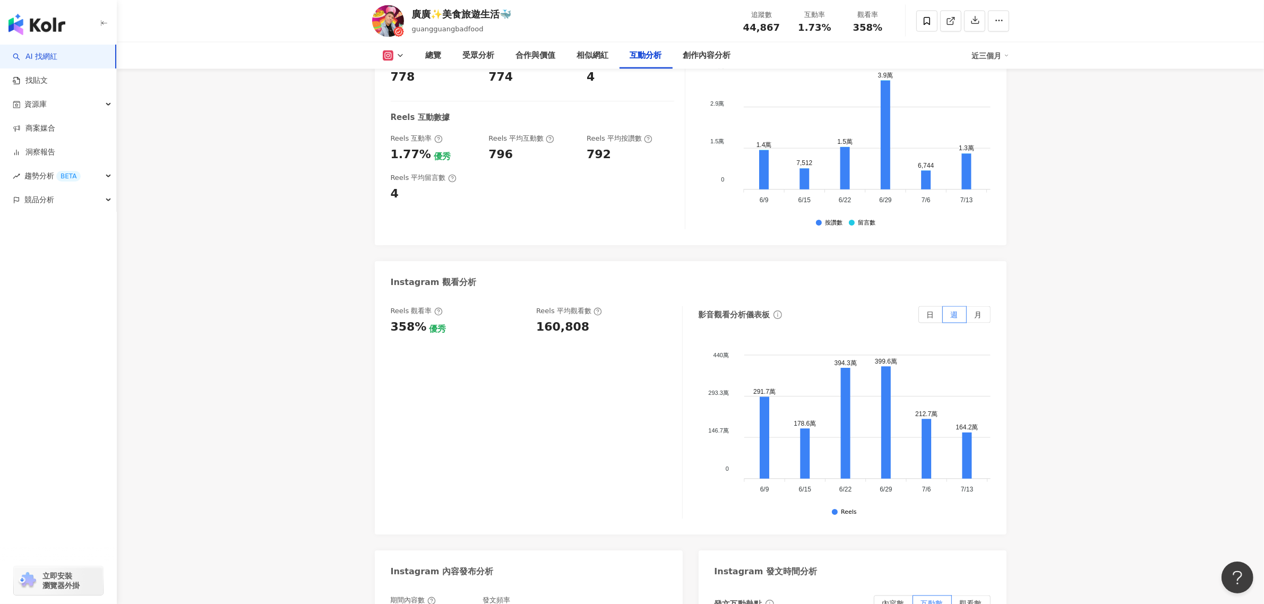
click at [572, 329] on div "160,808" at bounding box center [562, 327] width 53 height 16
copy div "160,808"
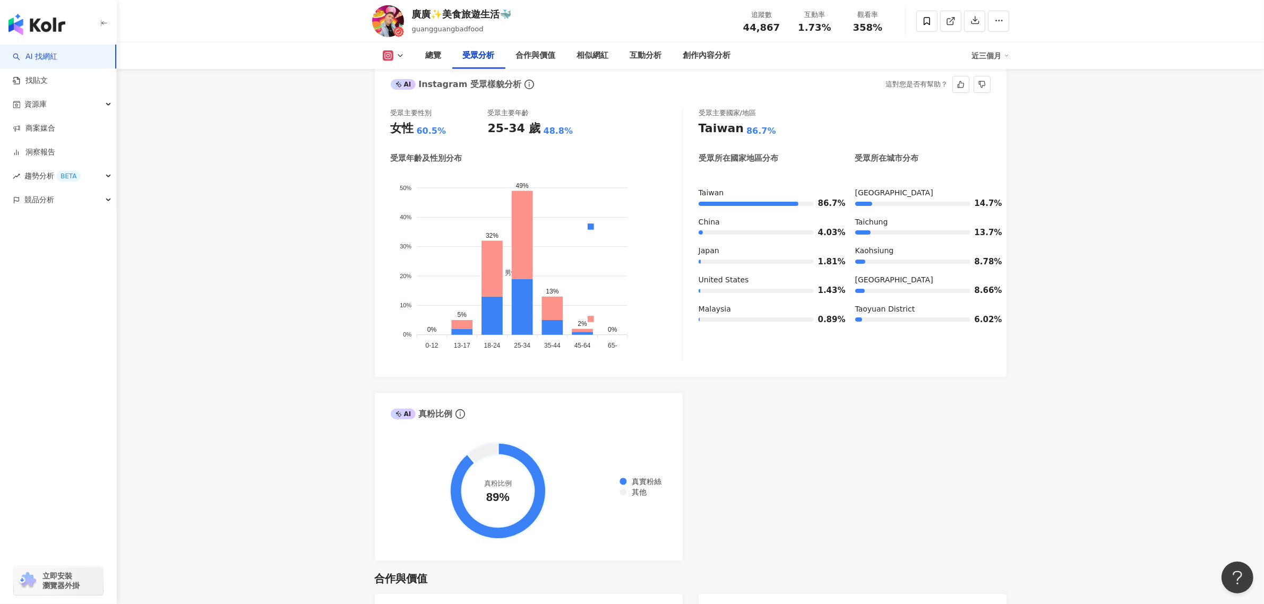
scroll to position [863, 0]
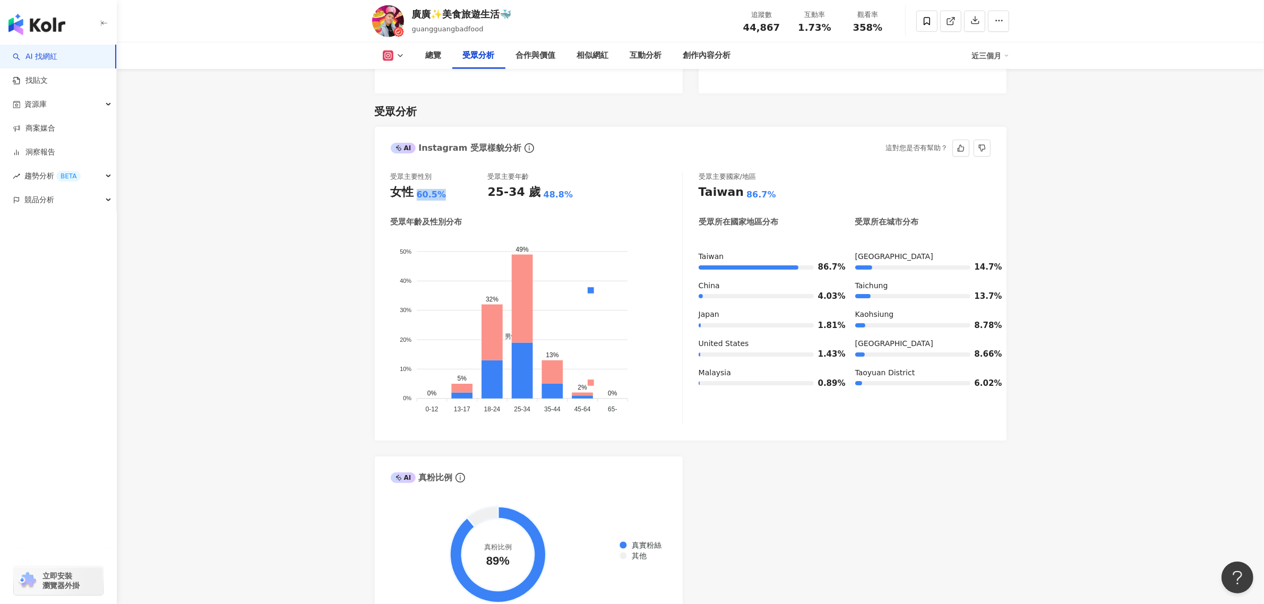
drag, startPoint x: 417, startPoint y: 196, endPoint x: 477, endPoint y: 199, distance: 60.0
click at [476, 199] on div "女性 60.5%" at bounding box center [439, 192] width 97 height 16
copy div "60.5%"
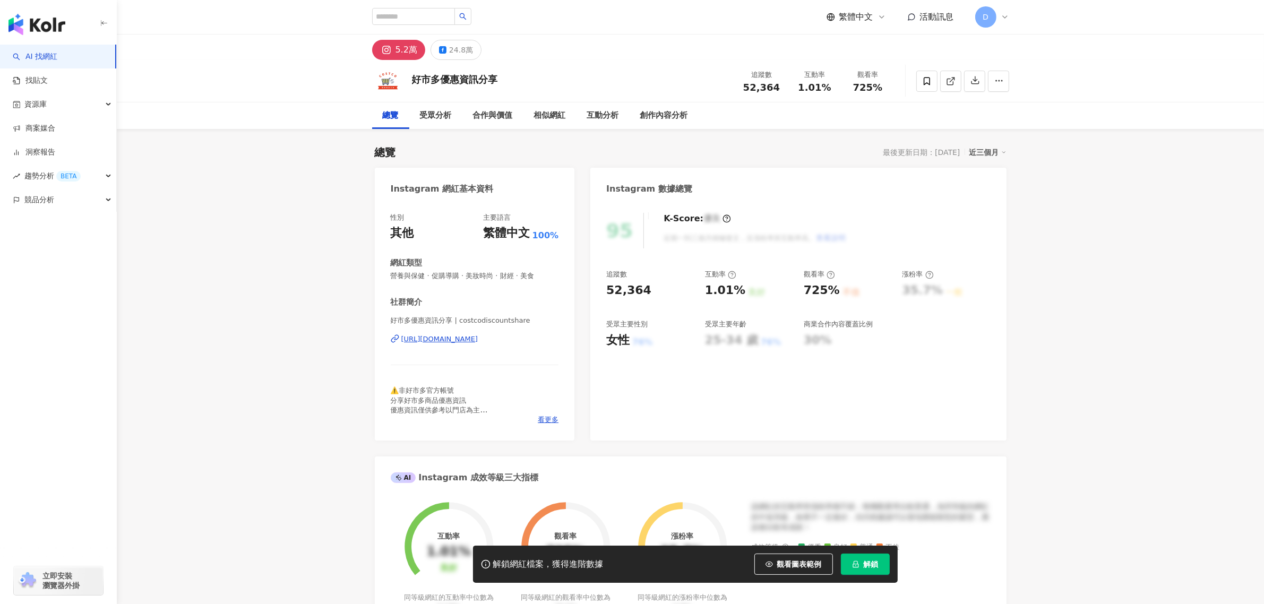
click at [806, 85] on span "1.01%" at bounding box center [814, 87] width 33 height 11
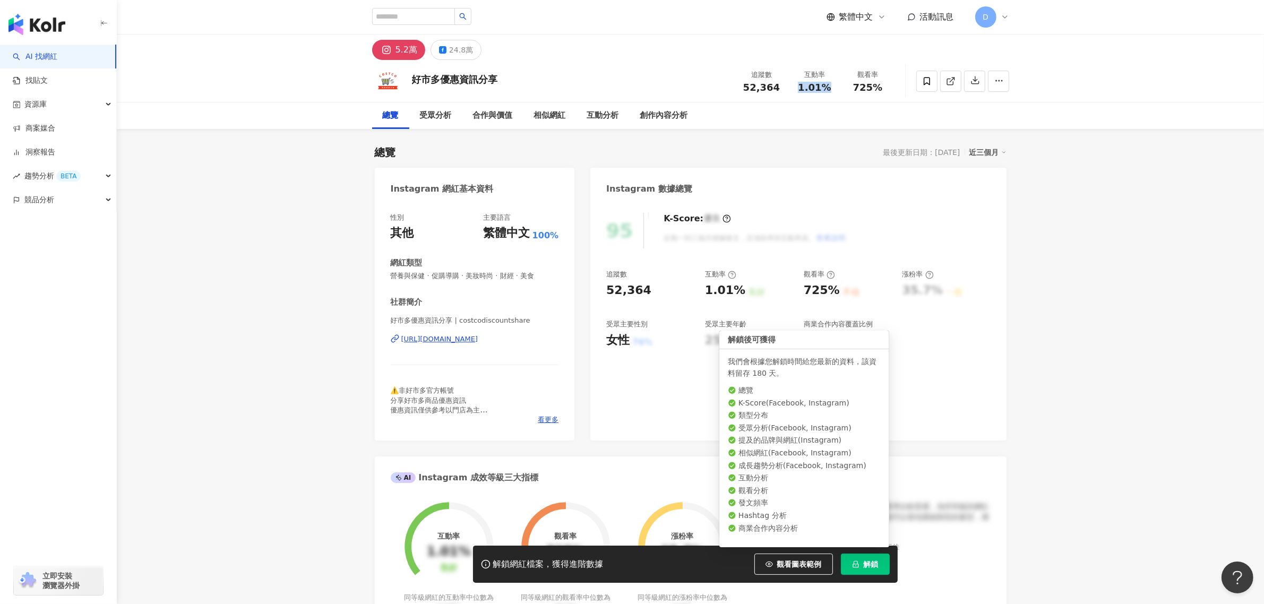
click at [869, 569] on span "解鎖" at bounding box center [871, 564] width 15 height 8
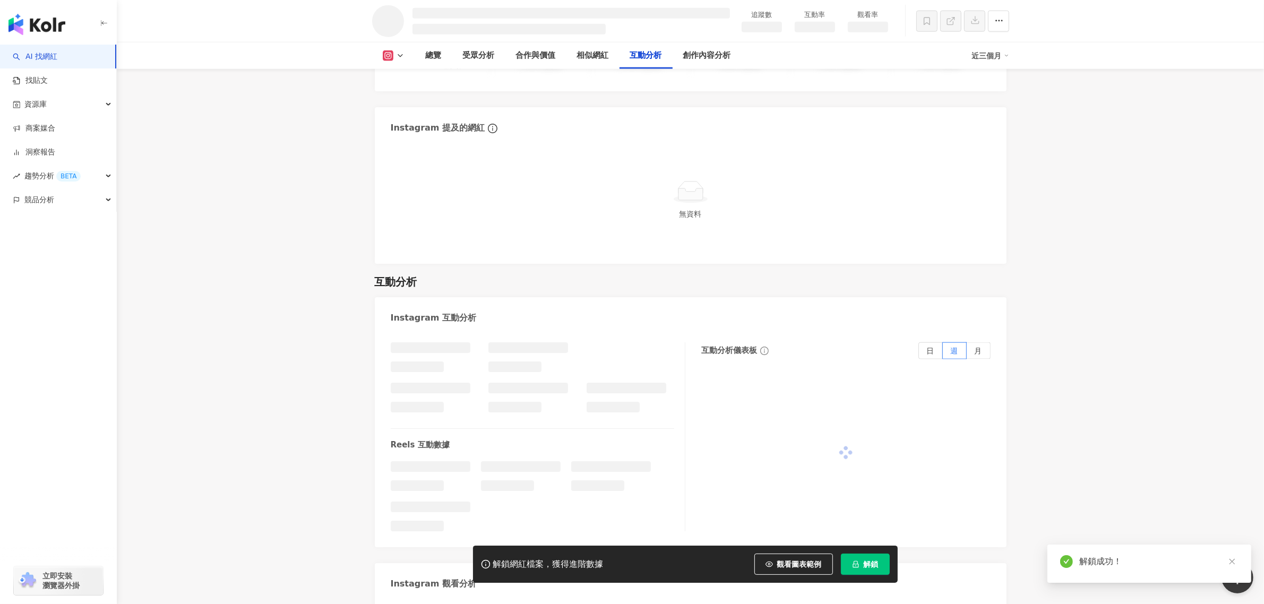
scroll to position [1819, 0]
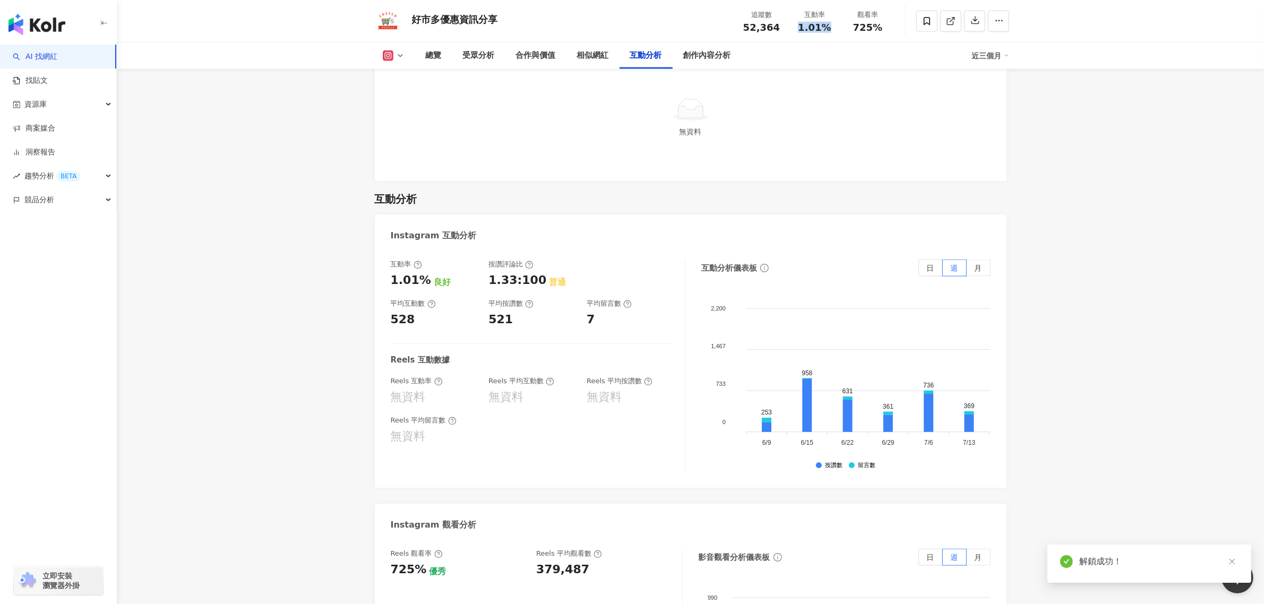
click at [550, 562] on div "379,487" at bounding box center [562, 570] width 53 height 16
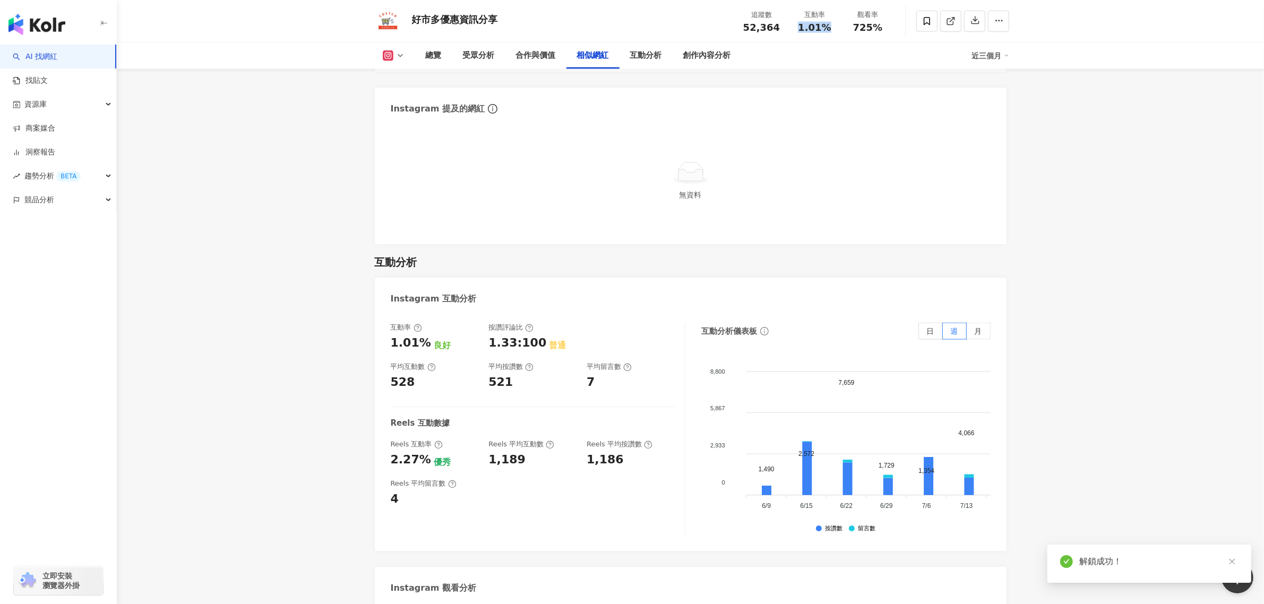
scroll to position [2018, 0]
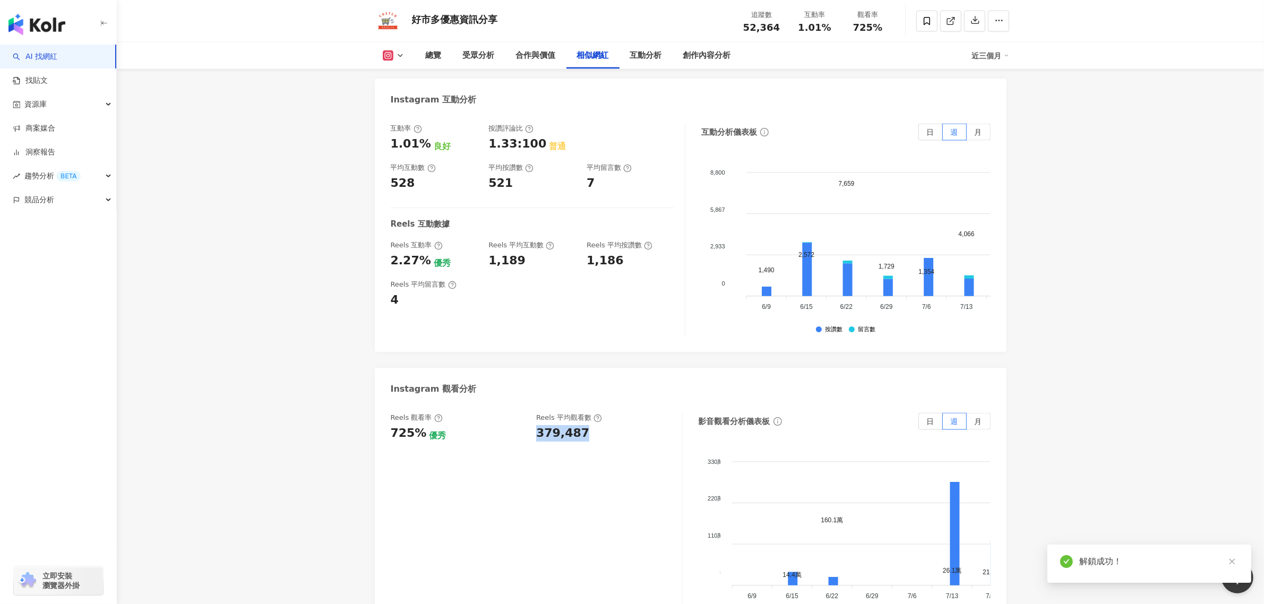
click at [550, 425] on div "379,487" at bounding box center [562, 433] width 53 height 16
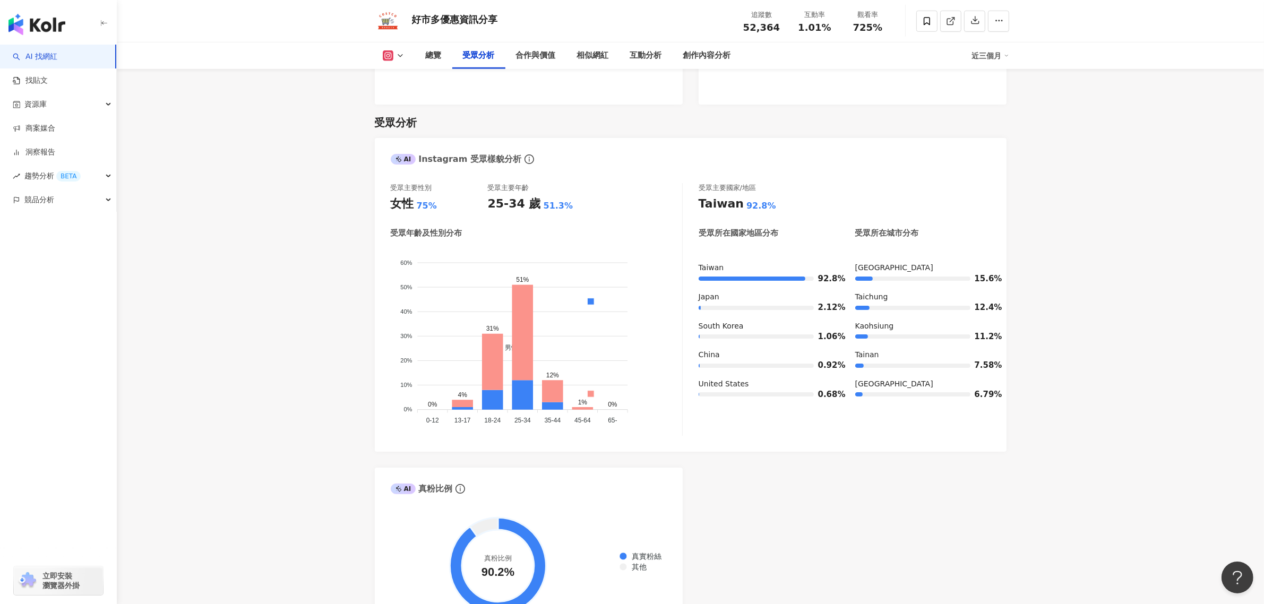
scroll to position [0, 0]
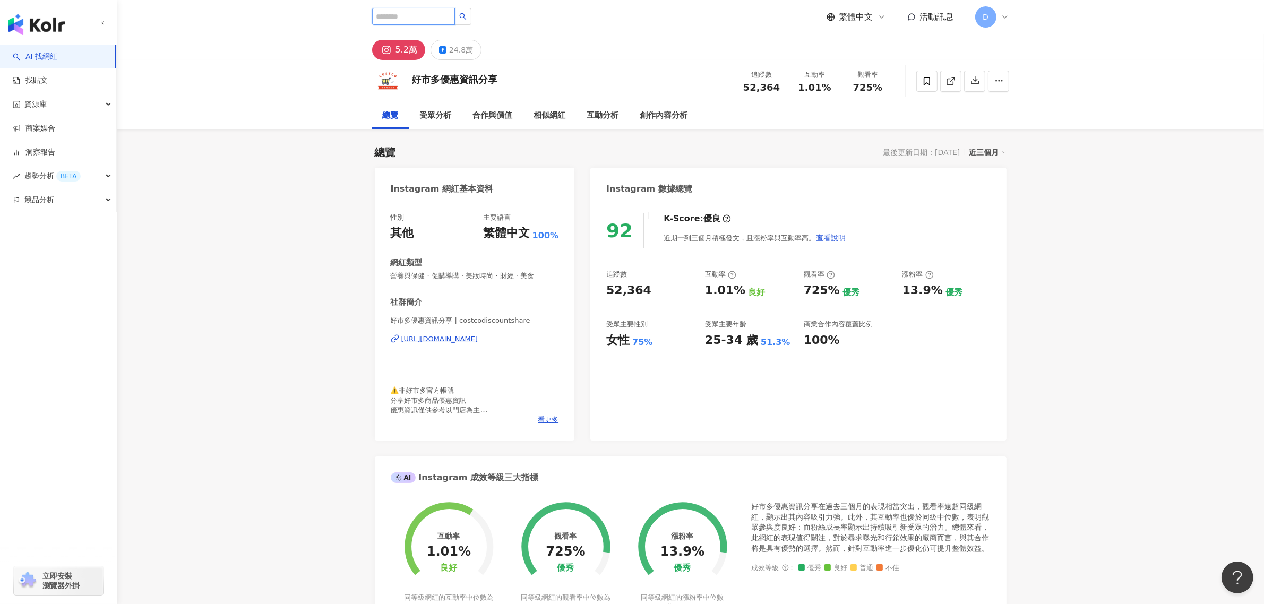
click at [407, 22] on input "search" at bounding box center [413, 16] width 83 height 17
paste input "**********"
type input "**********"
click at [423, 52] on icon at bounding box center [424, 51] width 7 height 7
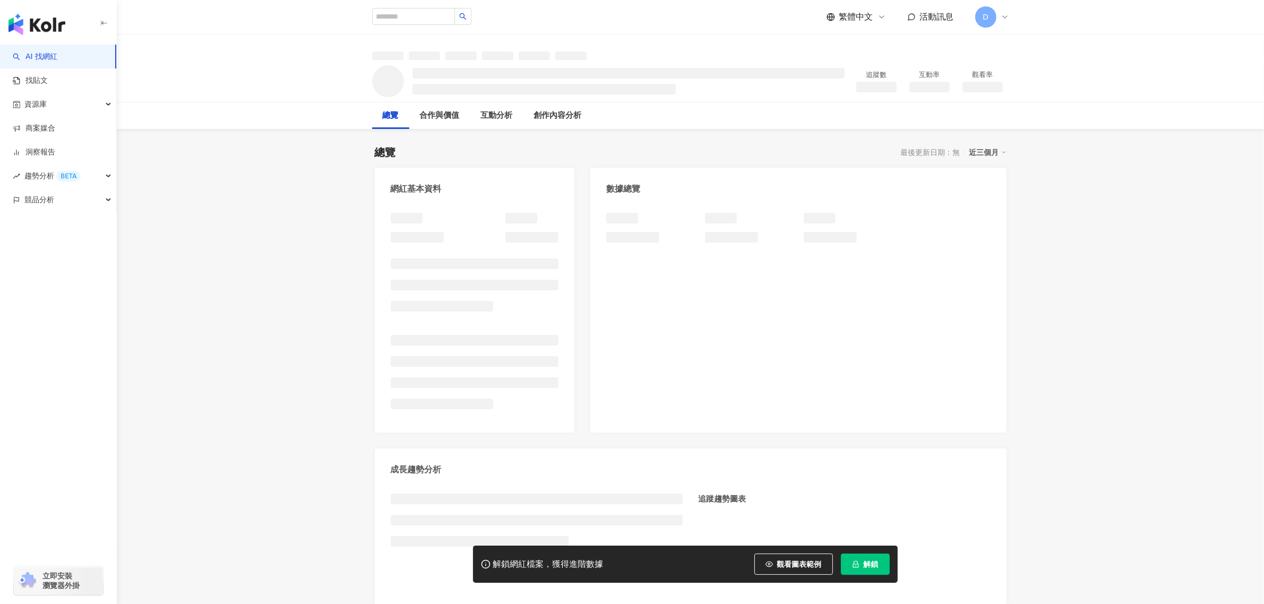
click at [862, 560] on button "解鎖" at bounding box center [865, 564] width 49 height 21
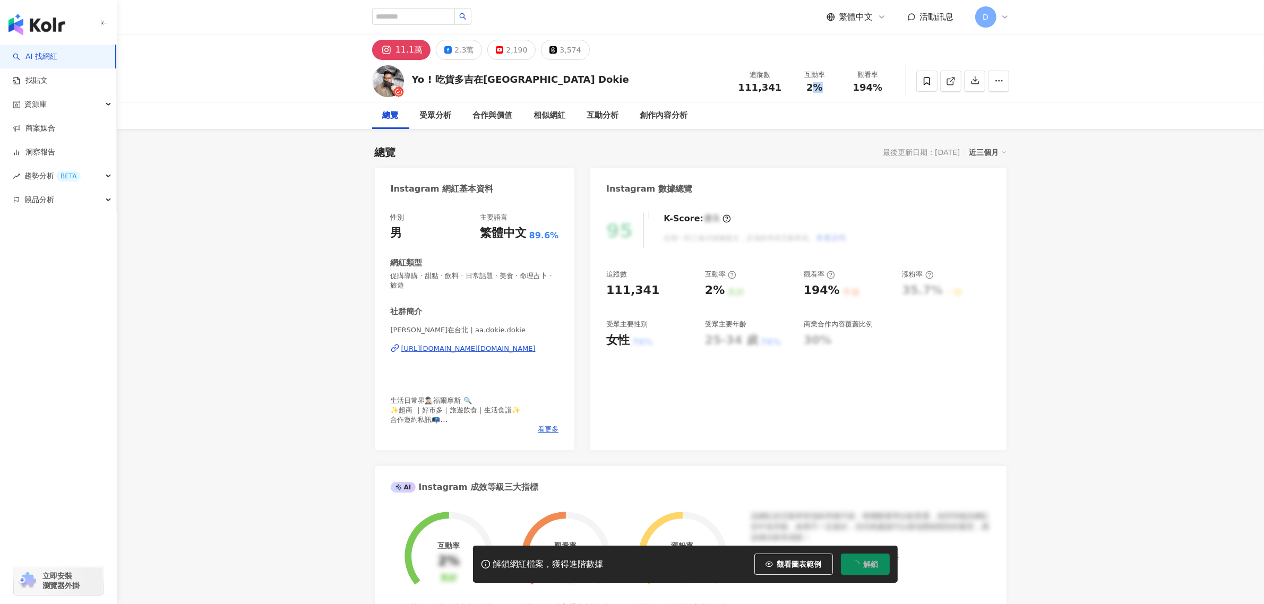
drag, startPoint x: 816, startPoint y: 86, endPoint x: 806, endPoint y: 88, distance: 10.3
click at [806, 88] on div "2%" at bounding box center [815, 87] width 40 height 11
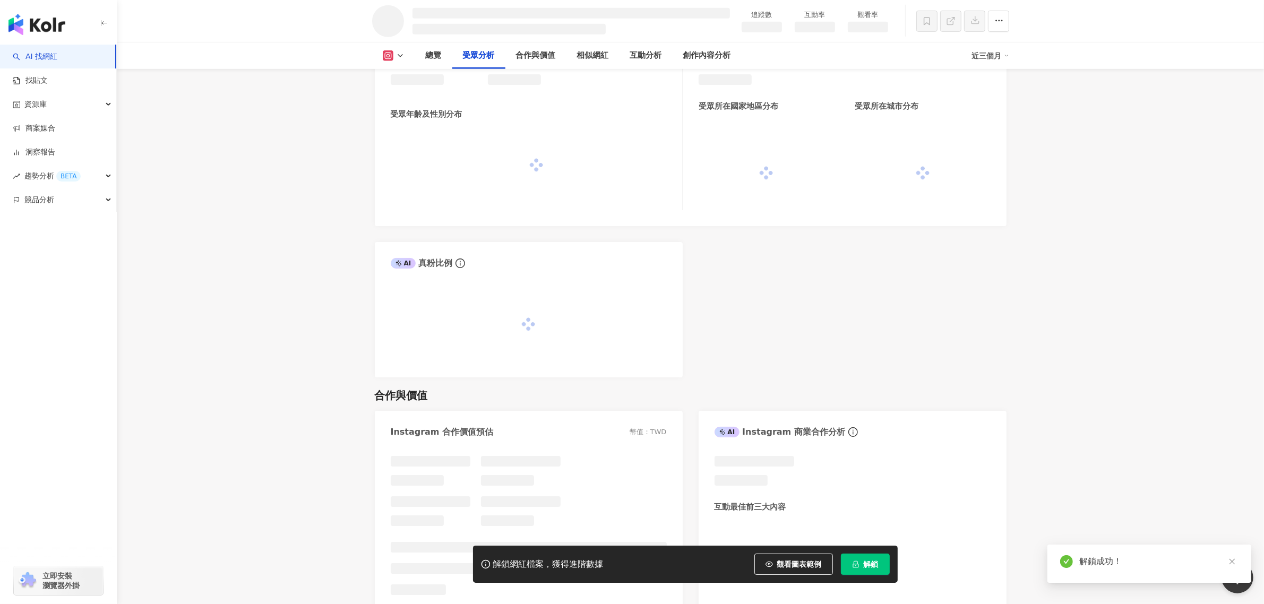
scroll to position [767, 0]
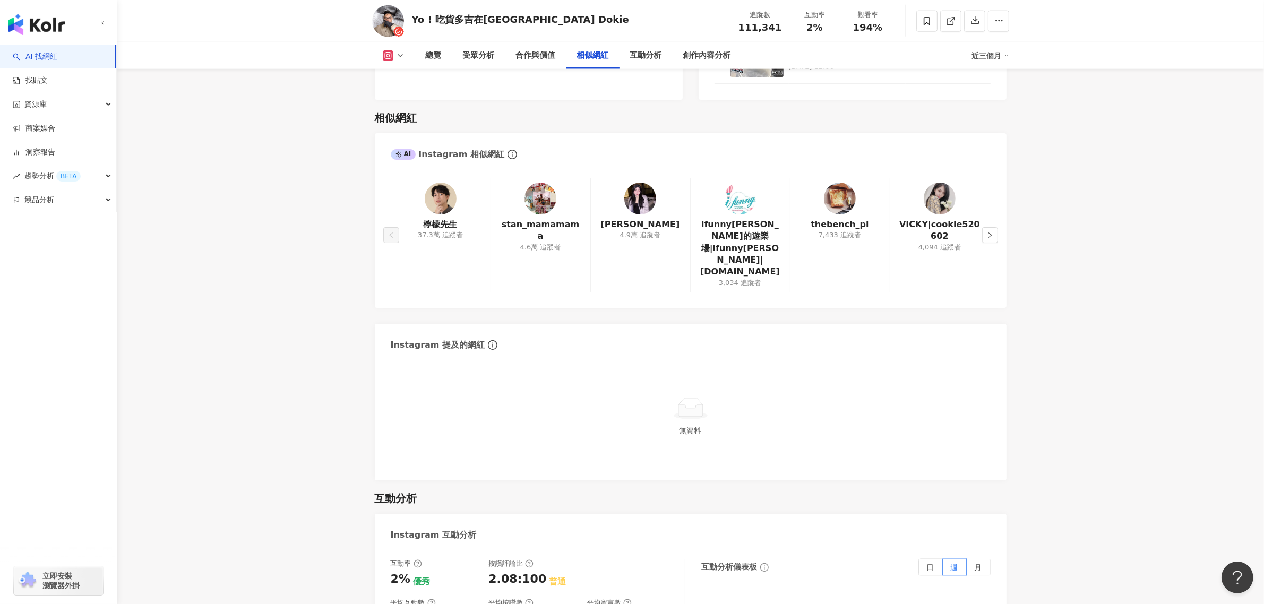
scroll to position [2004, 0]
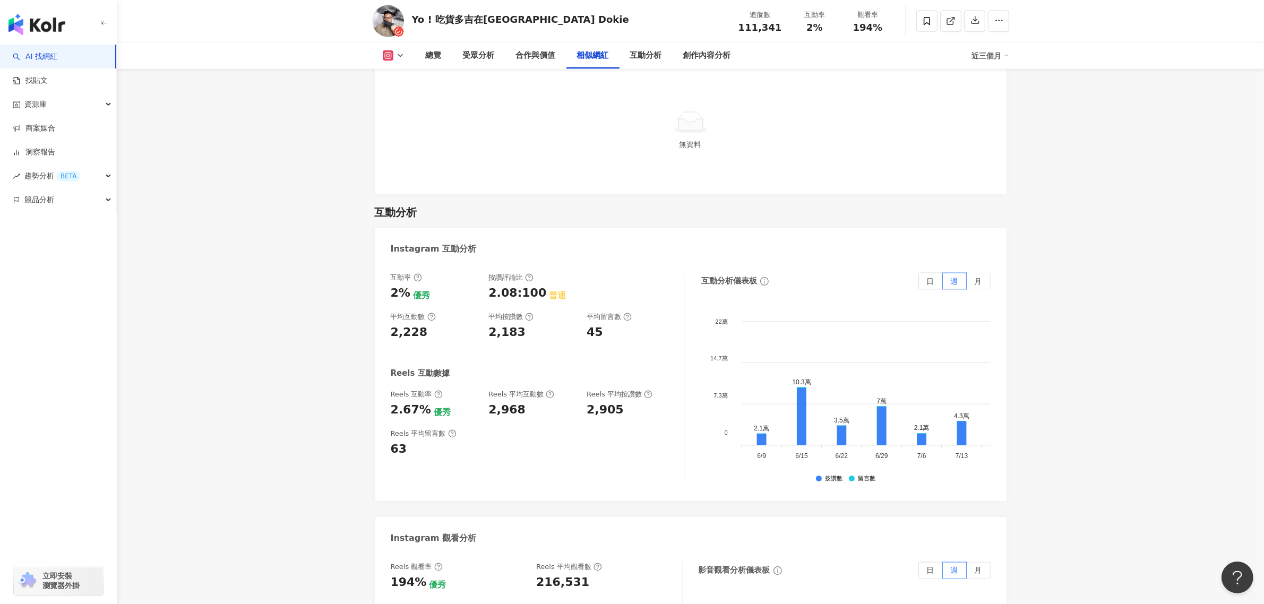
click at [551, 574] on div "216,531" at bounding box center [562, 582] width 53 height 16
click at [552, 574] on div "216,531" at bounding box center [562, 582] width 53 height 16
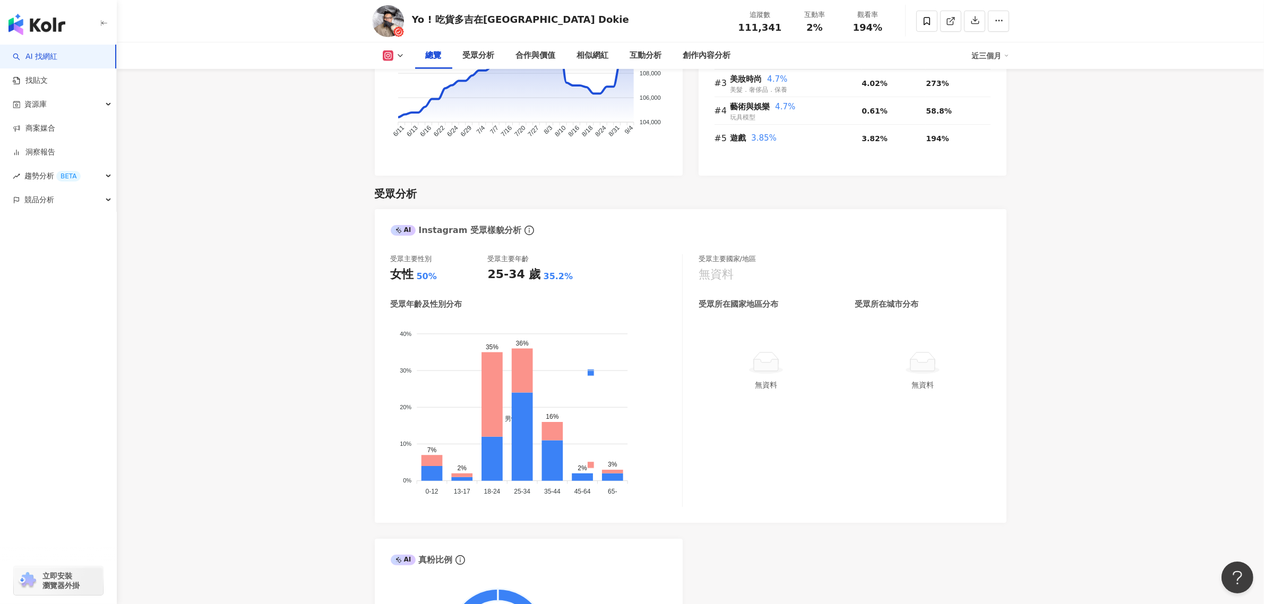
scroll to position [0, 0]
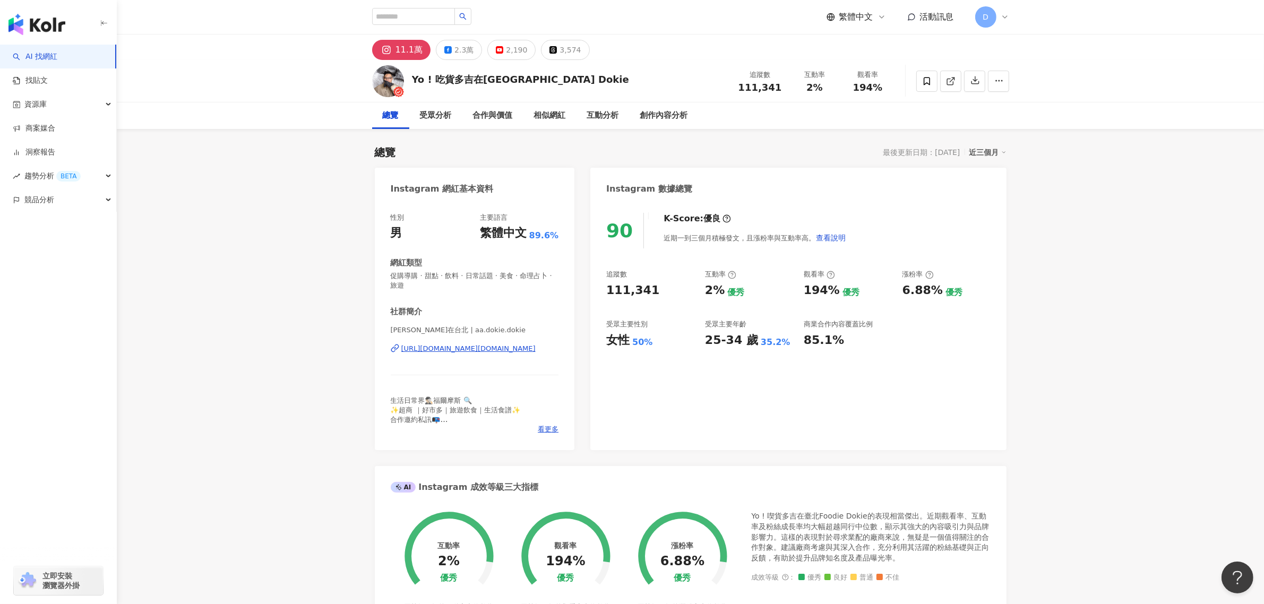
click at [470, 7] on div "繁體中文 活動訊息 D" at bounding box center [690, 17] width 637 height 34
click at [455, 19] on input "search" at bounding box center [413, 16] width 83 height 17
paste input "**********"
type input "**********"
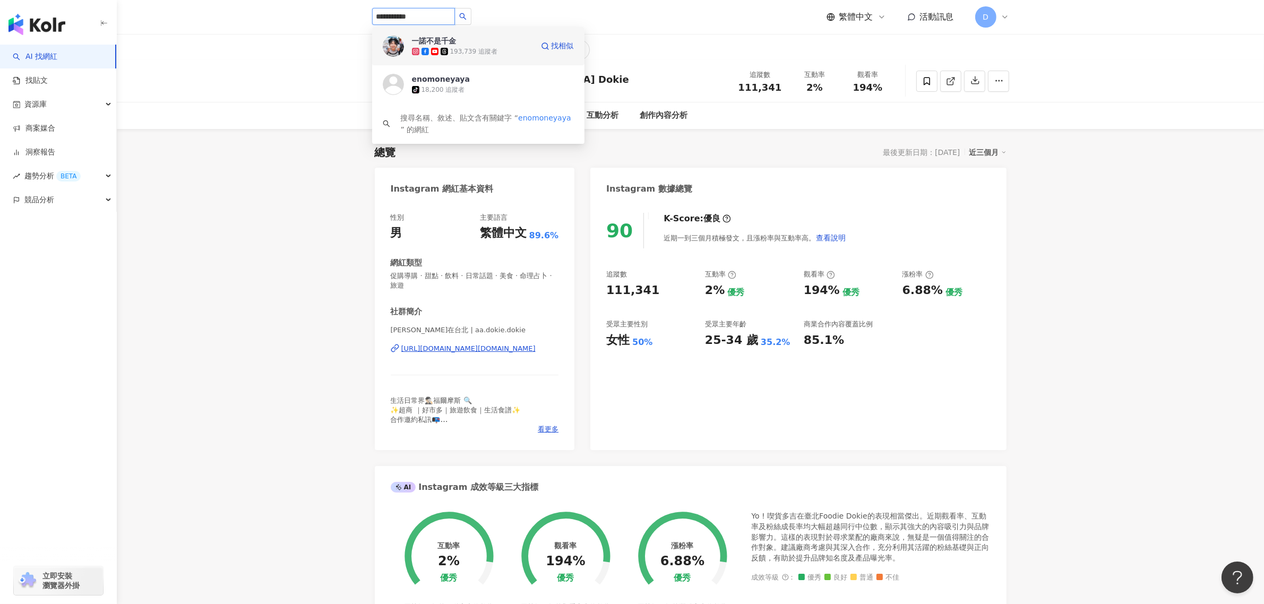
click at [500, 63] on div "一諾不是千金 193,739 追蹤者 找相似" at bounding box center [478, 46] width 212 height 38
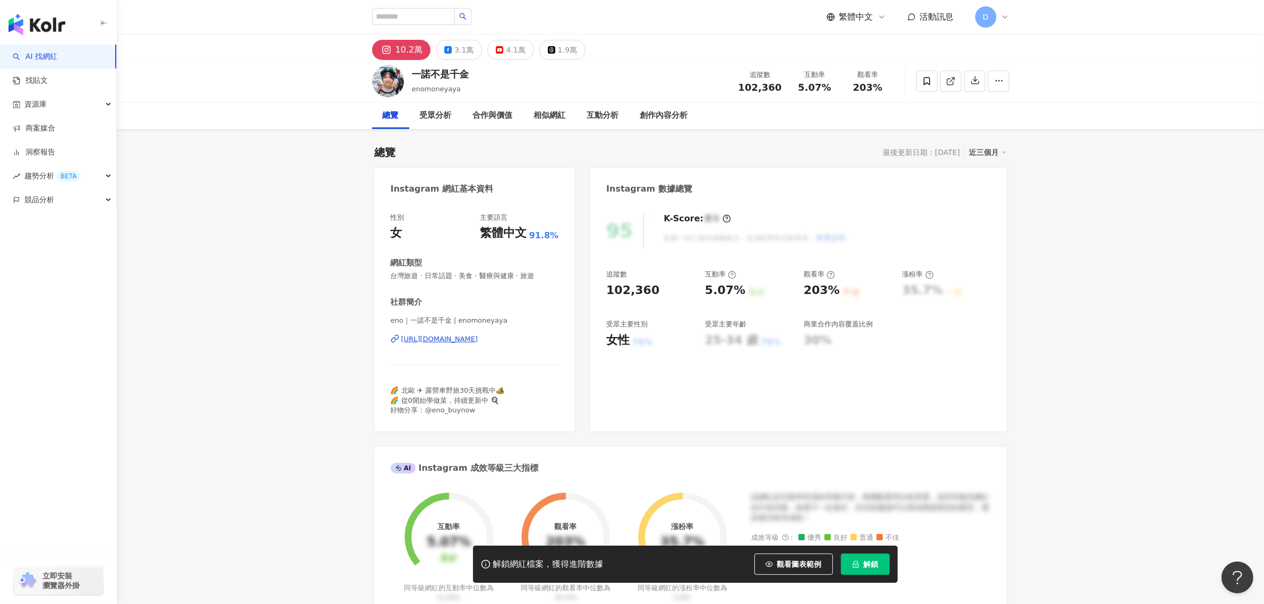
click at [868, 556] on button "解鎖" at bounding box center [865, 564] width 49 height 21
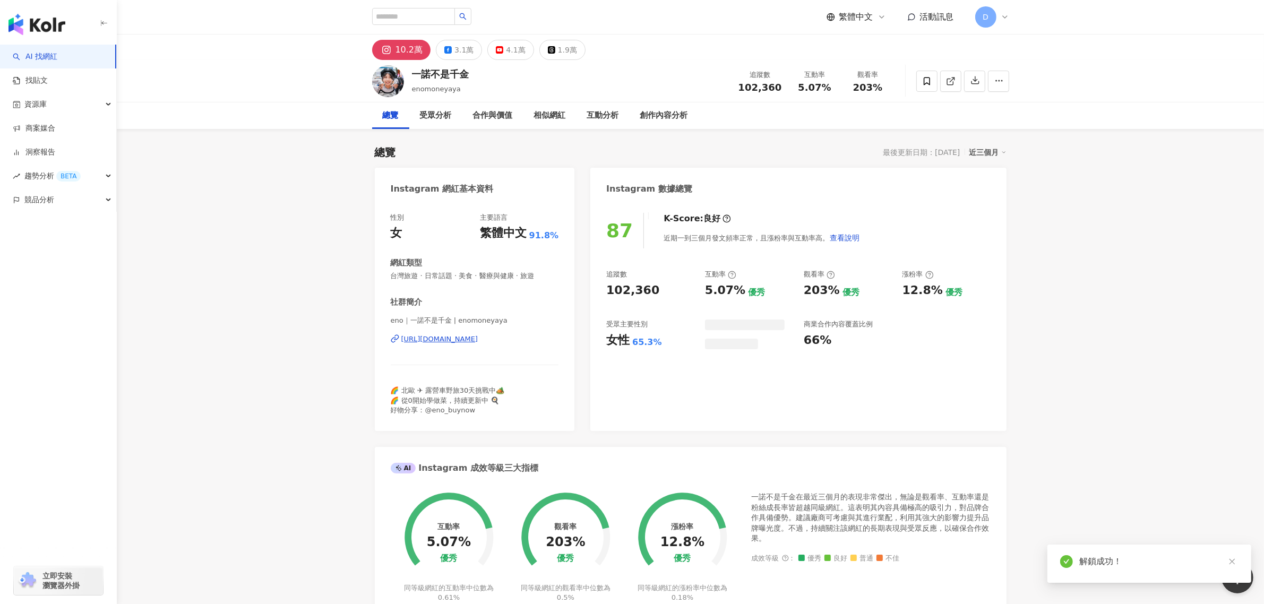
click at [824, 89] on span "5.07%" at bounding box center [814, 87] width 33 height 11
click at [832, 87] on div "5.07%" at bounding box center [815, 87] width 40 height 11
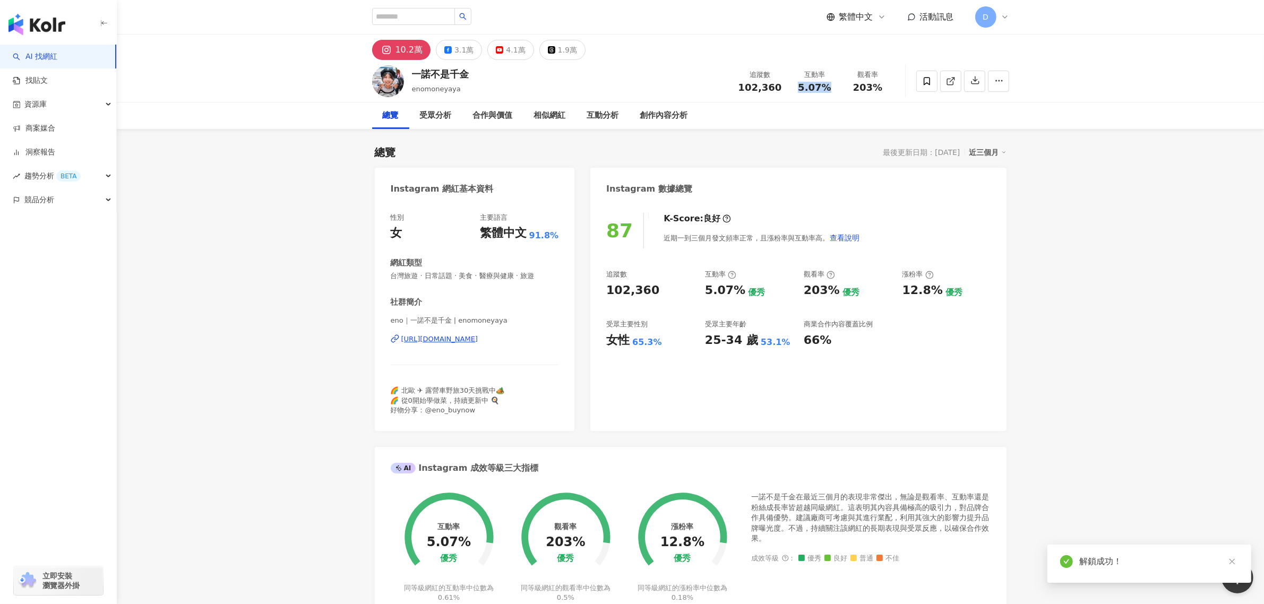
drag, startPoint x: 832, startPoint y: 87, endPoint x: 795, endPoint y: 89, distance: 37.3
click at [795, 89] on div "5.07%" at bounding box center [815, 87] width 40 height 11
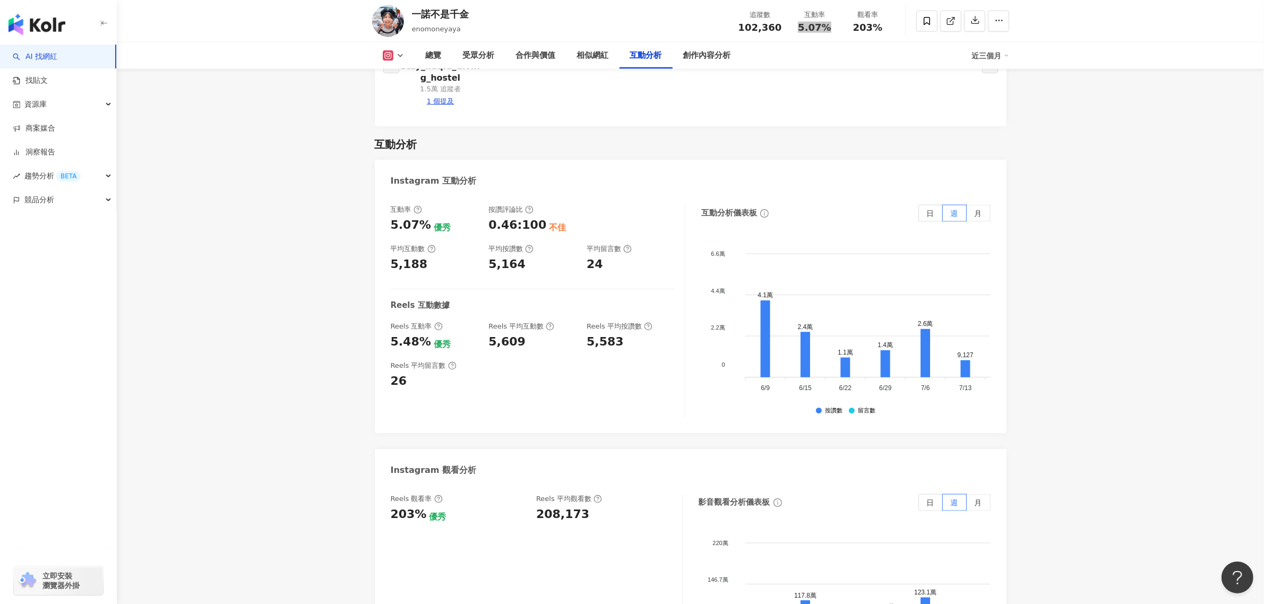
scroll to position [2123, 0]
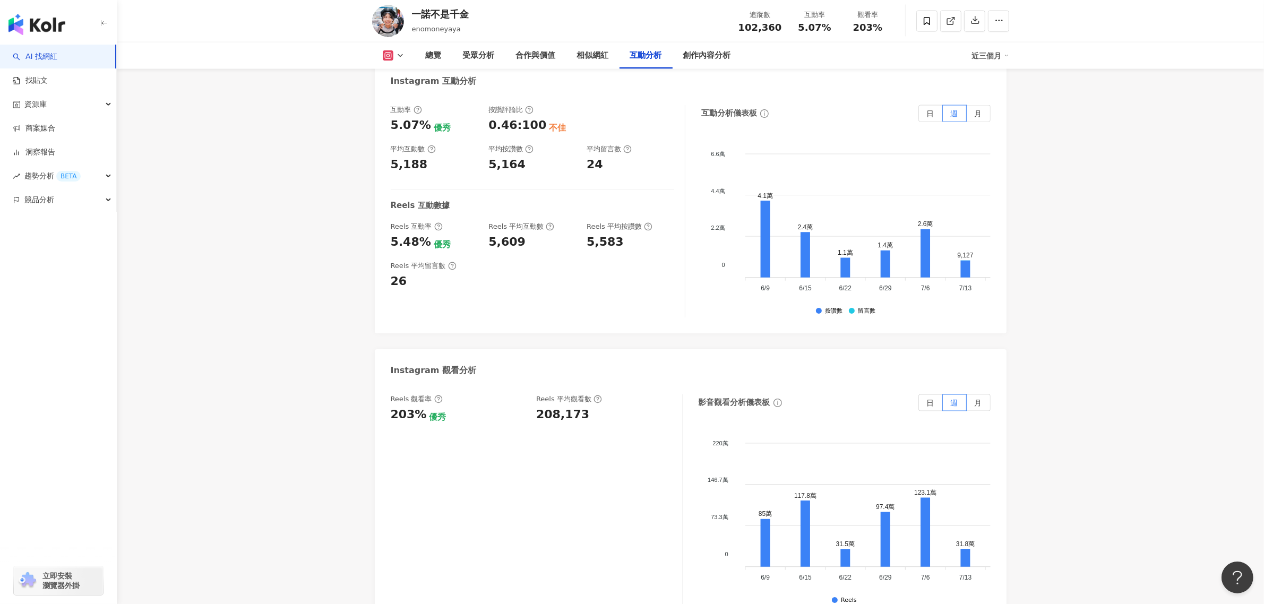
click at [558, 417] on div "208,173" at bounding box center [562, 415] width 53 height 16
copy div "208,173"
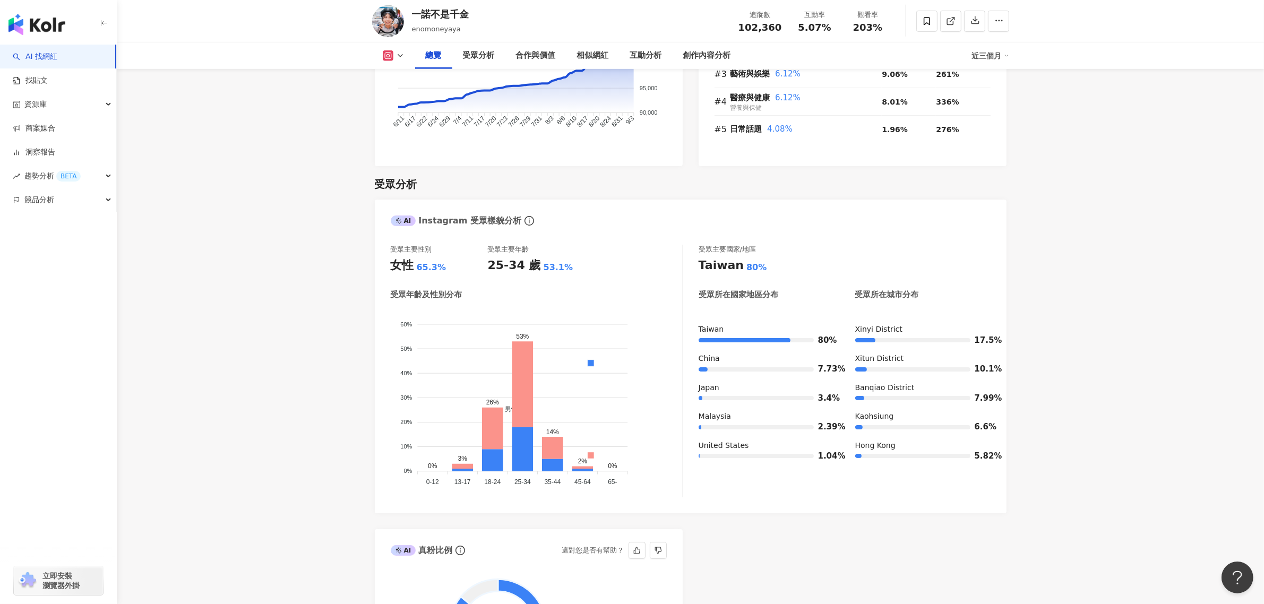
scroll to position [730, 0]
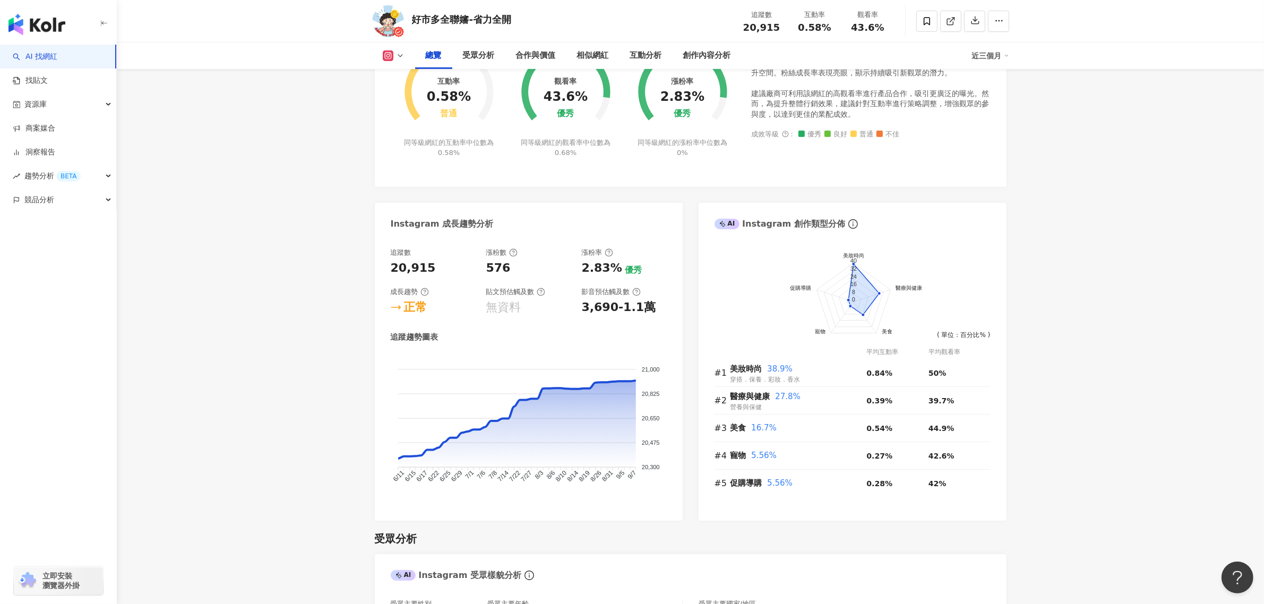
scroll to position [929, 0]
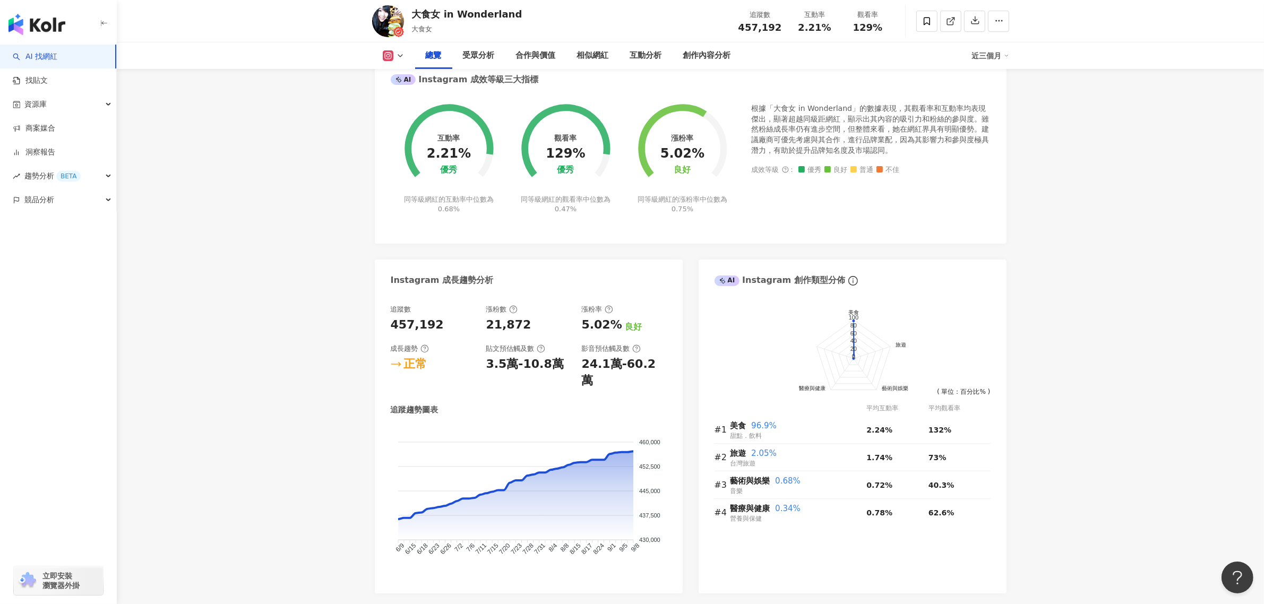
scroll to position [863, 0]
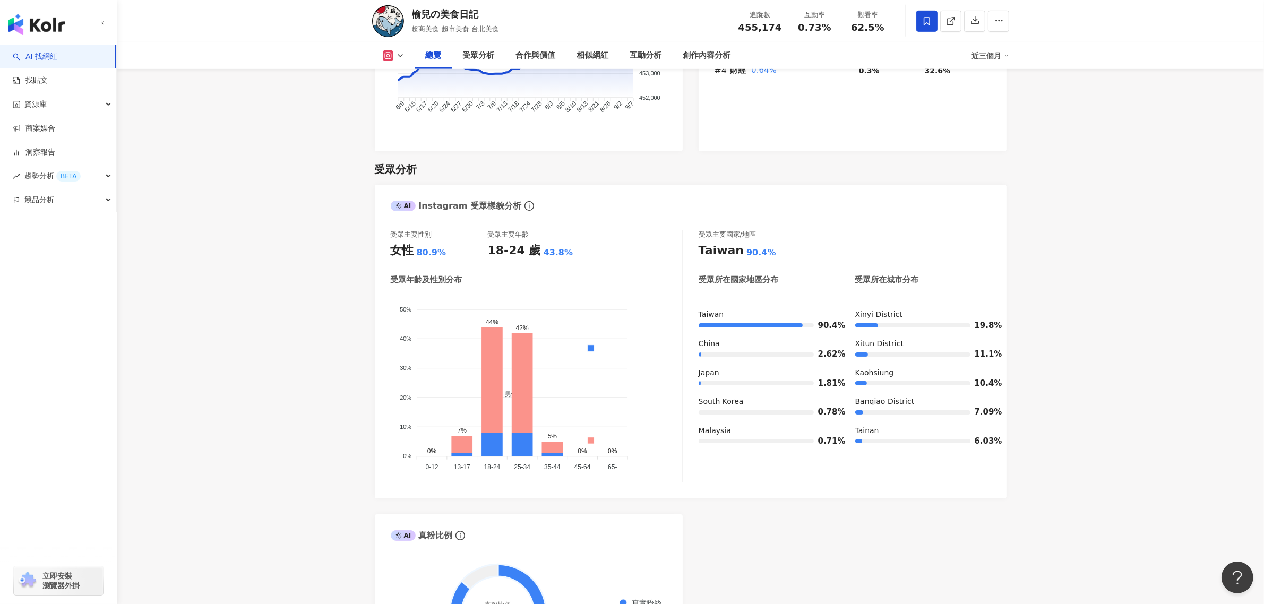
scroll to position [863, 0]
